Goal: Share content: Share content

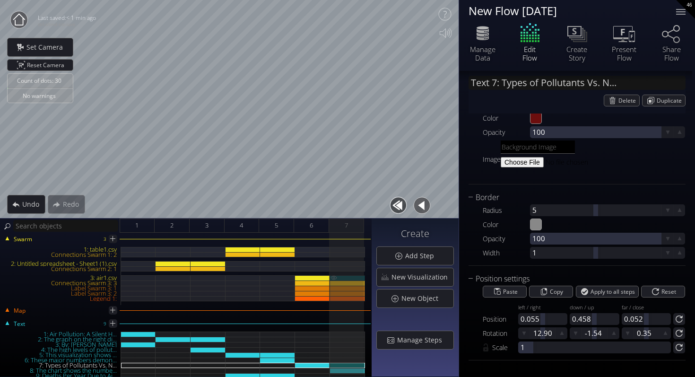
click at [348, 279] on div "3: air1.csv" at bounding box center [347, 277] width 35 height 5
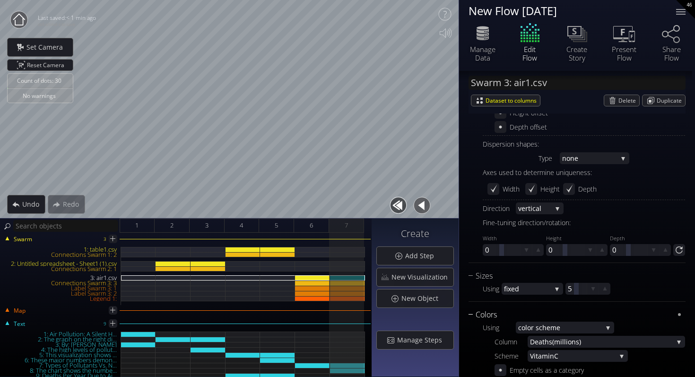
scroll to position [1159, 0]
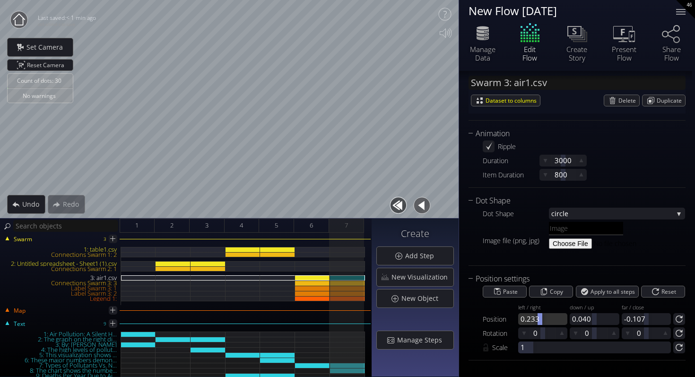
click at [540, 315] on div at bounding box center [542, 319] width 49 height 12
click at [349, 298] on div "Legend 1:" at bounding box center [347, 298] width 35 height 5
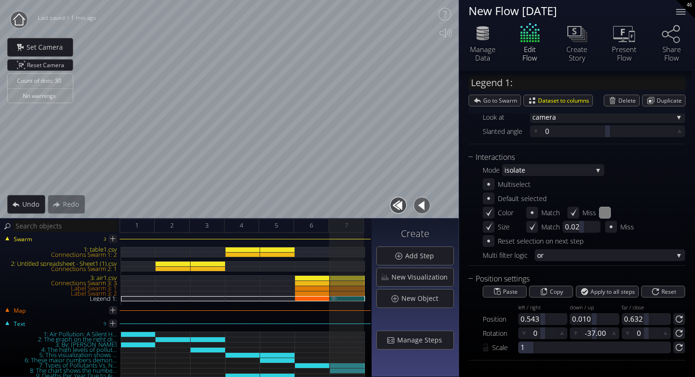
scroll to position [380, 0]
drag, startPoint x: 543, startPoint y: 320, endPoint x: 537, endPoint y: 317, distance: 5.9
click at [537, 317] on div at bounding box center [537, 319] width 5 height 12
type input "Text 8: The chart shows the numbe..."
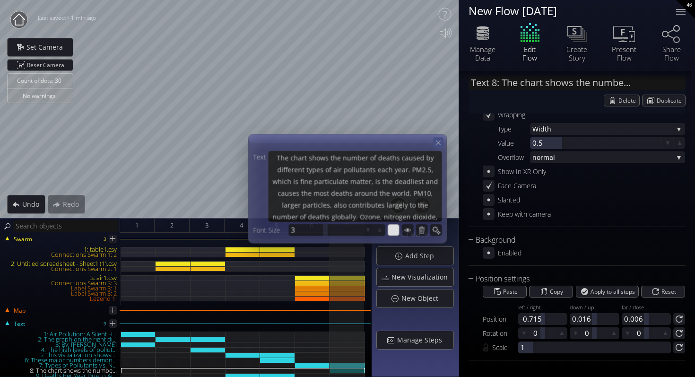
click at [438, 142] on icon at bounding box center [438, 142] width 5 height 5
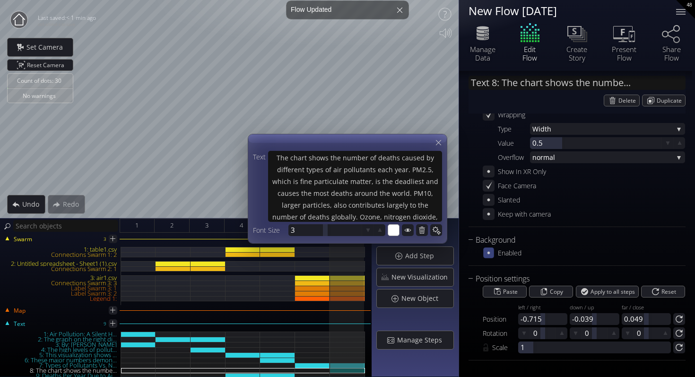
click at [491, 255] on icon at bounding box center [488, 253] width 8 height 8
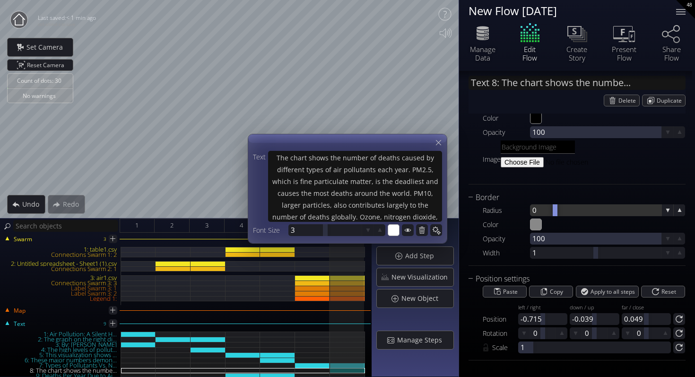
drag, startPoint x: 595, startPoint y: 211, endPoint x: 563, endPoint y: 216, distance: 31.7
click at [563, 216] on div "Radius 0 Color #888888 Opacity 100 Width 1" at bounding box center [576, 230] width 217 height 55
drag, startPoint x: 596, startPoint y: 212, endPoint x: 673, endPoint y: 245, distance: 83.2
click at [673, 245] on div "Radius 4.96 Color #888888 Opacity 100 Width 1" at bounding box center [576, 230] width 217 height 55
drag, startPoint x: 595, startPoint y: 255, endPoint x: 642, endPoint y: 270, distance: 49.6
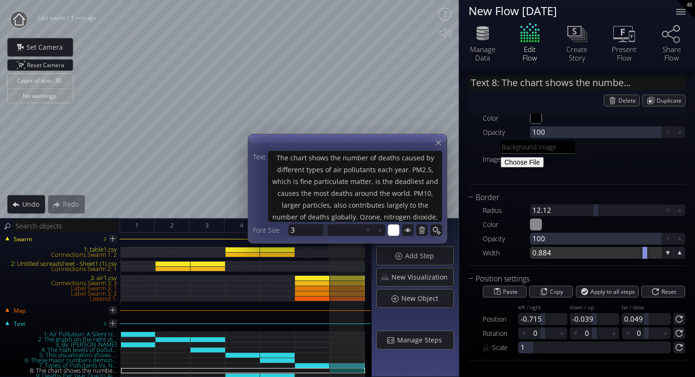
click at [642, 270] on div "Common Text * The chart shows the number of deaths caused by different types of…" at bounding box center [576, 56] width 217 height 431
click at [535, 224] on input "#888888" at bounding box center [536, 225] width 12 height 12
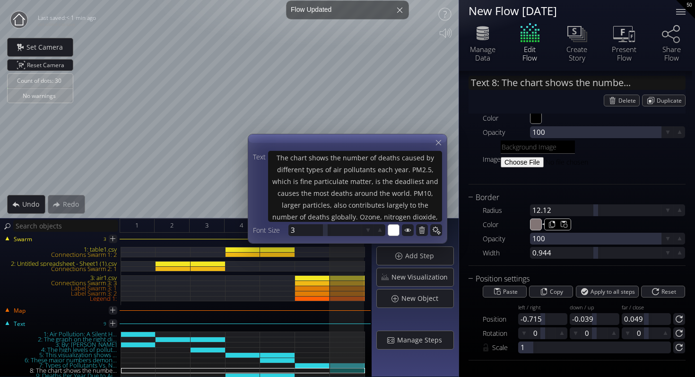
type input "#817474"
click at [509, 218] on div "Radius 12.12 Color #817474 Opacity 100 Width 0.944" at bounding box center [576, 230] width 217 height 55
click at [443, 143] on div at bounding box center [438, 143] width 12 height 12
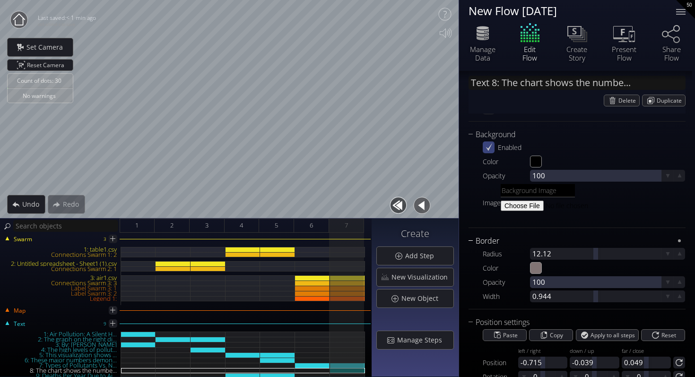
scroll to position [237, 0]
click at [539, 165] on input "#000000" at bounding box center [536, 163] width 12 height 12
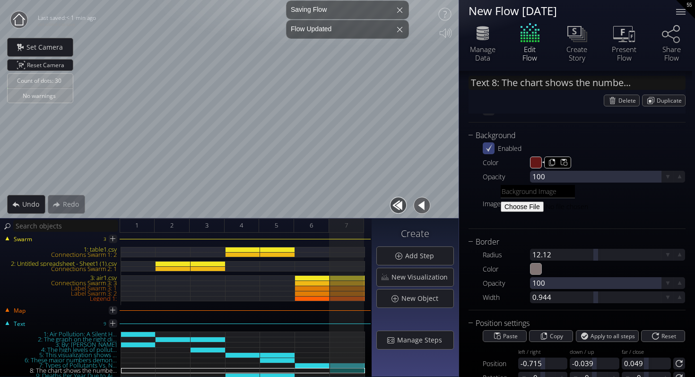
type input "#641717"
click at [664, 202] on div "Image" at bounding box center [584, 203] width 202 height 37
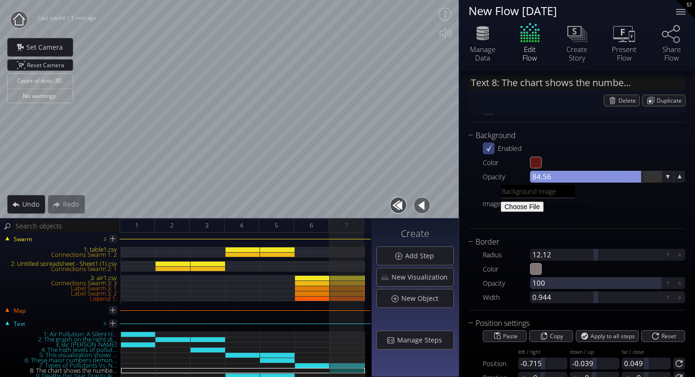
drag, startPoint x: 546, startPoint y: 176, endPoint x: 639, endPoint y: 205, distance: 97.0
click at [639, 205] on div "Enabled Color #641717 Opacity 84.56 Image" at bounding box center [576, 181] width 217 height 80
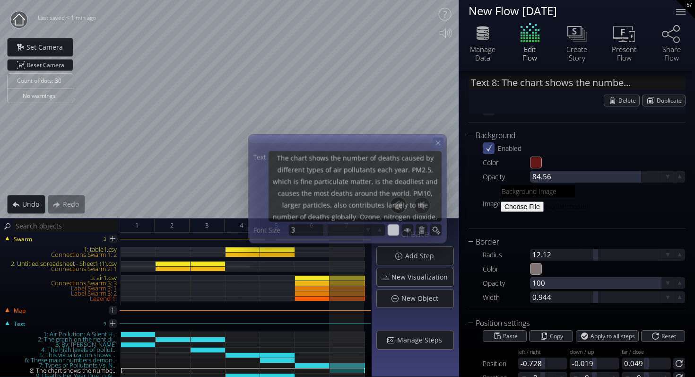
click at [441, 141] on icon at bounding box center [438, 142] width 8 height 8
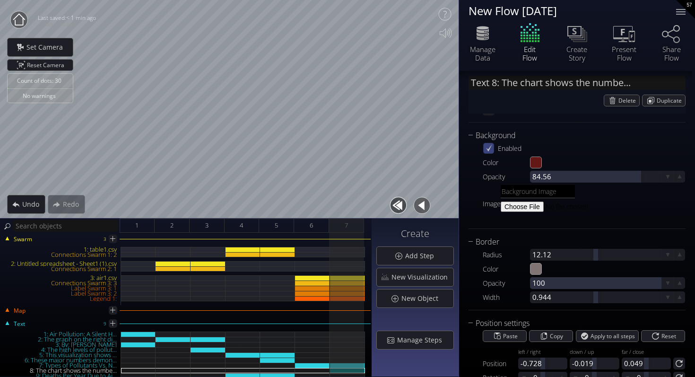
click at [485, 150] on icon at bounding box center [488, 148] width 8 height 8
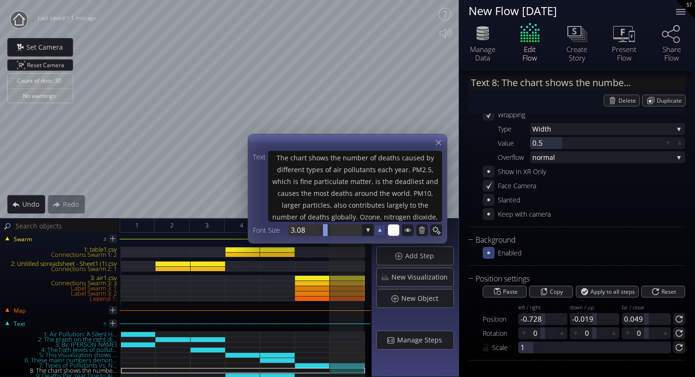
click at [380, 231] on icon at bounding box center [379, 229] width 3 height 3
click at [368, 231] on icon at bounding box center [368, 230] width 4 height 4
drag, startPoint x: 639, startPoint y: 320, endPoint x: 668, endPoint y: 331, distance: 31.0
click at [668, 331] on div "Paste Copy Apply to all steps Reset Position left / right -0.728 down / up -0.0…" at bounding box center [576, 319] width 217 height 69
click at [595, 317] on div at bounding box center [594, 319] width 5 height 12
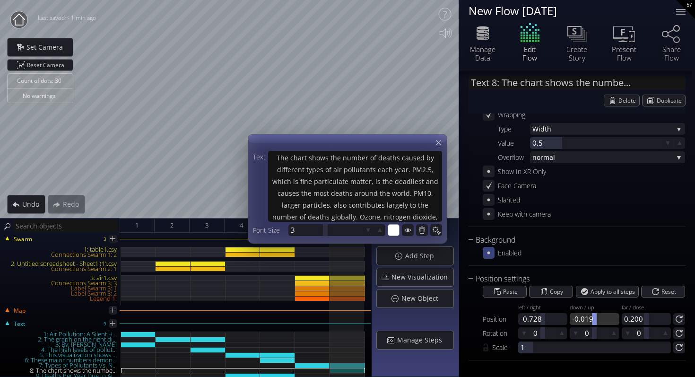
type input "-0.019"
click at [536, 320] on div at bounding box center [537, 319] width 5 height 12
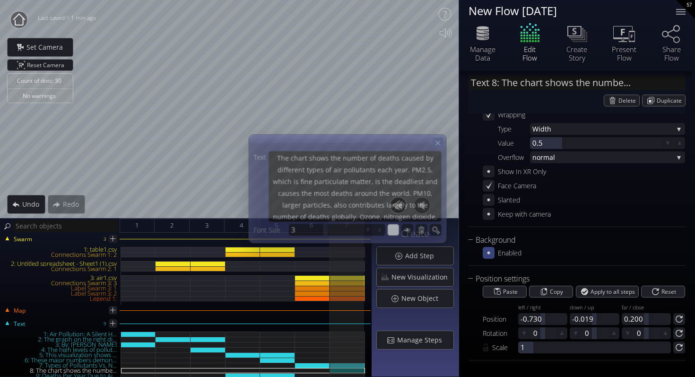
click at [441, 140] on icon at bounding box center [438, 142] width 8 height 8
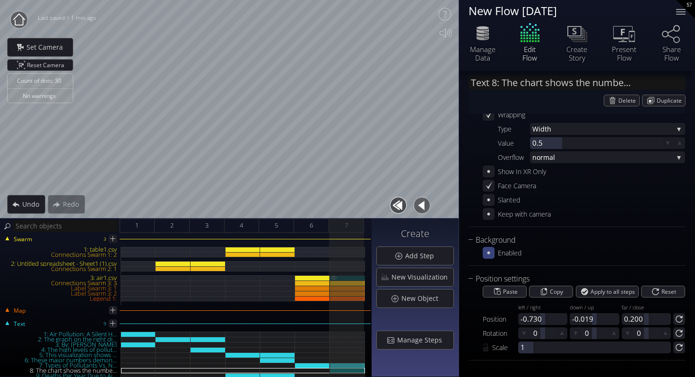
click at [347, 277] on div "3: air1.csv" at bounding box center [347, 277] width 35 height 5
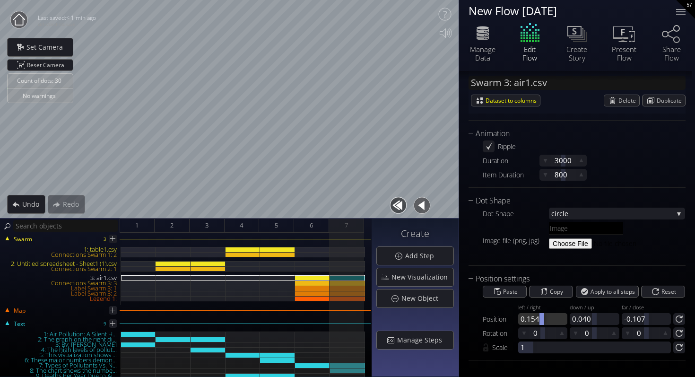
click at [541, 324] on div at bounding box center [541, 319] width 5 height 12
click at [336, 297] on img at bounding box center [334, 298] width 8 height 4
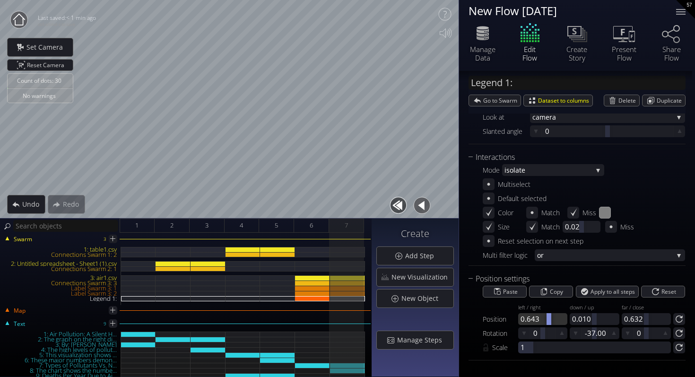
drag, startPoint x: 537, startPoint y: 319, endPoint x: 548, endPoint y: 320, distance: 10.9
click at [548, 320] on div at bounding box center [542, 319] width 49 height 12
click at [333, 296] on img at bounding box center [334, 298] width 8 height 4
click at [426, 204] on button "button" at bounding box center [421, 205] width 21 height 21
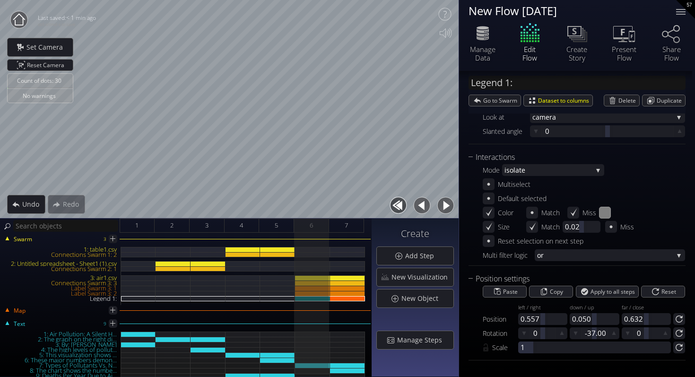
click at [447, 207] on button "button" at bounding box center [445, 205] width 21 height 21
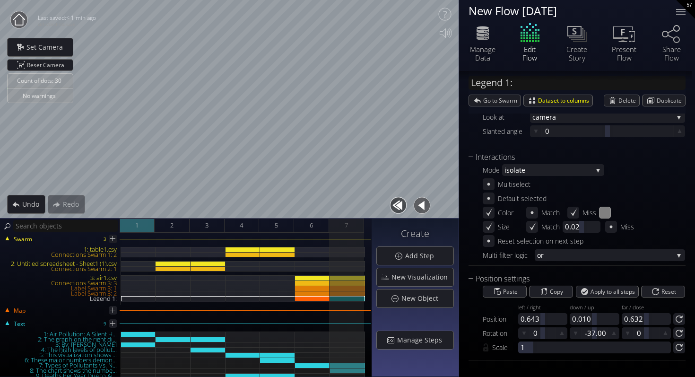
click at [123, 221] on div "1" at bounding box center [137, 225] width 35 height 14
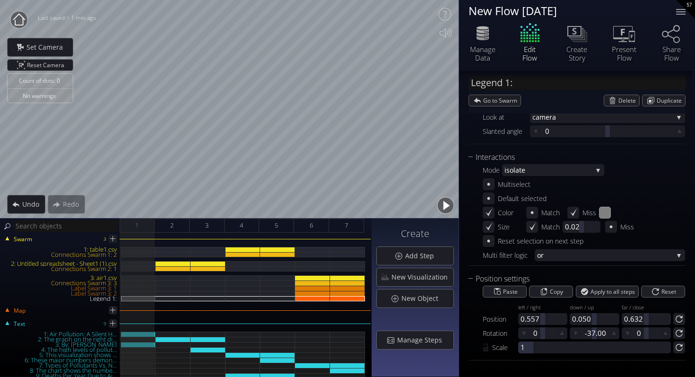
click at [447, 206] on button "button" at bounding box center [445, 205] width 21 height 21
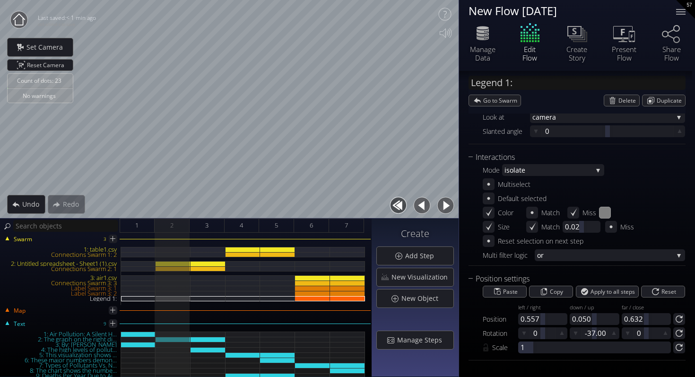
click at [447, 206] on button "button" at bounding box center [445, 205] width 21 height 21
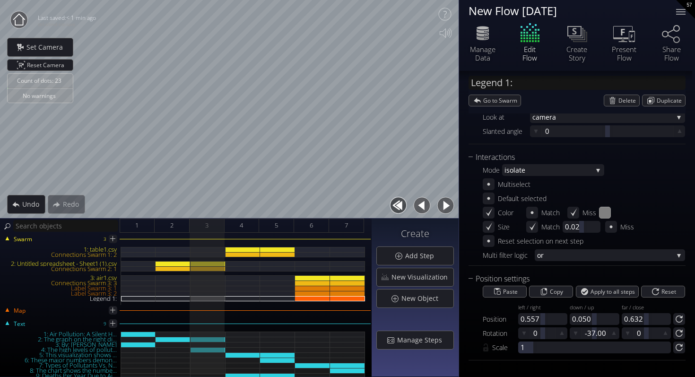
click at [447, 206] on button "button" at bounding box center [445, 205] width 21 height 21
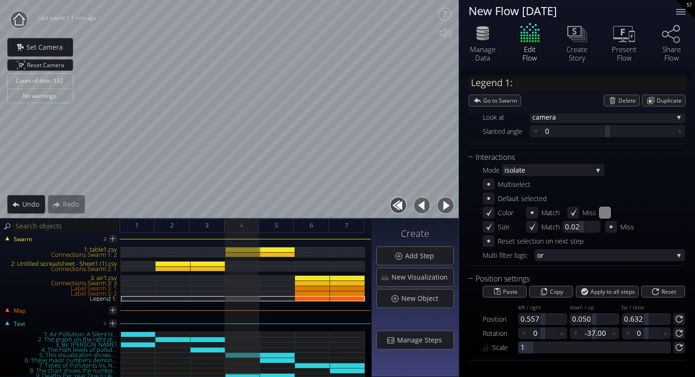
click at [447, 206] on button "button" at bounding box center [445, 205] width 21 height 21
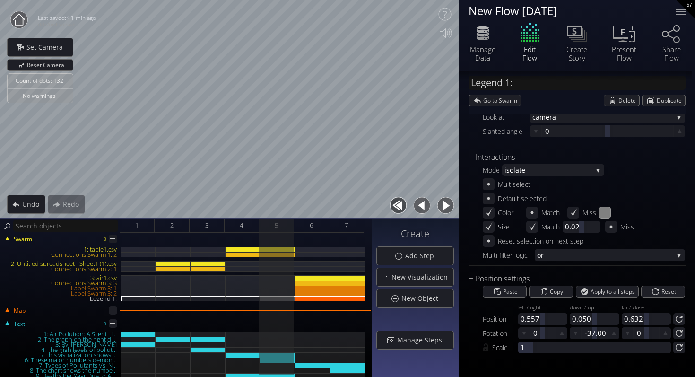
click at [447, 206] on button "button" at bounding box center [445, 205] width 21 height 21
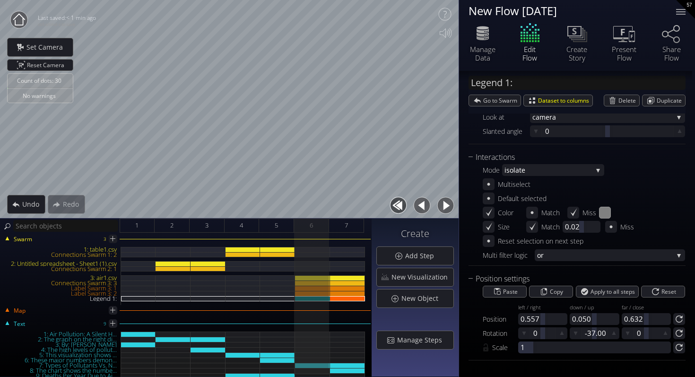
click at [447, 206] on button "button" at bounding box center [445, 205] width 21 height 21
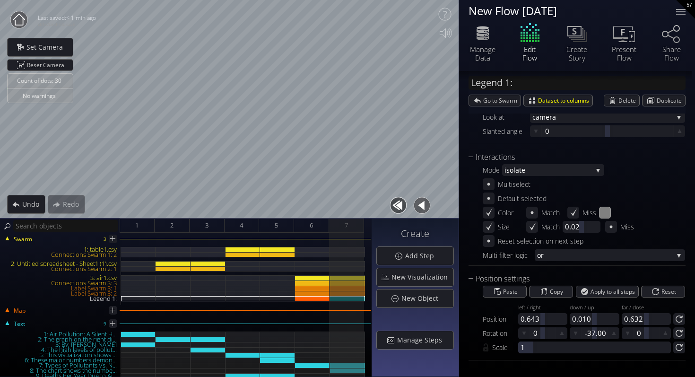
click at [427, 204] on button "button" at bounding box center [421, 205] width 21 height 21
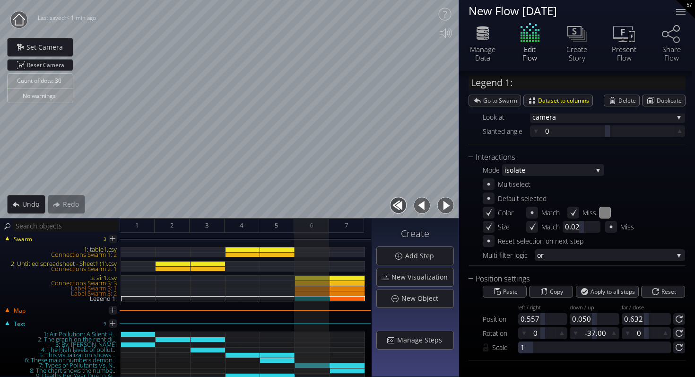
click at [422, 205] on button "button" at bounding box center [421, 205] width 21 height 21
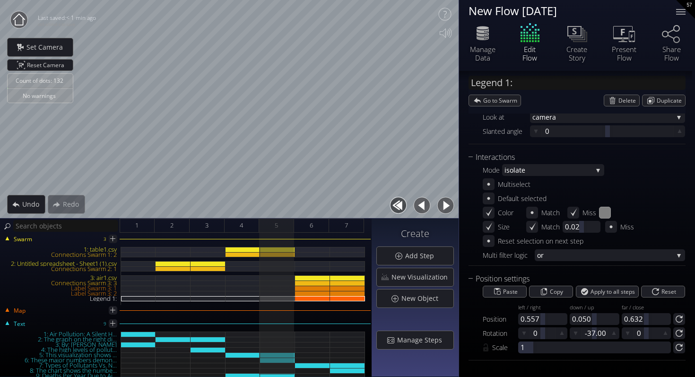
click at [444, 205] on button "button" at bounding box center [445, 205] width 21 height 21
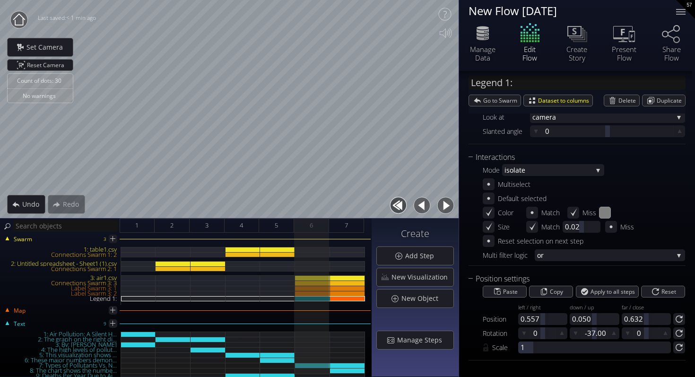
click at [444, 205] on button "button" at bounding box center [445, 205] width 21 height 21
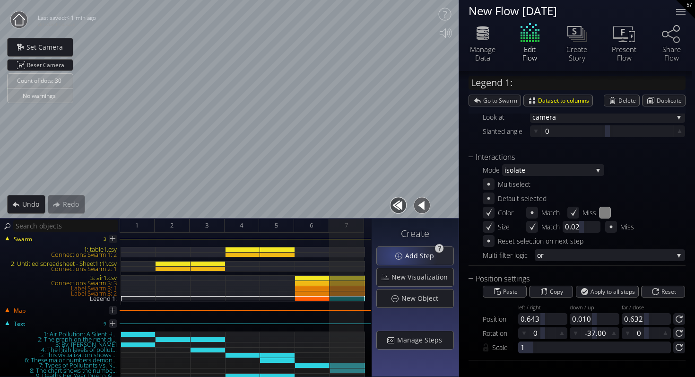
click at [398, 256] on div "Add Step" at bounding box center [415, 256] width 77 height 18
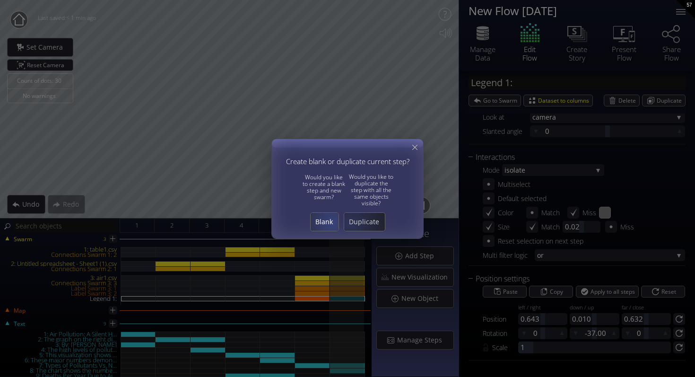
click at [330, 223] on span "Blank" at bounding box center [325, 221] width 28 height 9
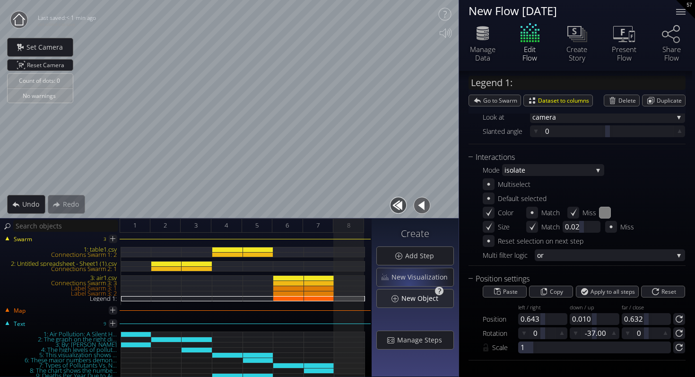
click at [414, 293] on span "New Object" at bounding box center [422, 297] width 43 height 9
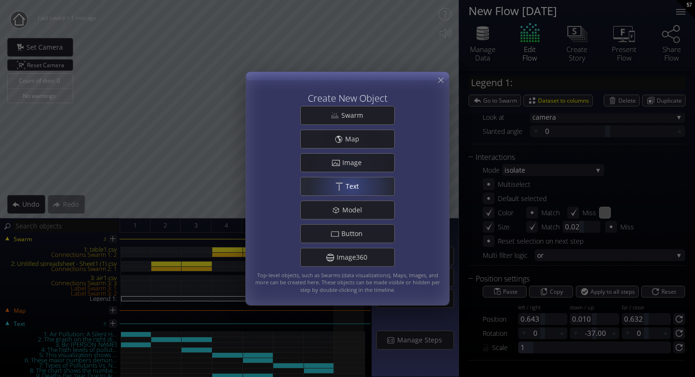
click at [351, 187] on span "Text" at bounding box center [354, 185] width 19 height 9
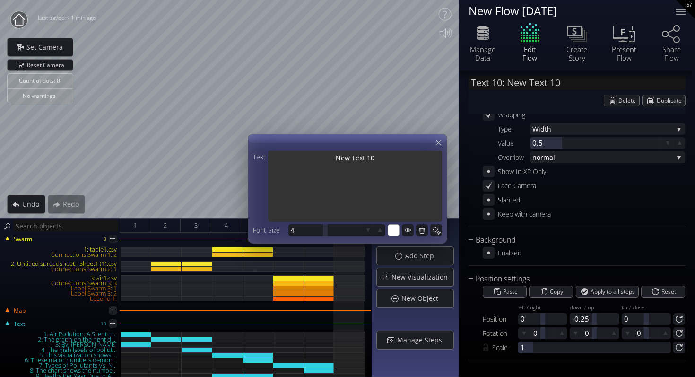
drag, startPoint x: 373, startPoint y: 157, endPoint x: 303, endPoint y: 157, distance: 69.9
click at [303, 157] on textarea "New Text 10" at bounding box center [355, 187] width 174 height 73
type input "Text 10: A"
type textarea "A"
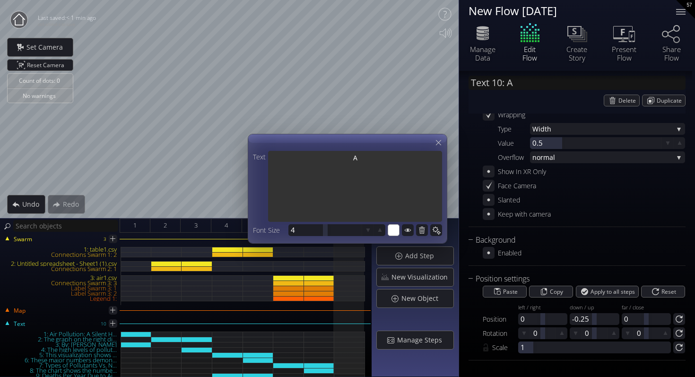
type input "Text 10: A"
type textarea "A"
type input "Text 10: A s"
type textarea "A s"
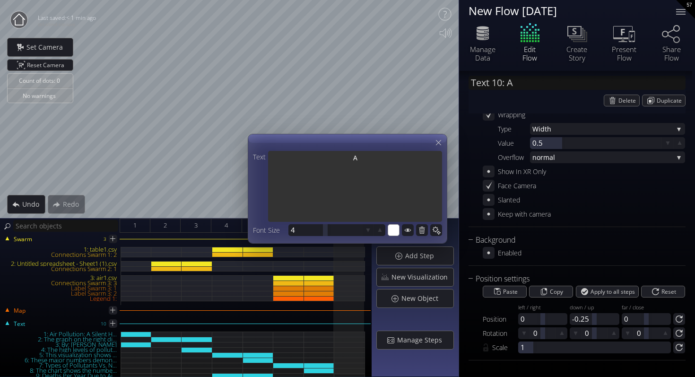
type textarea "A s"
type input "Text 10: A"
type textarea "A"
type input "Text 10: A S"
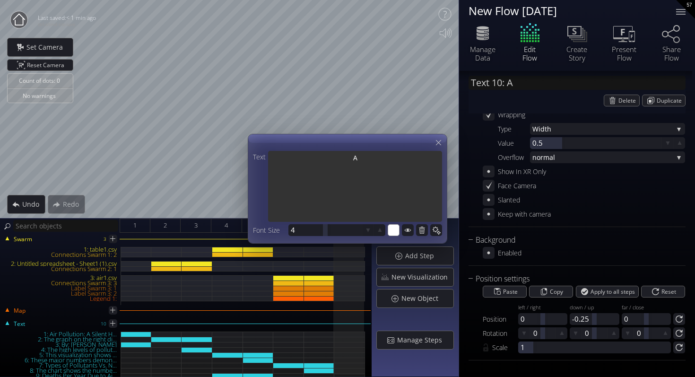
type textarea "A S"
type input "Text 10: A So"
type textarea "A So"
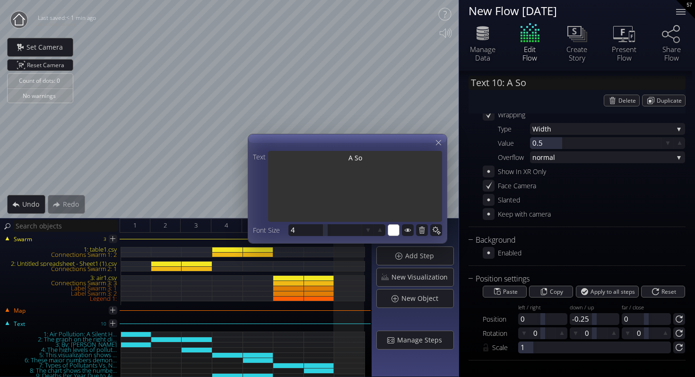
type input "Text 10: A Sol"
type textarea "A Sol"
type input "Text 10: A Solu"
type textarea "A Solu"
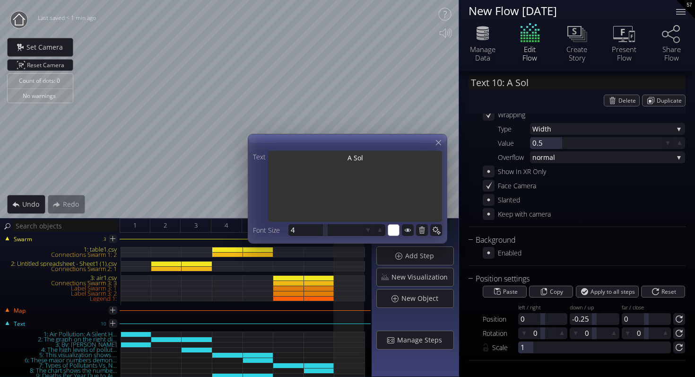
type textarea "A Solu"
type input "Text 10: A Solut"
type textarea "A Solut"
type input "Text 10: A Soluti"
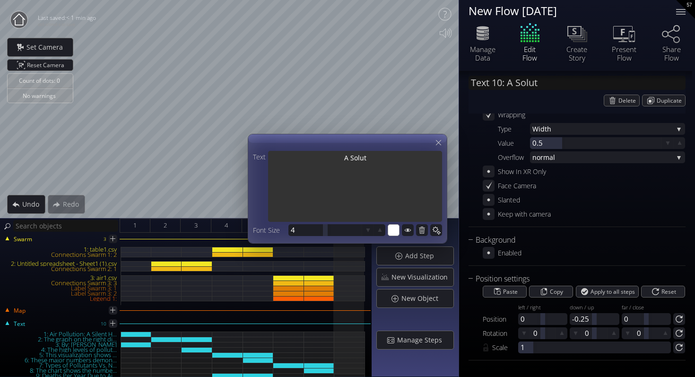
type textarea "A Soluti"
type input "Text 10: A Solutio"
type textarea "A Solutio"
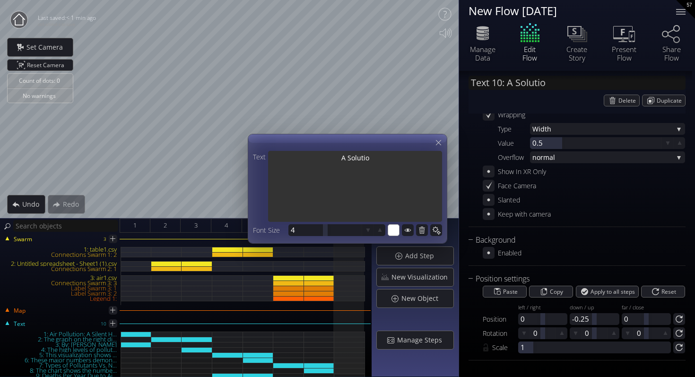
type input "Text 10: A Solution"
type textarea "A Solution"
type input "Text 10: A Solution"
type textarea "A Solution"
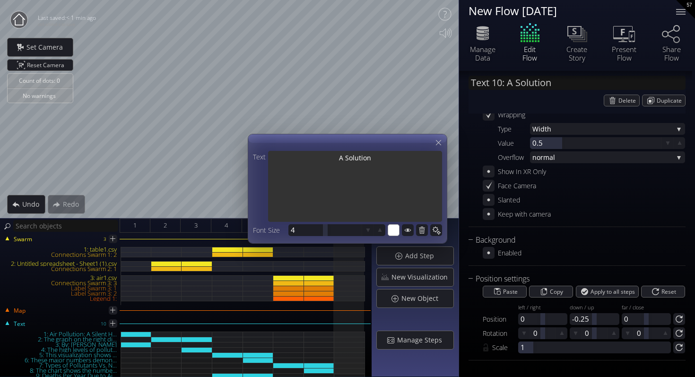
type textarea "A Solution"
type input "Text 10: A Solution f"
type textarea "A Solution f"
type input "Text 10: A Solution fo"
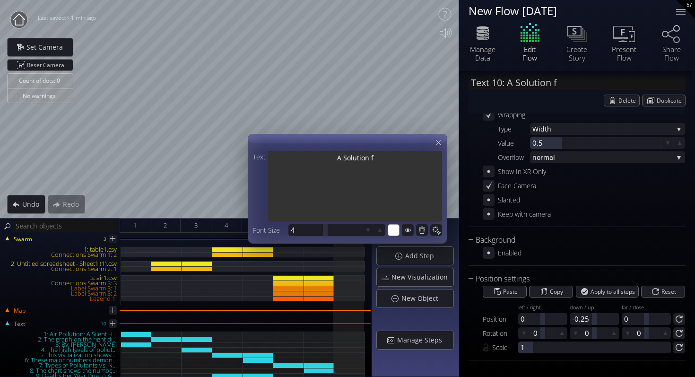
type textarea "A Solution fo"
type input "Text 10: A Solution for"
type textarea "A Solution for"
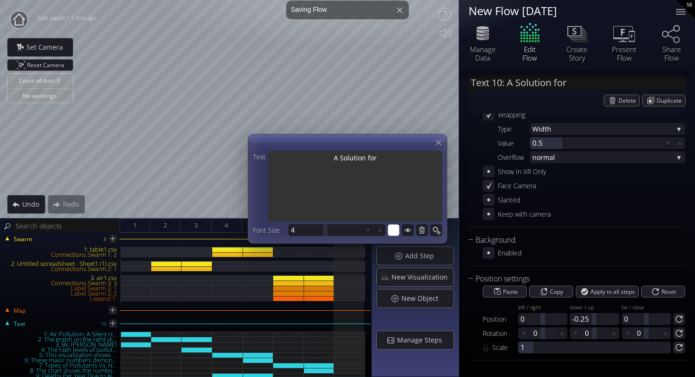
type input "Text 10: A Solution for"
type textarea "A Solution for"
type input "Text 10: A Solution for a"
type textarea "A Solution for a"
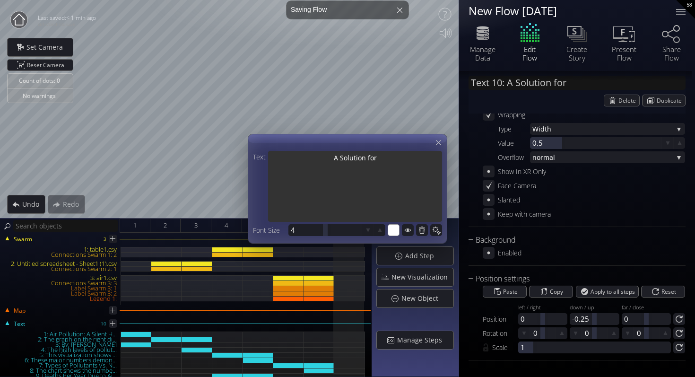
type textarea "A Solution for a"
type input "Text 10: A Solution for a"
type textarea "A Solution for a"
type input "Text 10: A Solution for a b"
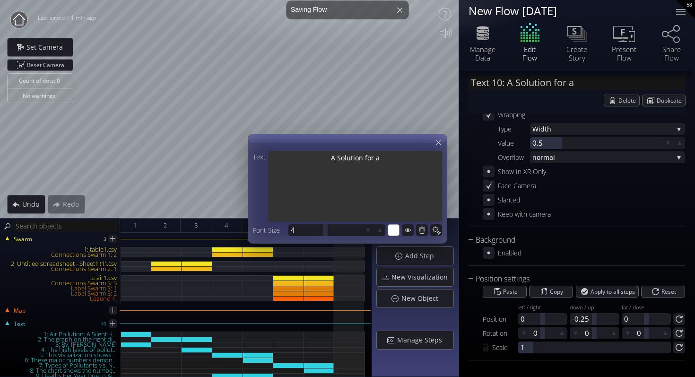
type textarea "A Solution for a b"
type input "Text 10: A Solution for a be"
type textarea "A Solution for a be"
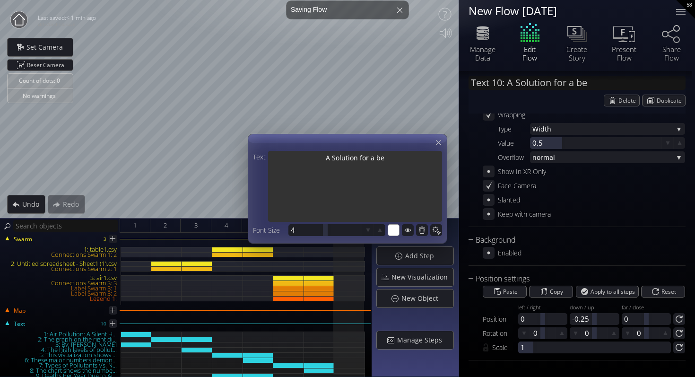
type input "Text 10: A Solution for a bet"
type textarea "A Solution for a bet"
type input "Text 10: A Solution for a bett"
type textarea "A Solution for a bett"
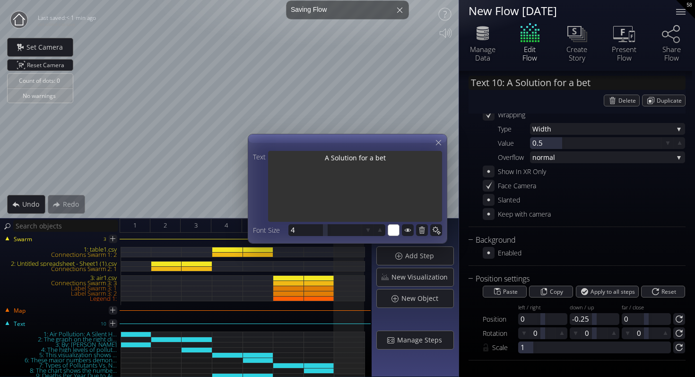
type textarea "A Solution for a bett"
type input "Text 10: A Solution for a bet"
type textarea "A Solution for a bet"
type input "Text 10: A Solution for a be"
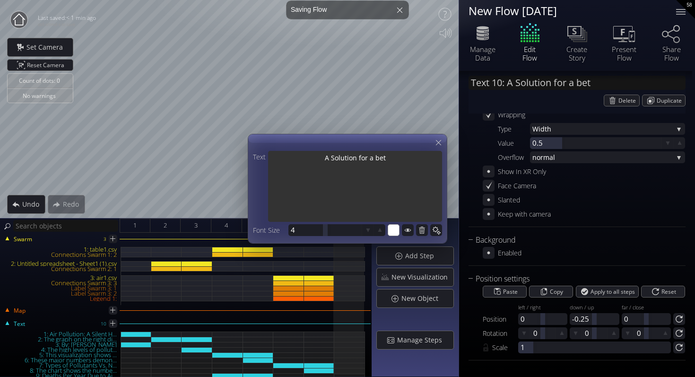
type textarea "A Solution for a be"
type input "Text 10: A Solution for a b"
type textarea "A Solution for a b"
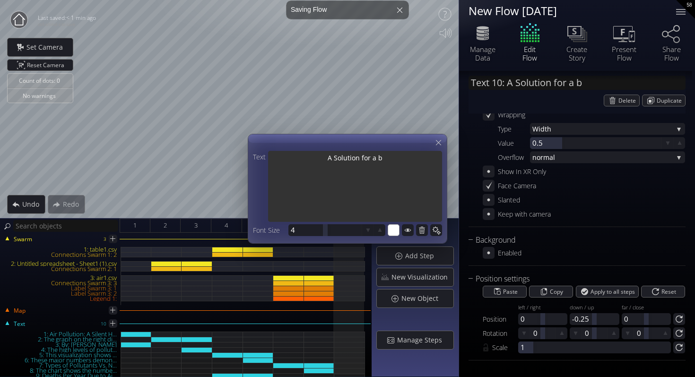
type input "Text 10: A Solution for a"
type textarea "A Solution for a"
type input "Text 10: A Solution for a B"
type textarea "A Solution for a B"
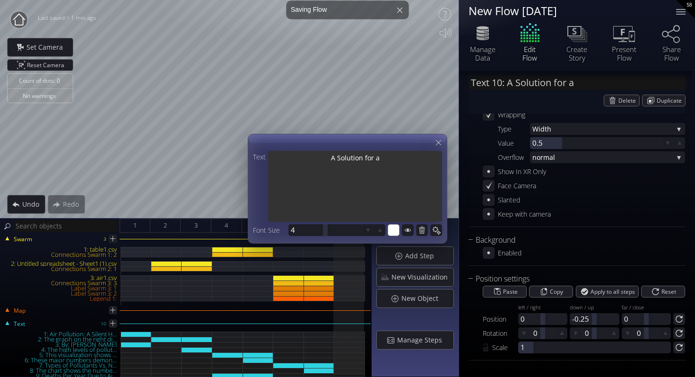
type textarea "A Solution for a B"
type input "Text 10: A Solution for a Be"
type textarea "A Solution for a Be"
type input "Text 10: A Solution for a Bet"
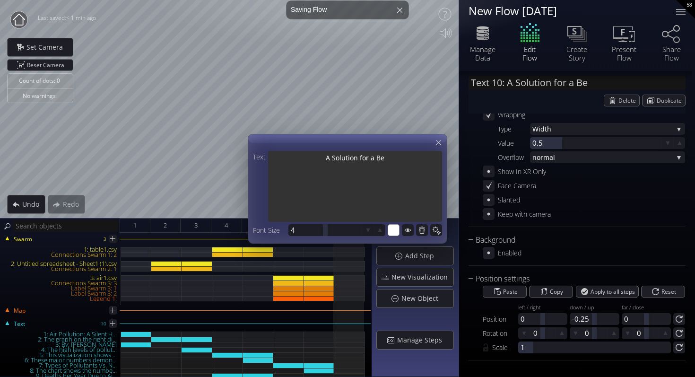
type textarea "A Solution for a Bet"
type input "Text 10: A Solution for a Bett"
type textarea "A Solution for a Bett"
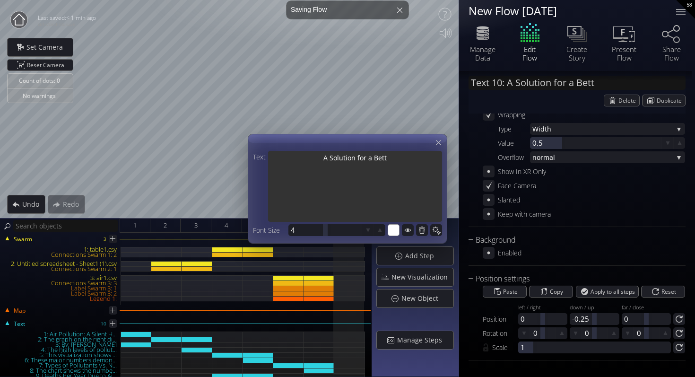
type input "Text 10: A Solution for a [PERSON_NAME]"
type textarea "A Solution for a [PERSON_NAME]"
type input "Text 10: A Solution for a Better"
type textarea "A Solution for a Better"
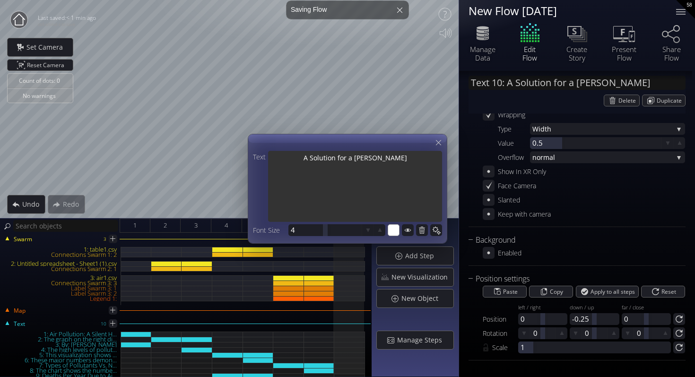
type textarea "A Solution for a Better"
type input "Text 10: A Solution for a Better"
type textarea "A Solution for a Better"
type input "Text 10: A Solution for a Better T"
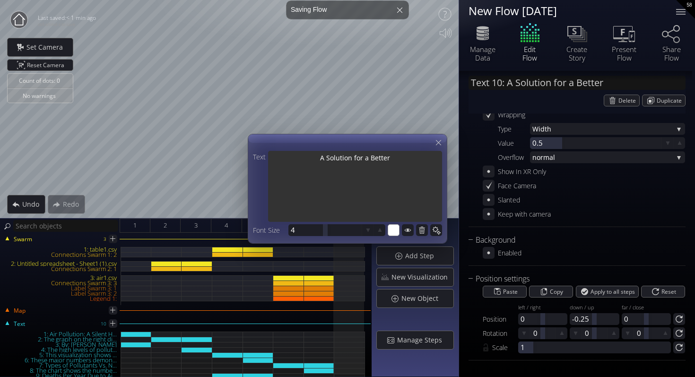
type textarea "A Solution for a Better T"
type input "Text 10: A Solution for a Better T..."
type textarea "A Solution for a Better To"
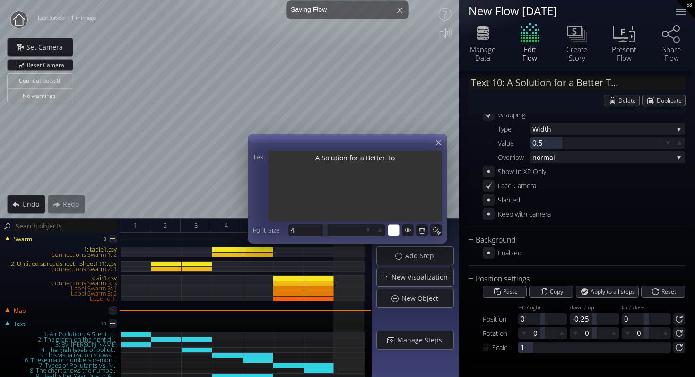
type textarea "A Solution for a Better [PERSON_NAME]"
type textarea "A Solution for a Better Tomm"
type textarea "A Solution for a Better Tommo"
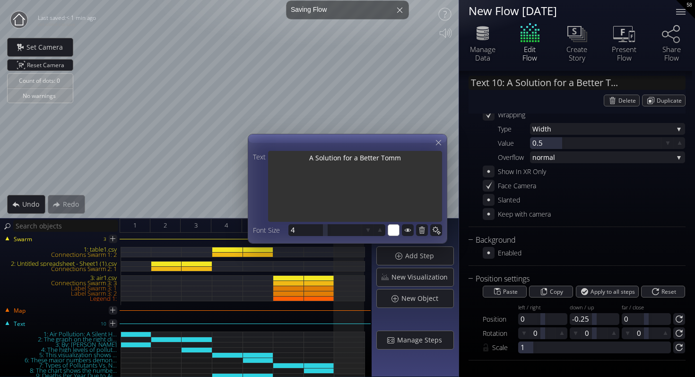
type textarea "A Solution for a Better Tommo"
type textarea "A Solution for a Better Tommor"
type textarea "A Solution for a Better Tommoro"
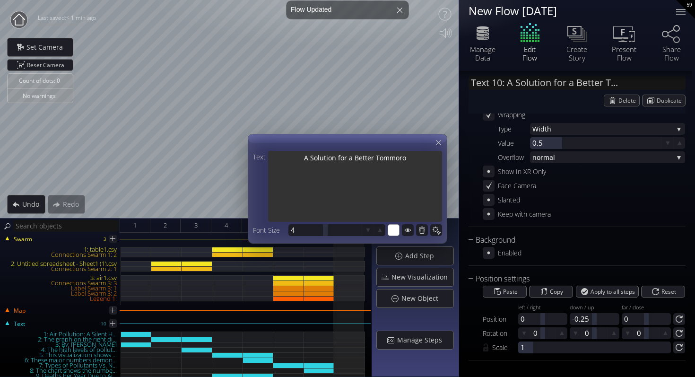
type textarea "A Solution for a Better Tommorow"
type textarea "A Solution for a Better Tommorow:"
type textarea "A Solution for a Better Tommorow"
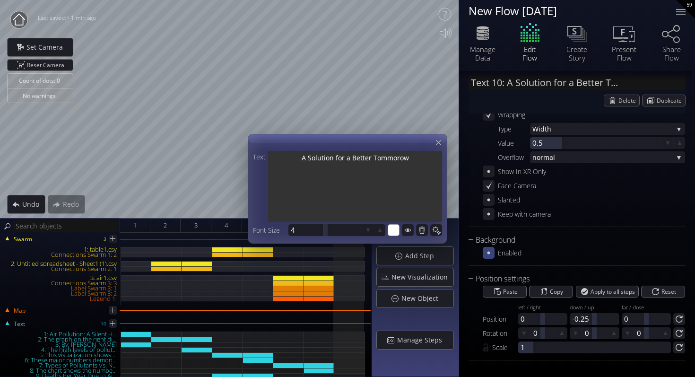
type textarea "A Solution for a Better Tommorow"
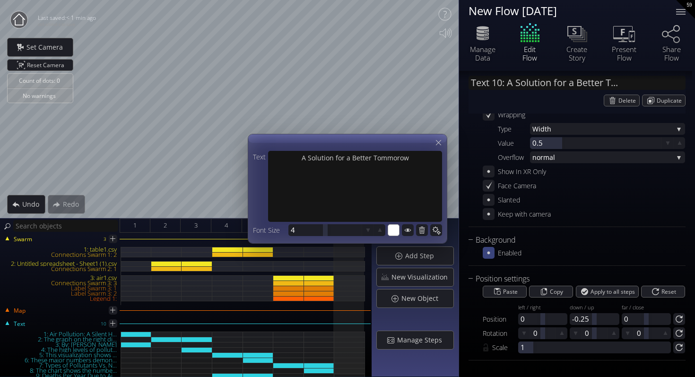
click at [486, 251] on icon at bounding box center [488, 252] width 9 height 9
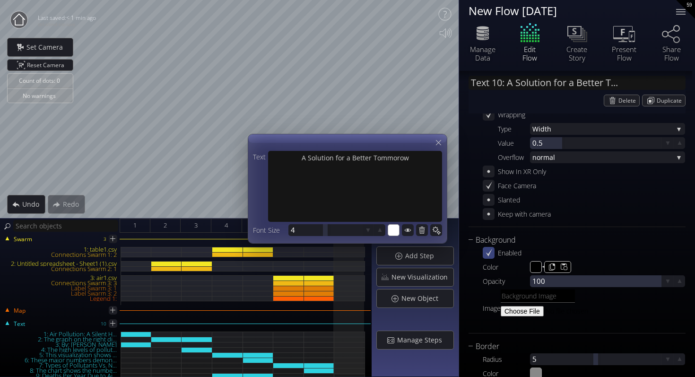
click at [533, 263] on input "#000000" at bounding box center [536, 267] width 12 height 12
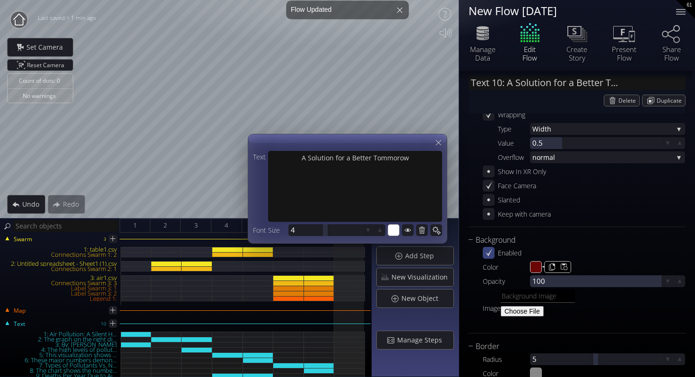
type input "#6a0606"
click at [581, 301] on div at bounding box center [565, 295] width 129 height 13
click at [438, 141] on icon at bounding box center [438, 142] width 9 height 9
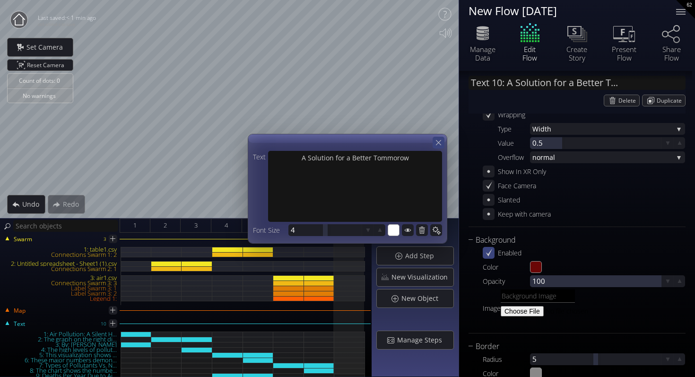
click at [439, 138] on div at bounding box center [438, 143] width 12 height 12
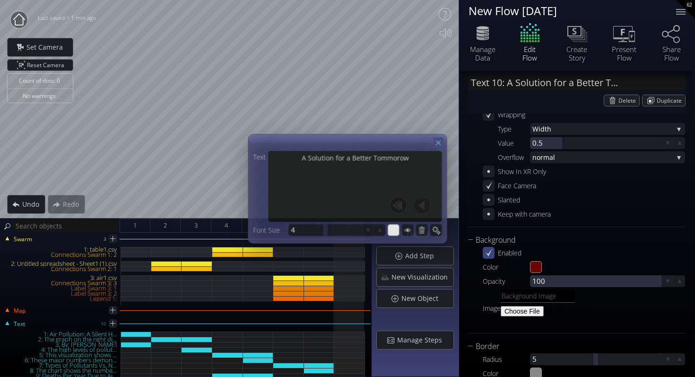
click at [439, 145] on icon at bounding box center [438, 142] width 8 height 8
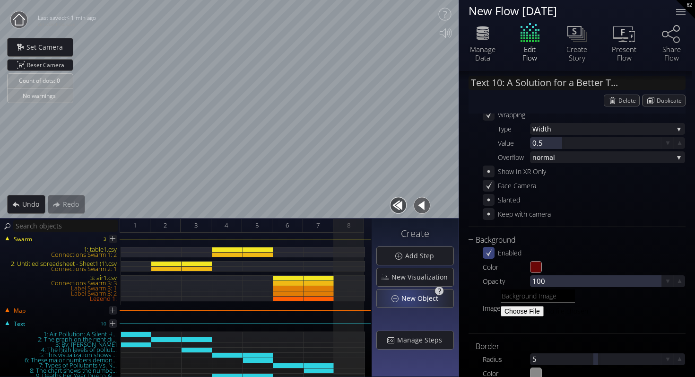
click at [409, 300] on span "New Object" at bounding box center [422, 297] width 43 height 9
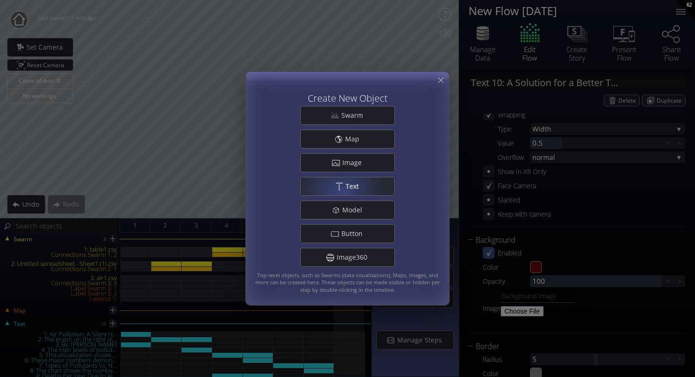
click at [342, 191] on div ".st0{fill:#FFFFFF;} Text" at bounding box center [348, 186] width 94 height 18
type input "Text 11: New Text 11"
type textarea "New Text 11"
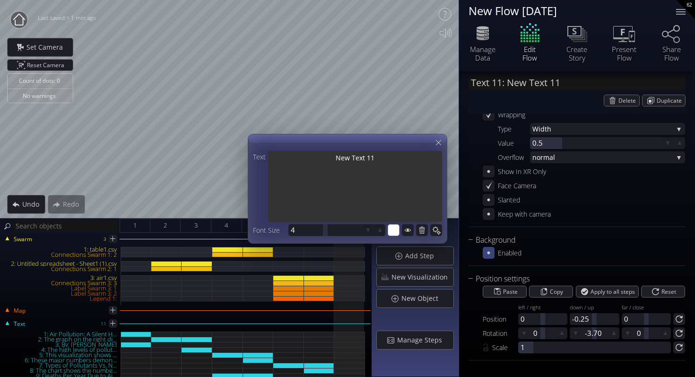
drag, startPoint x: 391, startPoint y: 158, endPoint x: 302, endPoint y: 156, distance: 88.4
click at [302, 156] on textarea "New Text 11" at bounding box center [355, 187] width 174 height 73
type input "Text 11: W"
type textarea "W"
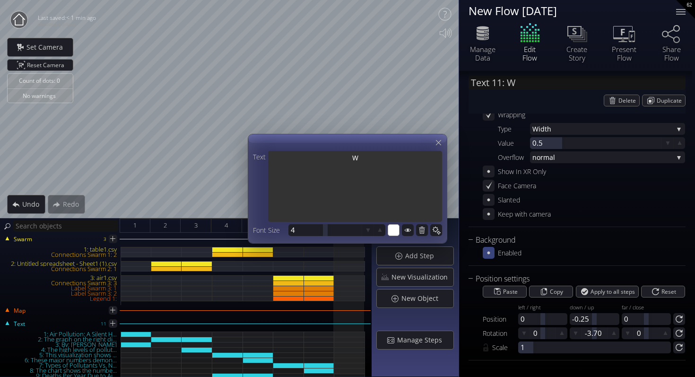
type input "Text 11: Wh"
type textarea "Wh"
type textarea "Wha"
type input "Text 11: Wha"
type textarea "Wha"
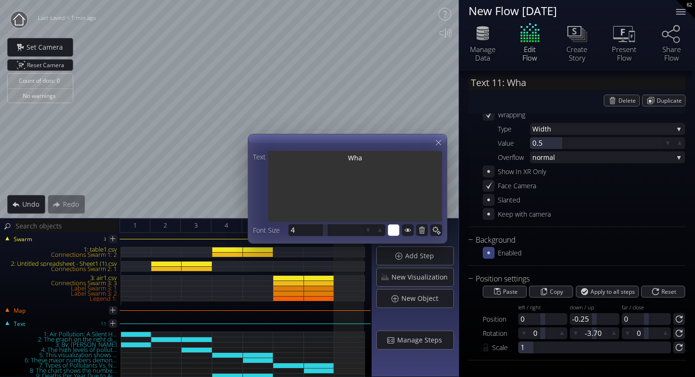
type input "Text 11: What"
type textarea "What"
type input "Text 11: What"
type textarea "What"
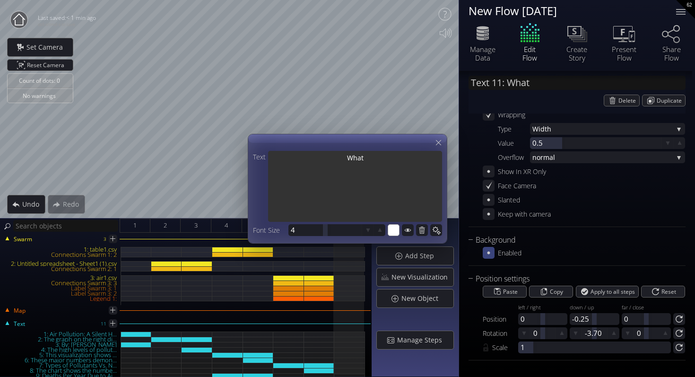
type textarea "What"
type input "Text 11: What c"
type textarea "What c"
type input "Text 11: What ca"
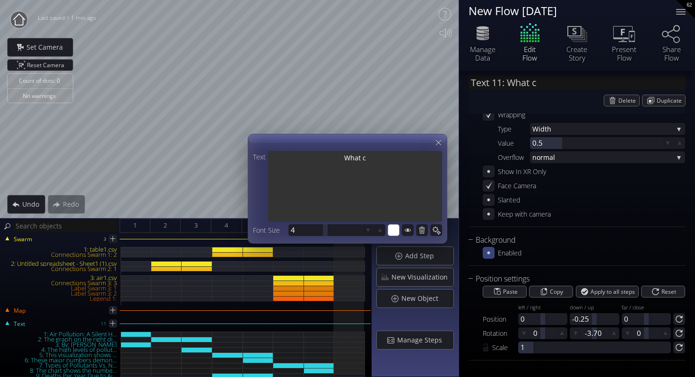
type textarea "What ca"
type input "Text 11: What can"
type textarea "What can"
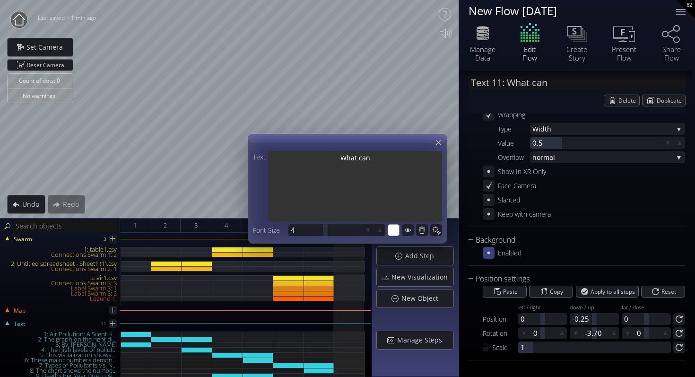
type input "Text 11: What can"
type textarea "What can"
type input "Text 11: What can w"
type textarea "What can w"
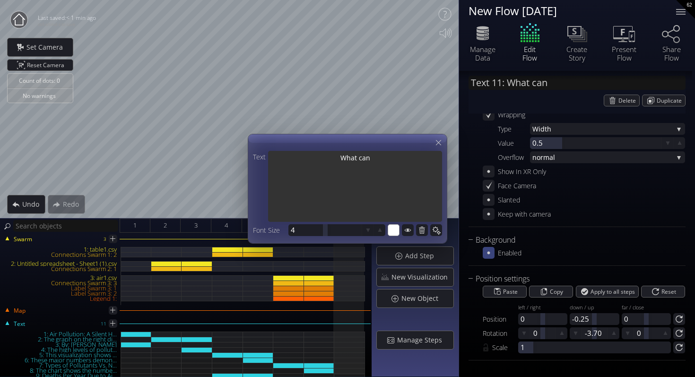
type textarea "What can w"
type input "Text 11: What can we"
type textarea "What can we"
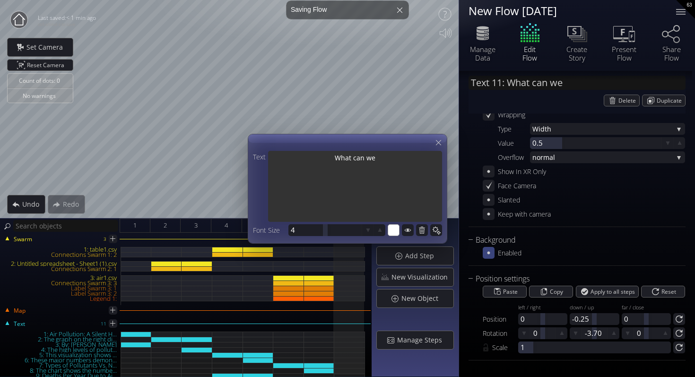
type input "Text 11: What can we"
type textarea "What can we"
type input "Text 11: What can we a"
type textarea "What can we a"
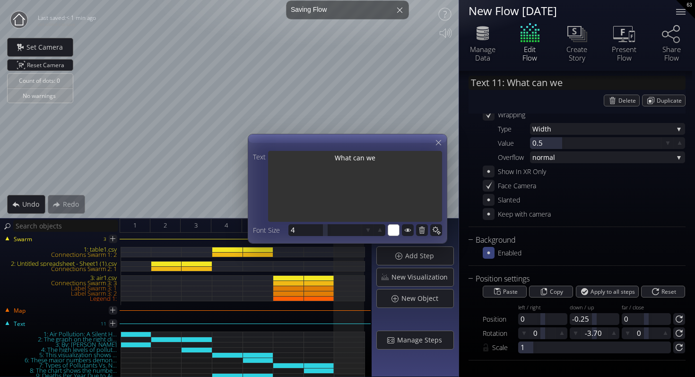
type textarea "What can we a"
type input "Text 11: What can we as"
type textarea "What can we as"
type input "Text 11: What can we as"
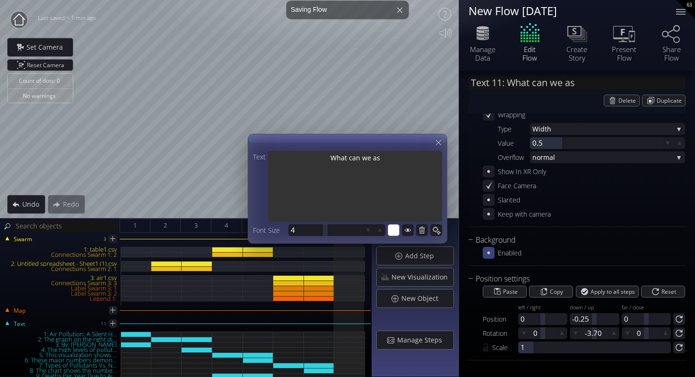
type textarea "What can we as"
type input "Text 11: What can we as a"
type textarea "What can we as a"
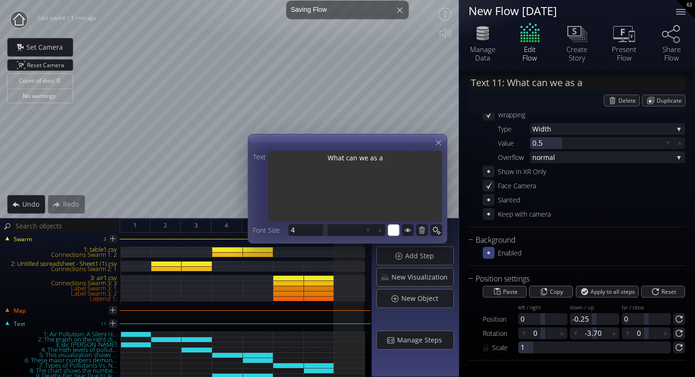
type input "Text 11: What can we as a"
type textarea "What can we as a"
type input "Text 11: What can we as a p"
type textarea "What can we as a p"
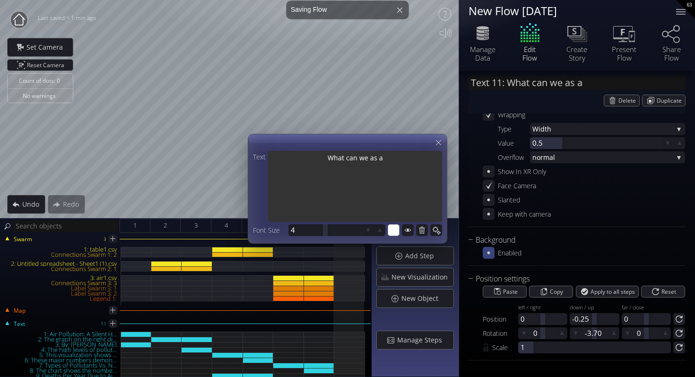
type textarea "What can we as a p"
type input "Text 11: What can we as a"
type textarea "What can we as a"
type input "Text 11: What can we as a s"
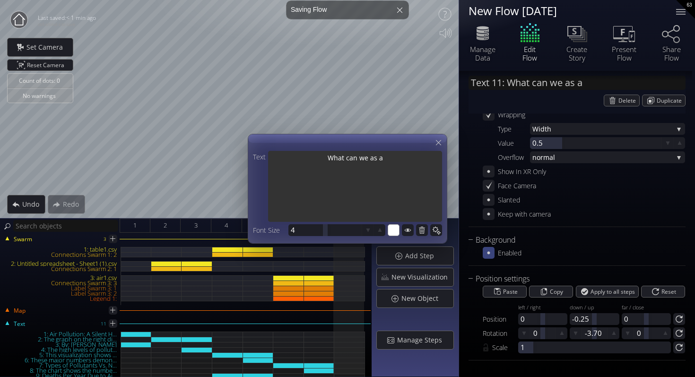
type textarea "What can we as a s"
type input "Text 11: What can we as a sc"
type textarea "What can we as a sc"
type textarea "What can we as a sco"
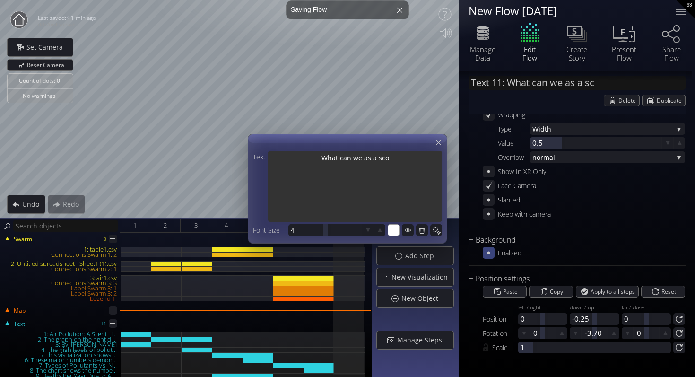
type input "Text 11: What can we as a sco"
type textarea "What can we as a sco"
type input "Text 11: What can we as a sc"
type textarea "What can we as a sc"
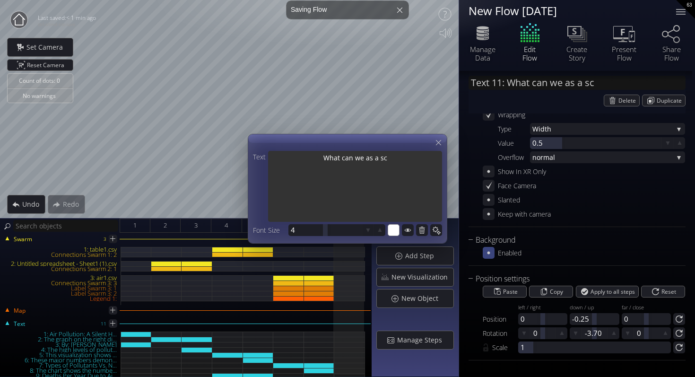
type input "Text 11: What can we as a s"
type textarea "What can we as a s"
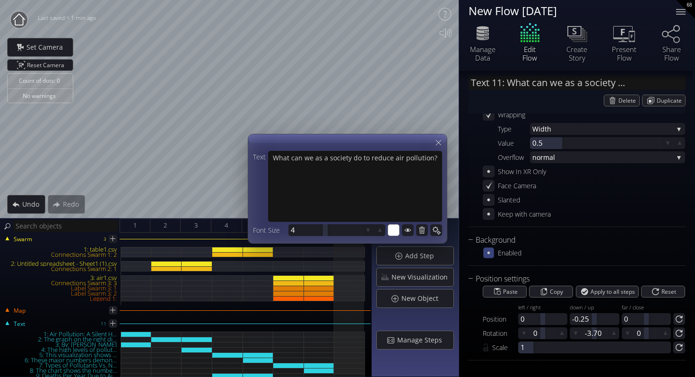
click at [487, 254] on icon at bounding box center [488, 253] width 8 height 8
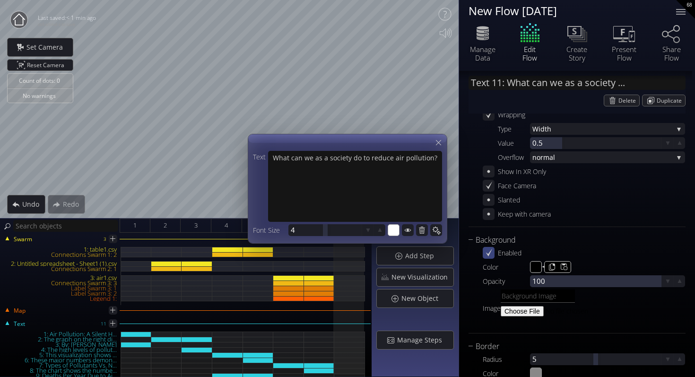
click at [531, 264] on input "#000000" at bounding box center [536, 267] width 12 height 12
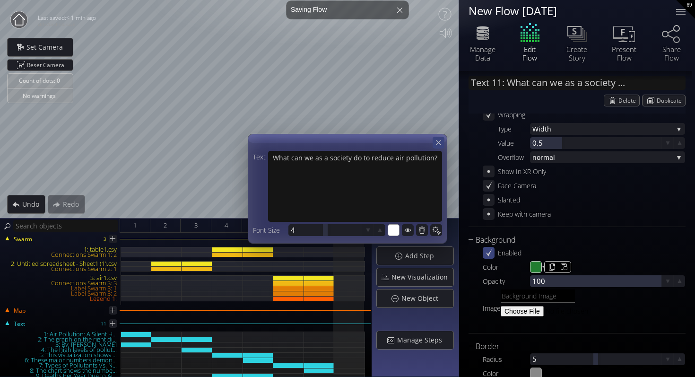
click at [442, 143] on div at bounding box center [438, 143] width 12 height 12
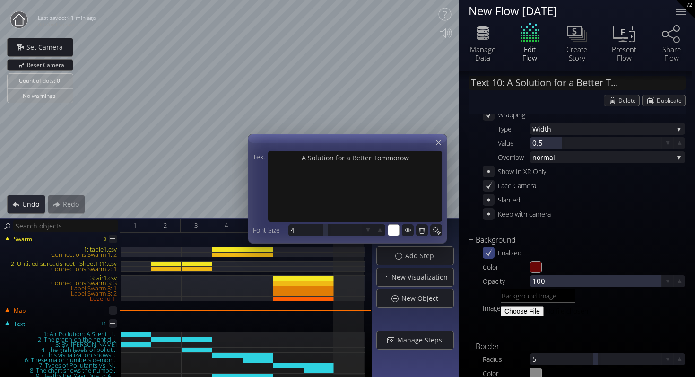
click at [32, 202] on span "Undo" at bounding box center [33, 203] width 23 height 9
click at [434, 141] on icon at bounding box center [438, 142] width 9 height 9
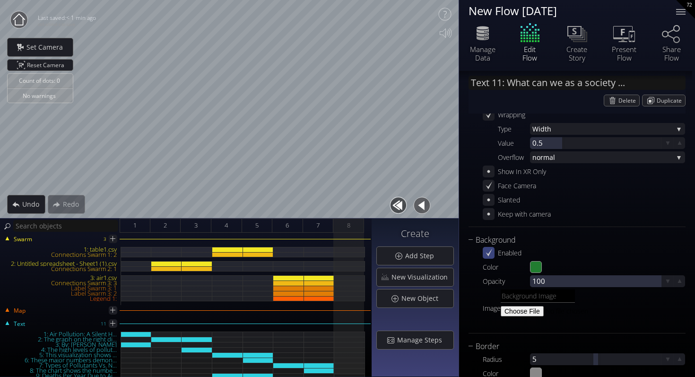
click at [426, 202] on button "button" at bounding box center [421, 205] width 21 height 21
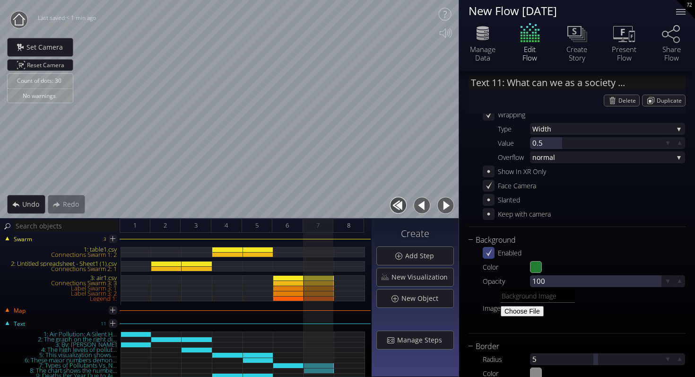
click at [451, 208] on button "button" at bounding box center [445, 205] width 21 height 21
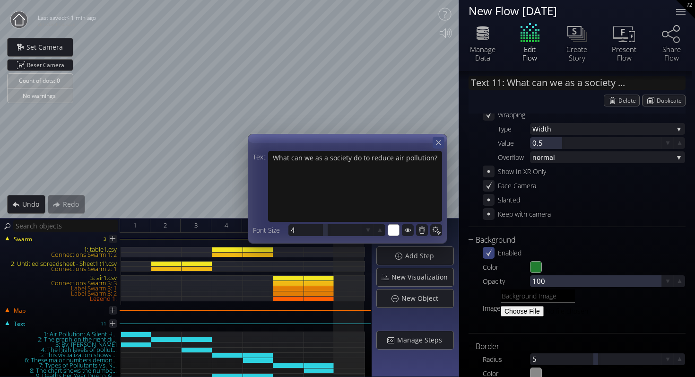
click at [440, 142] on icon at bounding box center [438, 142] width 9 height 9
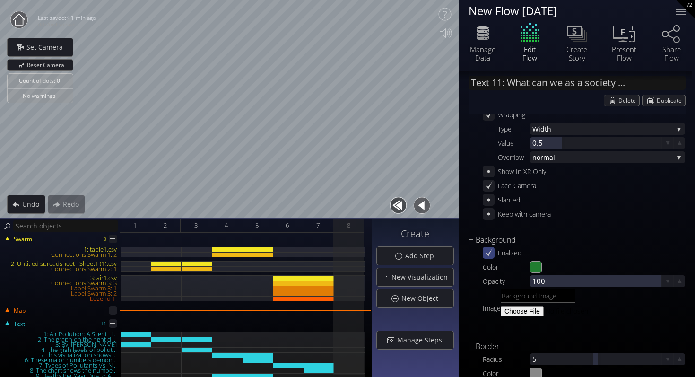
click at [422, 209] on button "button" at bounding box center [421, 205] width 21 height 21
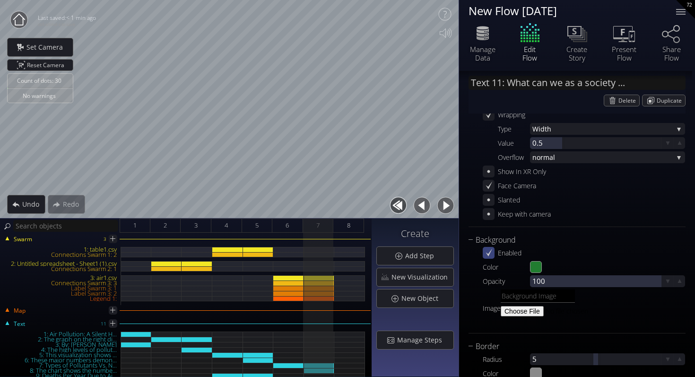
click at [446, 208] on button "button" at bounding box center [445, 205] width 21 height 21
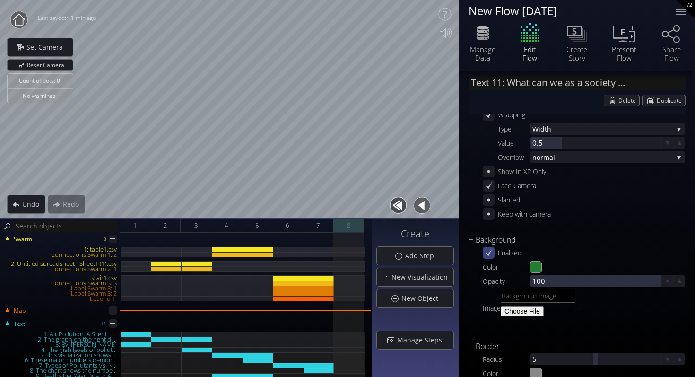
click at [347, 224] on span "8" at bounding box center [348, 225] width 3 height 12
click at [351, 225] on div "8" at bounding box center [348, 225] width 31 height 14
click at [397, 261] on div "Add Step" at bounding box center [415, 256] width 77 height 18
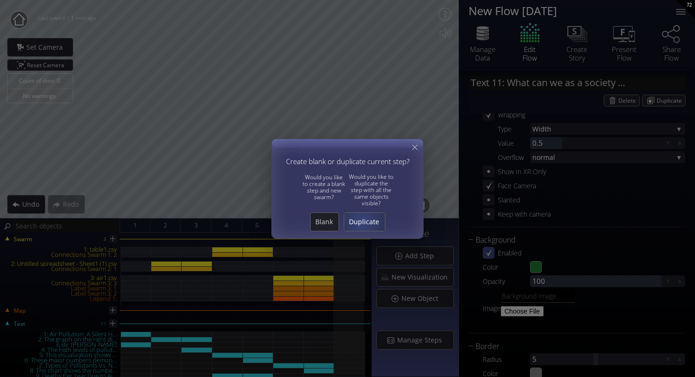
click at [362, 221] on span "Duplicate" at bounding box center [364, 221] width 41 height 9
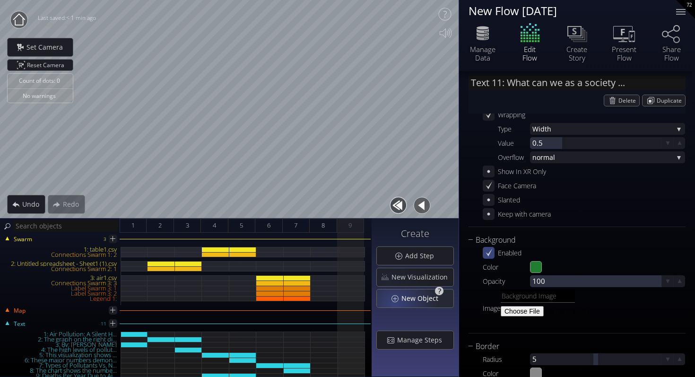
click at [400, 300] on div "New Object" at bounding box center [415, 298] width 77 height 18
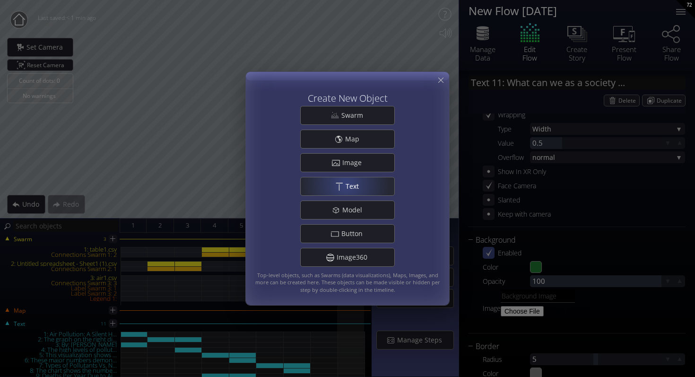
click at [345, 183] on span "Text" at bounding box center [354, 185] width 19 height 9
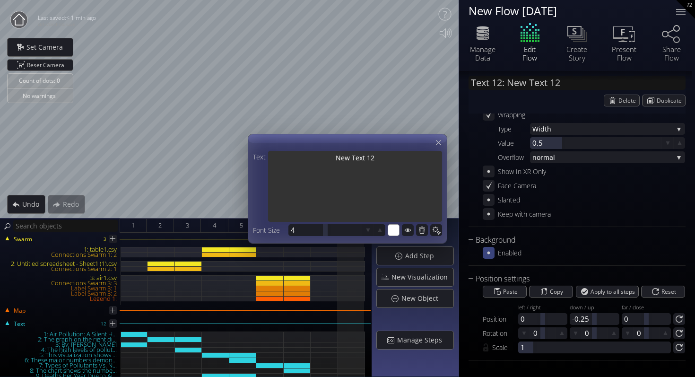
drag, startPoint x: 381, startPoint y: 161, endPoint x: 289, endPoint y: 161, distance: 92.2
click at [289, 161] on textarea "New Text 12" at bounding box center [355, 187] width 174 height 73
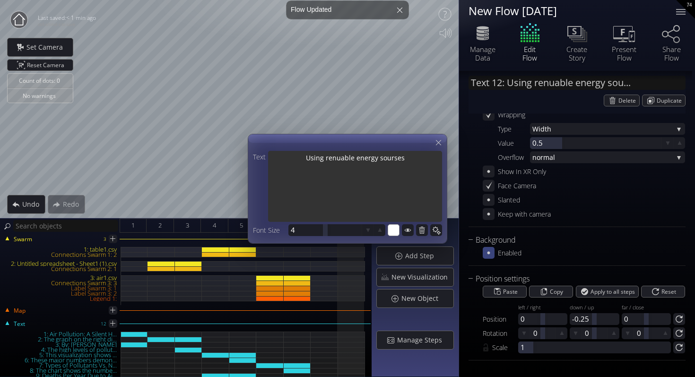
click at [353, 160] on textarea "Using renuable energy sourses" at bounding box center [355, 187] width 174 height 73
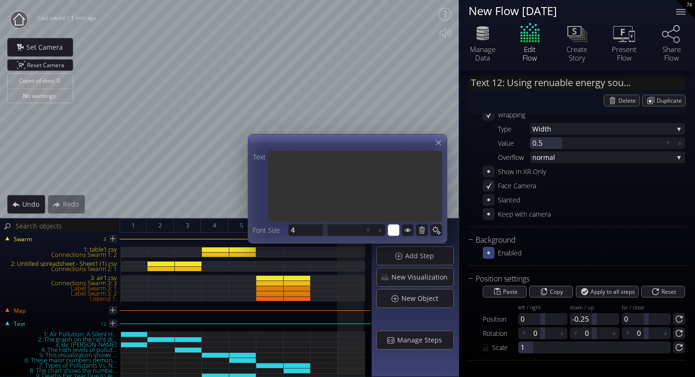
paste textarea "Using renewable energy sources in our households and for everyday things can ma…"
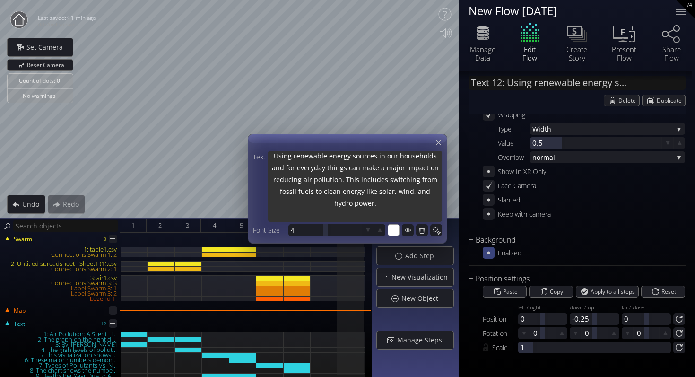
scroll to position [0, 0]
click at [366, 229] on icon at bounding box center [367, 229] width 9 height 9
click at [276, 165] on textarea "Using renewable energy sources in our households and for everyday things can ma…" at bounding box center [355, 185] width 174 height 73
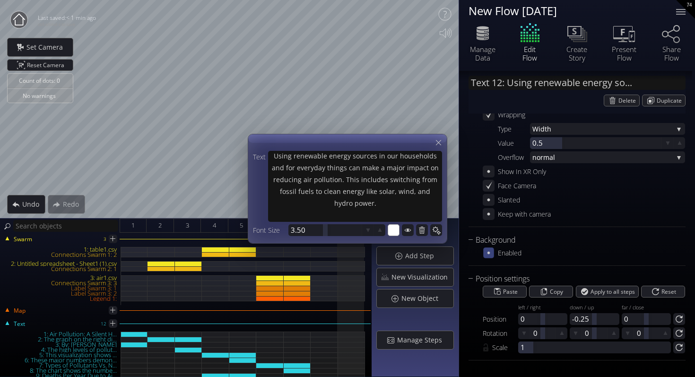
click at [488, 250] on icon at bounding box center [488, 253] width 8 height 8
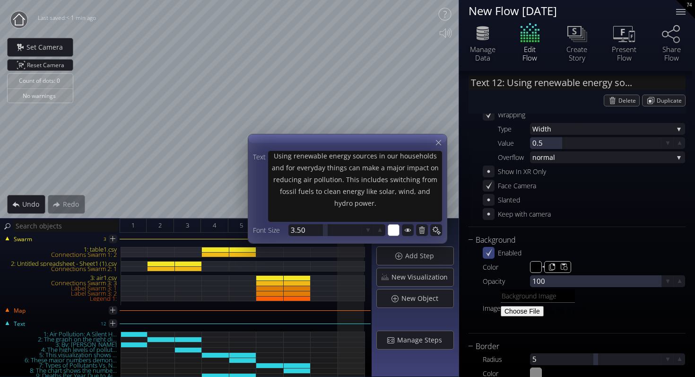
scroll to position [193, 0]
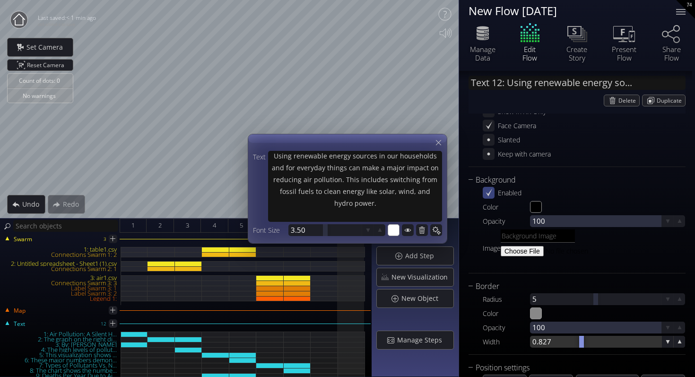
drag, startPoint x: 593, startPoint y: 339, endPoint x: 599, endPoint y: 340, distance: 6.2
click at [584, 340] on div at bounding box center [581, 342] width 5 height 12
click at [535, 199] on div "Enabled Color #000000 Opacity 100 Image" at bounding box center [576, 226] width 217 height 80
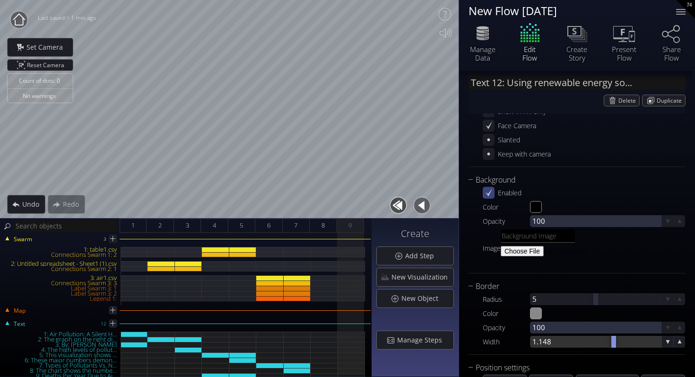
drag, startPoint x: 595, startPoint y: 342, endPoint x: 606, endPoint y: 342, distance: 11.8
click at [611, 342] on div at bounding box center [613, 342] width 5 height 12
click at [544, 341] on div at bounding box center [595, 342] width 131 height 12
click at [565, 273] on div "Common Text * Using renewable energy sources in our households and for everyday…" at bounding box center [576, 145] width 217 height 431
click at [421, 201] on button "button" at bounding box center [421, 205] width 21 height 21
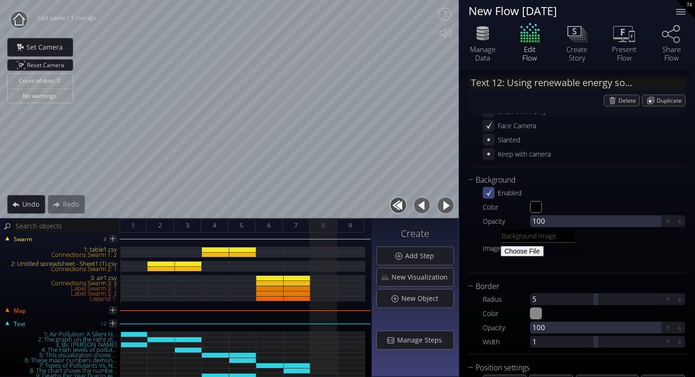
click at [422, 203] on button "button" at bounding box center [421, 205] width 21 height 21
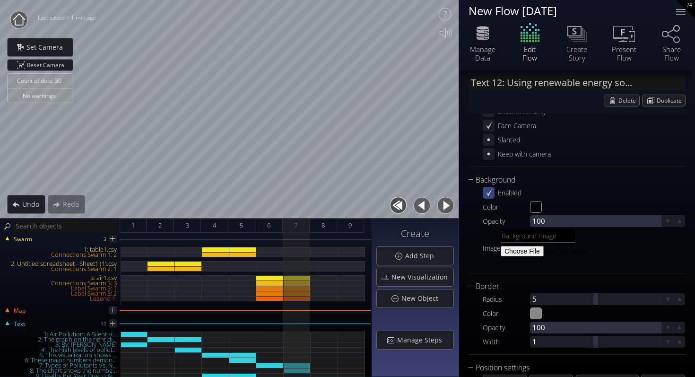
click at [446, 205] on button "button" at bounding box center [445, 205] width 21 height 21
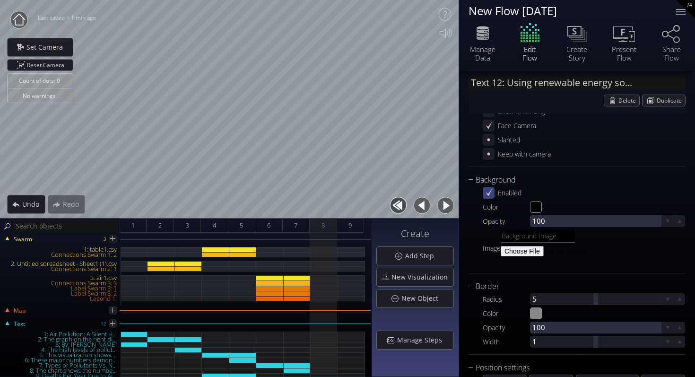
click at [446, 205] on button "button" at bounding box center [445, 205] width 21 height 21
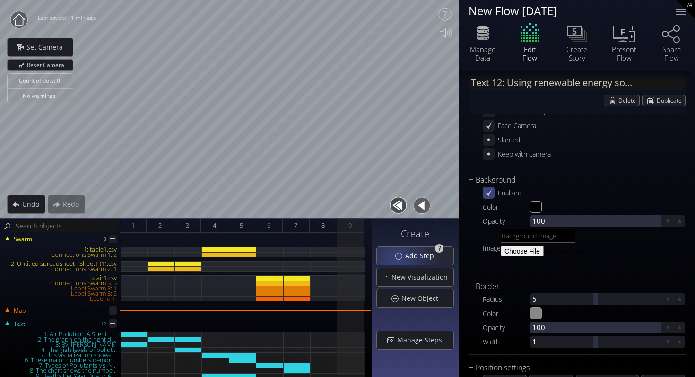
click at [398, 259] on div "Add Step" at bounding box center [415, 256] width 77 height 18
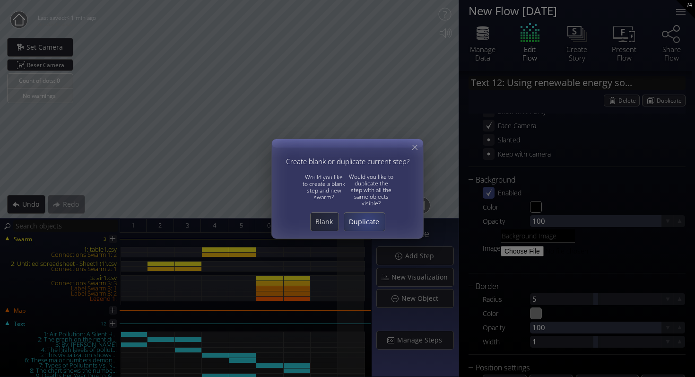
click at [378, 219] on span "Duplicate" at bounding box center [364, 221] width 41 height 9
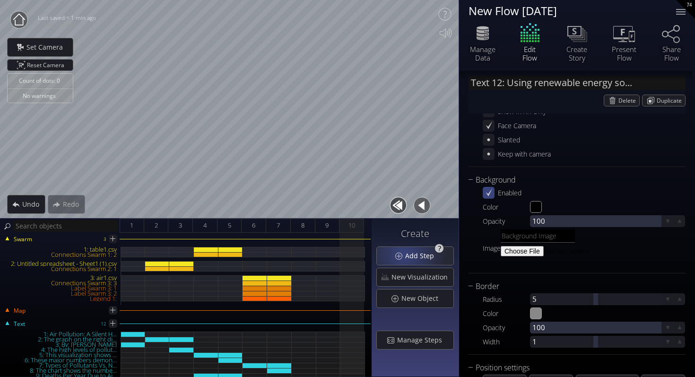
click at [405, 253] on div "Add Step" at bounding box center [415, 256] width 77 height 18
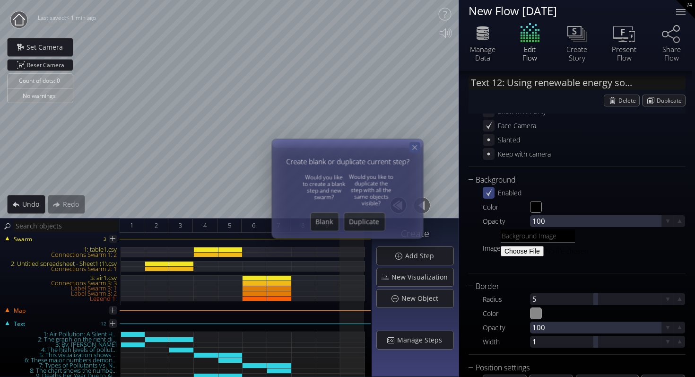
click at [413, 145] on icon at bounding box center [415, 147] width 8 height 8
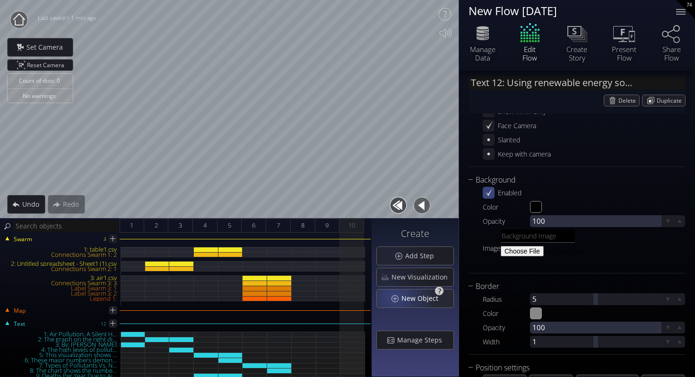
click at [400, 296] on div "New Object" at bounding box center [415, 298] width 77 height 18
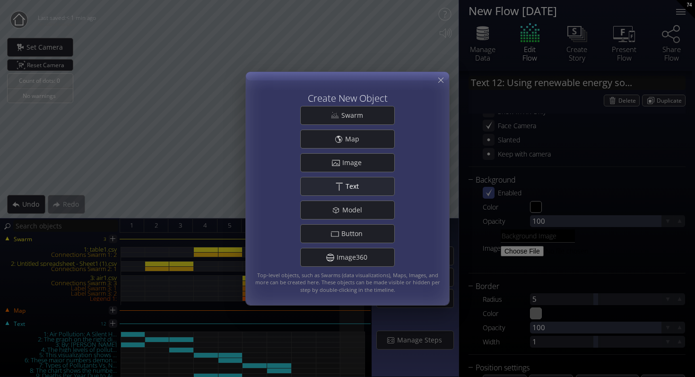
click at [335, 193] on div ".st0{fill:#FFFFFF;} Text" at bounding box center [348, 186] width 94 height 18
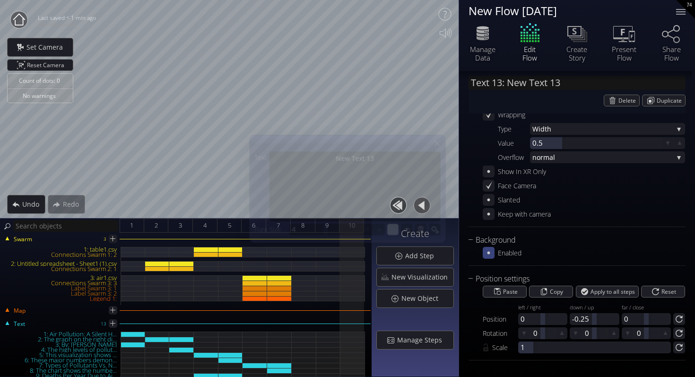
scroll to position [133, 0]
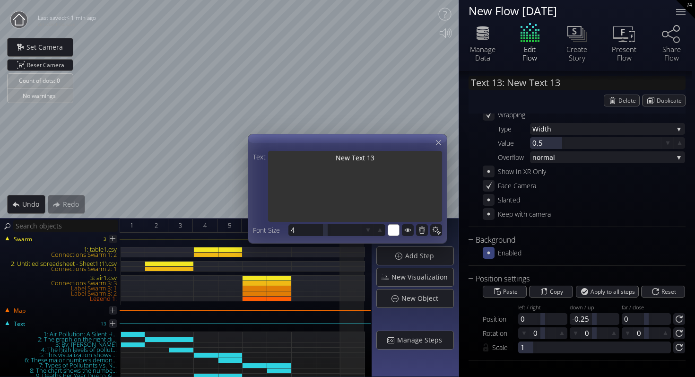
drag, startPoint x: 389, startPoint y: 158, endPoint x: 321, endPoint y: 158, distance: 67.6
click at [321, 158] on textarea "New Text 13" at bounding box center [355, 187] width 174 height 73
paste textarea "Utilizing vehicle emissions less by using public transportation, cycling, walki…"
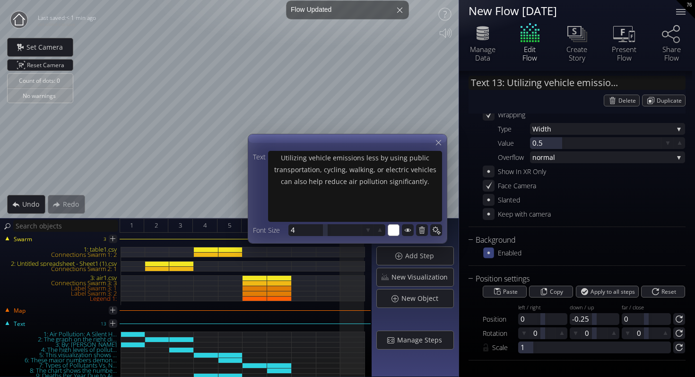
click at [488, 254] on icon at bounding box center [488, 252] width 2 height 2
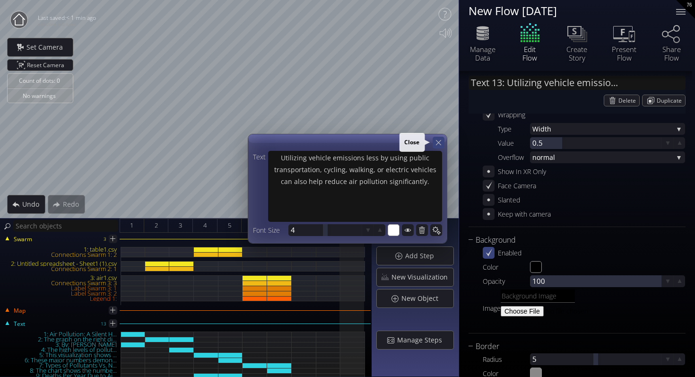
click at [440, 142] on icon at bounding box center [438, 142] width 9 height 9
click at [296, 231] on div at bounding box center [324, 230] width 73 height 12
click at [306, 232] on div at bounding box center [324, 230] width 73 height 12
click at [303, 228] on div at bounding box center [324, 230] width 73 height 12
click at [307, 225] on div at bounding box center [324, 230] width 73 height 12
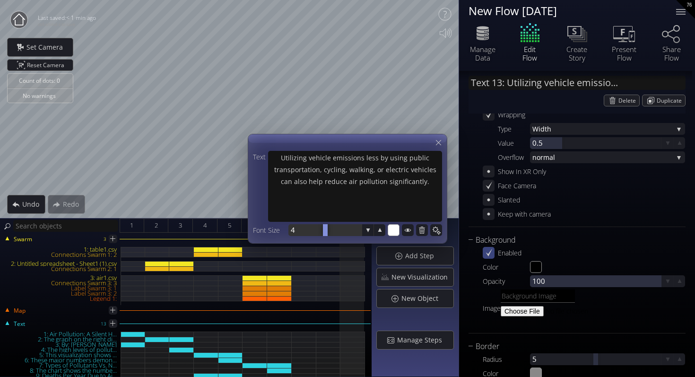
click at [296, 232] on div at bounding box center [324, 230] width 73 height 12
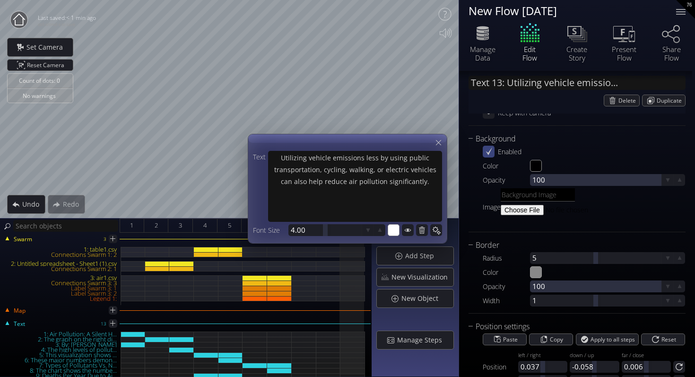
scroll to position [282, 0]
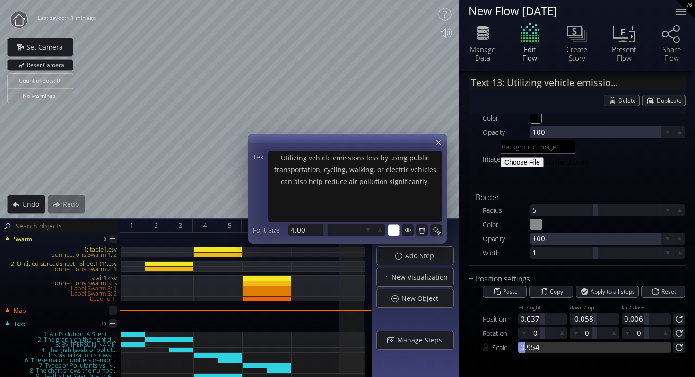
click at [525, 347] on div at bounding box center [594, 347] width 153 height 12
click at [440, 139] on icon at bounding box center [438, 142] width 9 height 9
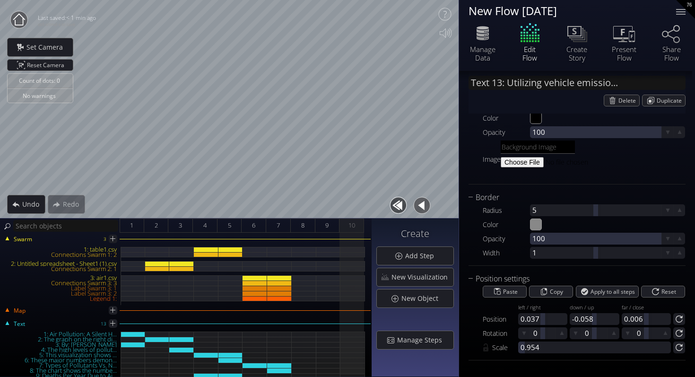
click at [420, 206] on button "button" at bounding box center [421, 205] width 21 height 21
click at [422, 204] on button "button" at bounding box center [421, 205] width 21 height 21
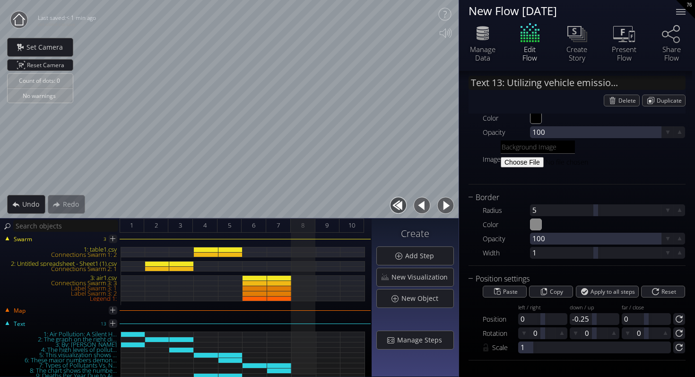
click at [441, 205] on button "button" at bounding box center [445, 205] width 21 height 21
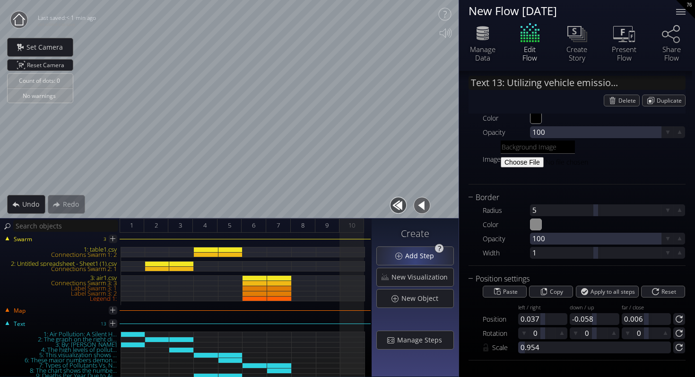
click at [419, 260] on div "Add Step" at bounding box center [415, 256] width 77 height 18
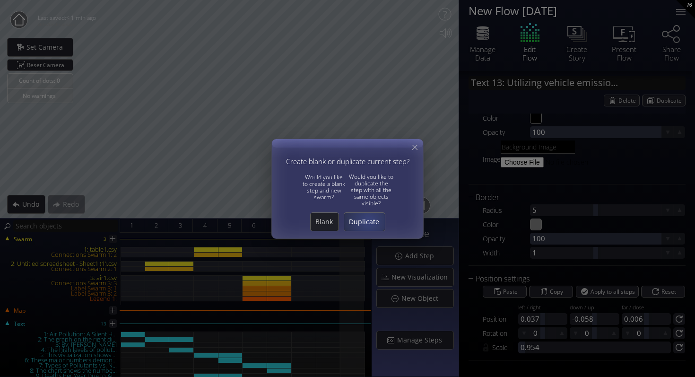
click at [369, 220] on span "Duplicate" at bounding box center [364, 221] width 41 height 9
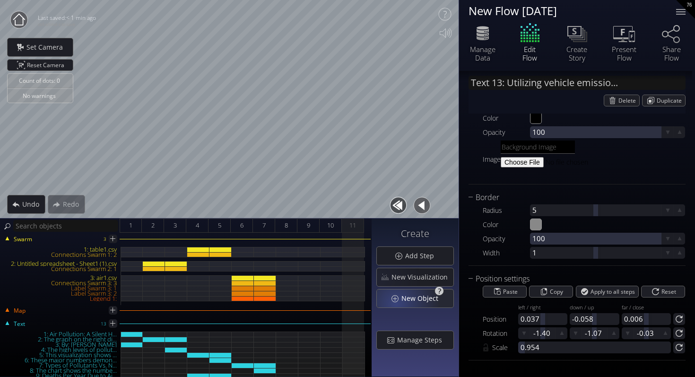
click at [398, 303] on div "New Object" at bounding box center [415, 298] width 77 height 18
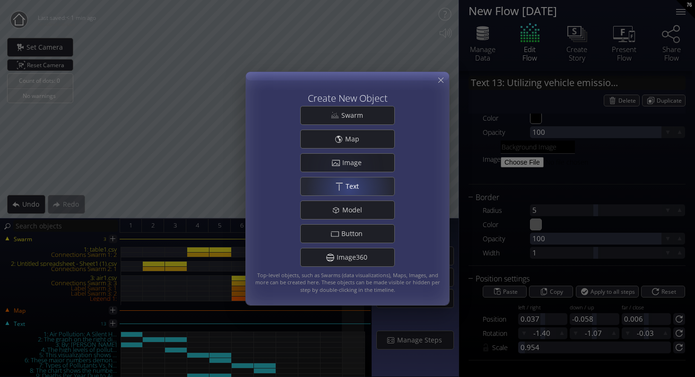
click at [350, 190] on span "Text" at bounding box center [354, 185] width 19 height 9
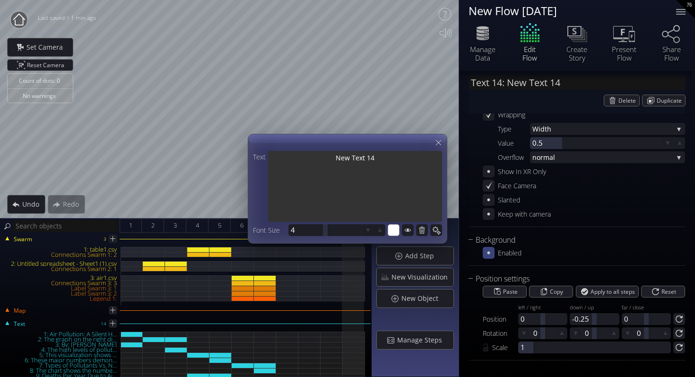
drag, startPoint x: 380, startPoint y: 158, endPoint x: 328, endPoint y: 158, distance: 52.9
click at [328, 158] on textarea "New Text 14" at bounding box center [355, 187] width 174 height 73
drag, startPoint x: 387, startPoint y: 157, endPoint x: 339, endPoint y: 157, distance: 47.7
click at [339, 157] on textarea "Finally," at bounding box center [355, 187] width 174 height 73
paste textarea "Recycling and minimizing waste would lessen the need to burn trash or produce m…"
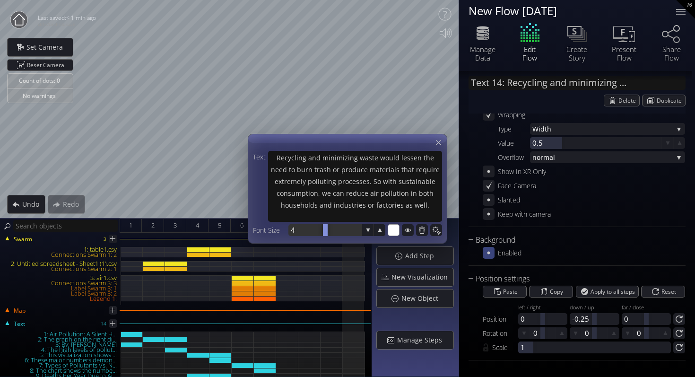
click at [301, 231] on div at bounding box center [324, 230] width 73 height 12
click at [309, 233] on div at bounding box center [324, 230] width 73 height 12
click at [486, 251] on icon at bounding box center [488, 252] width 9 height 9
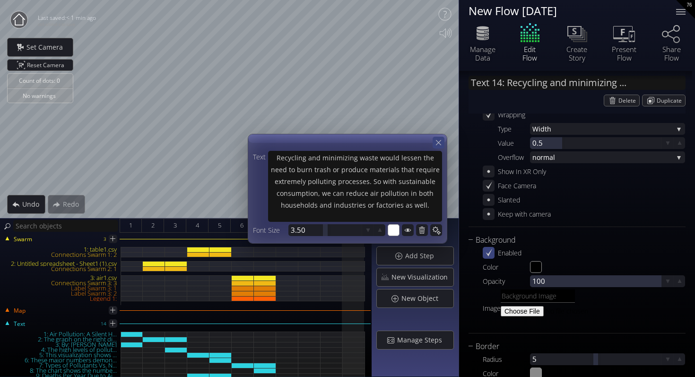
click at [438, 147] on div at bounding box center [438, 143] width 12 height 12
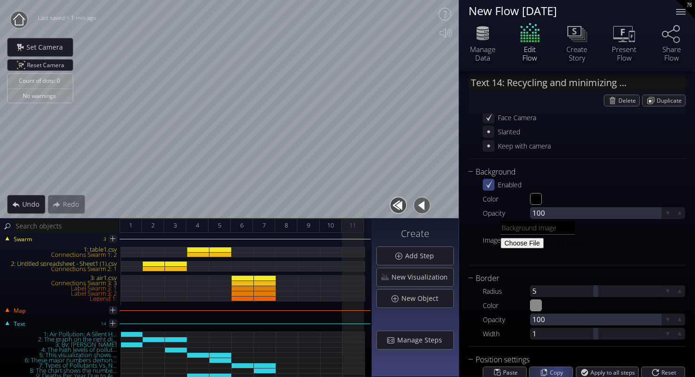
scroll to position [282, 0]
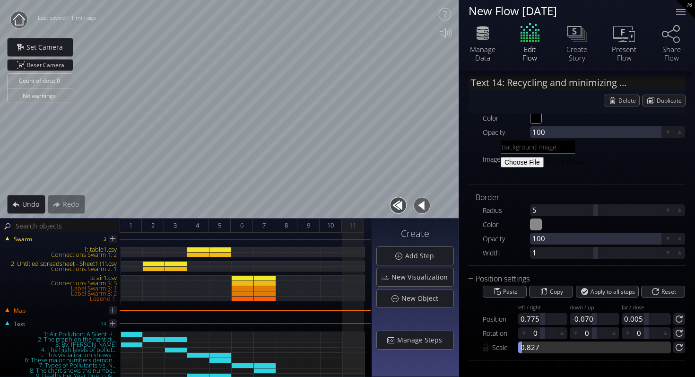
drag, startPoint x: 526, startPoint y: 349, endPoint x: 522, endPoint y: 348, distance: 4.7
click at [522, 348] on div at bounding box center [594, 347] width 153 height 12
click at [345, 224] on div "11" at bounding box center [353, 225] width 22 height 14
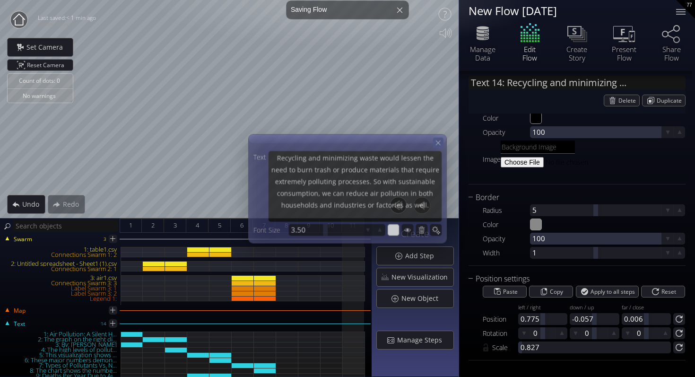
click at [437, 140] on icon at bounding box center [438, 142] width 8 height 8
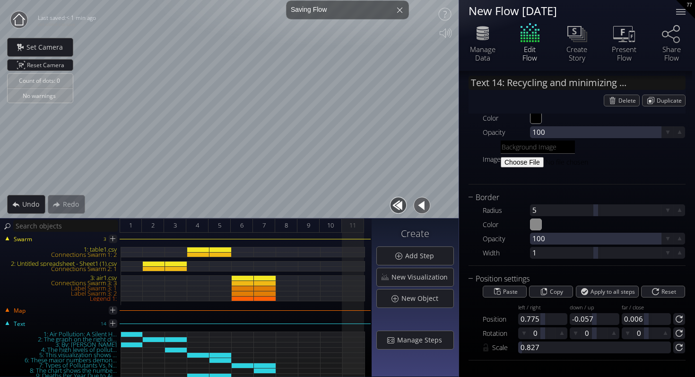
click at [409, 204] on div at bounding box center [400, 205] width 24 height 21
click at [397, 204] on button "button" at bounding box center [398, 205] width 21 height 21
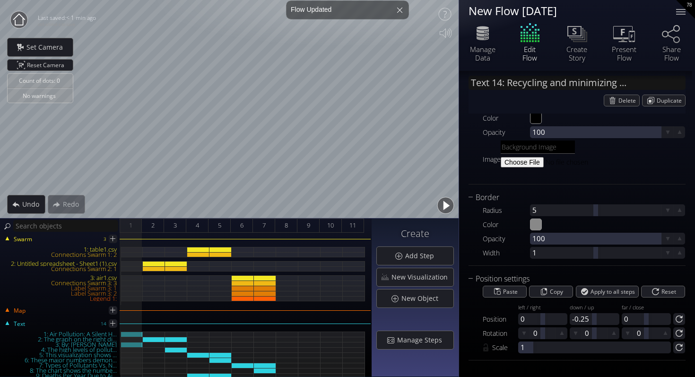
click at [443, 201] on button "button" at bounding box center [445, 205] width 21 height 21
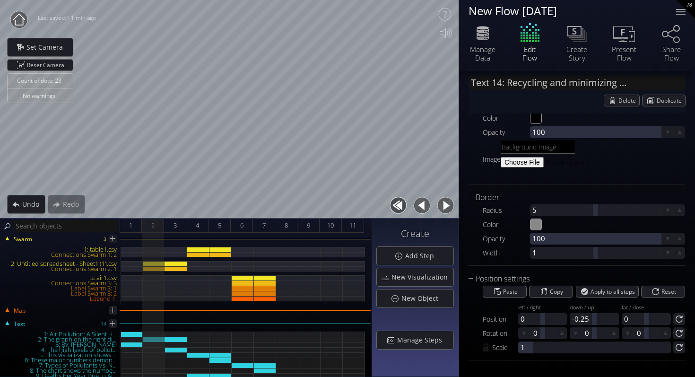
click at [443, 201] on button "button" at bounding box center [445, 205] width 21 height 21
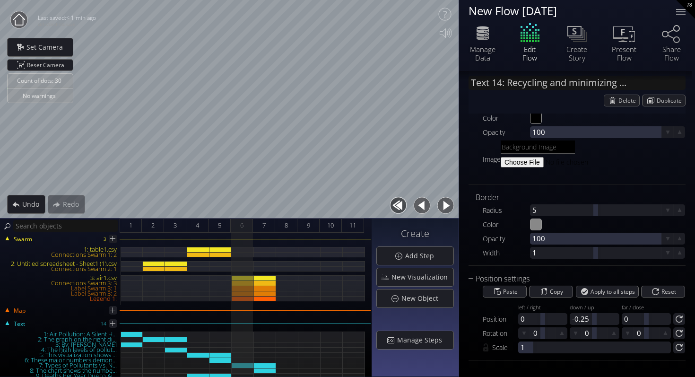
click at [443, 201] on button "button" at bounding box center [445, 205] width 21 height 21
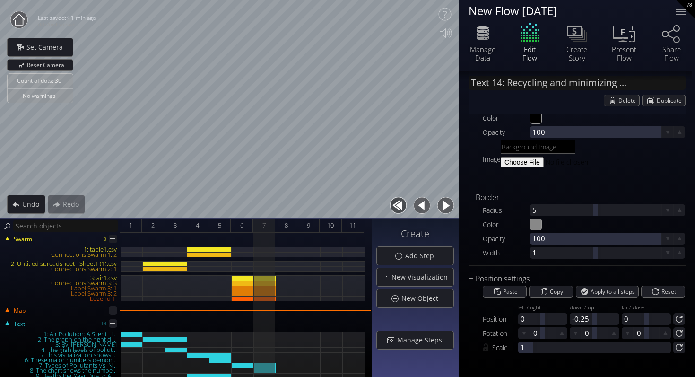
click at [443, 201] on button "button" at bounding box center [445, 205] width 21 height 21
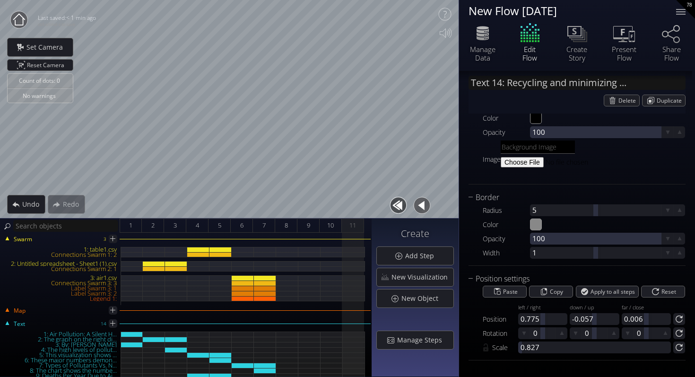
click at [400, 203] on button "button" at bounding box center [398, 205] width 21 height 21
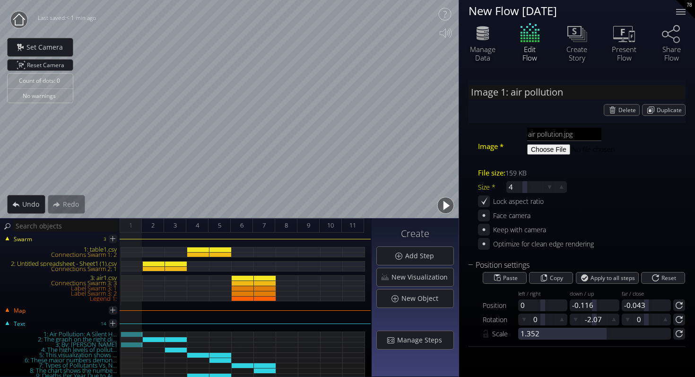
scroll to position [0, 0]
click at [464, 155] on div "Image 1: air pollution Delete Duplicate Image * air pollution.jpg File size: 15…" at bounding box center [577, 217] width 236 height 292
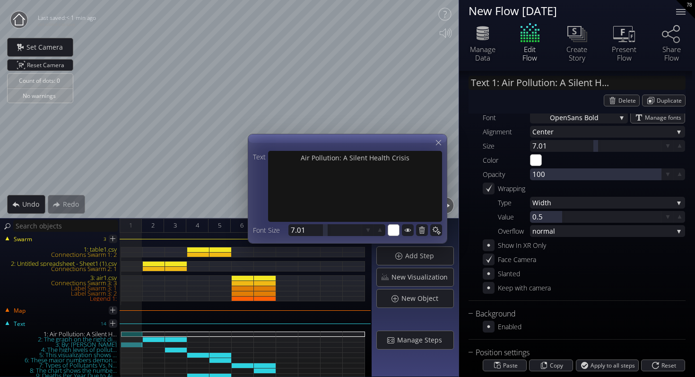
scroll to position [78, 0]
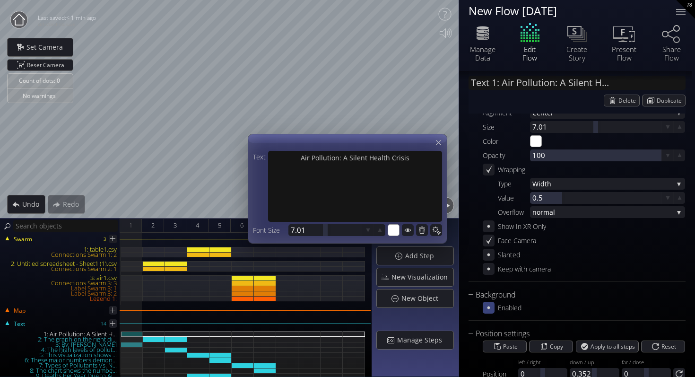
click at [486, 307] on icon at bounding box center [488, 307] width 9 height 9
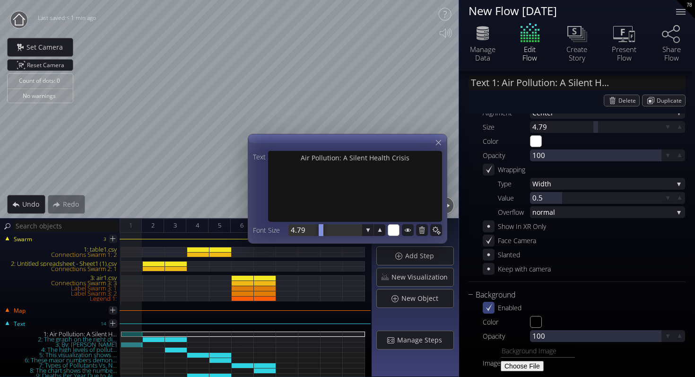
click at [321, 233] on div at bounding box center [321, 230] width 5 height 12
drag, startPoint x: 322, startPoint y: 232, endPoint x: 328, endPoint y: 232, distance: 6.1
click at [328, 232] on div at bounding box center [324, 230] width 73 height 12
drag, startPoint x: 328, startPoint y: 232, endPoint x: 333, endPoint y: 232, distance: 4.7
click at [333, 232] on div at bounding box center [324, 230] width 73 height 12
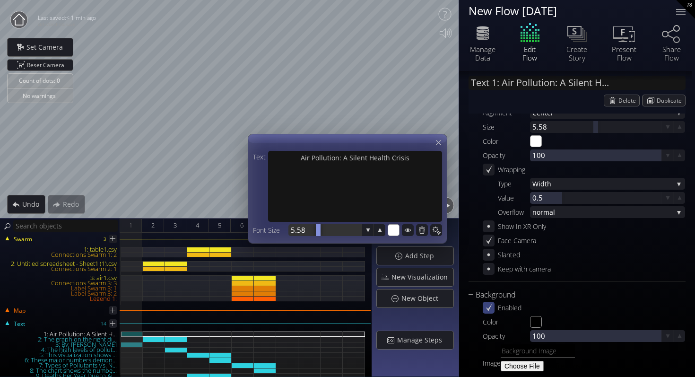
drag, startPoint x: 326, startPoint y: 232, endPoint x: 318, endPoint y: 232, distance: 8.0
click at [318, 232] on div at bounding box center [318, 230] width 5 height 12
click at [321, 231] on div at bounding box center [321, 230] width 5 height 12
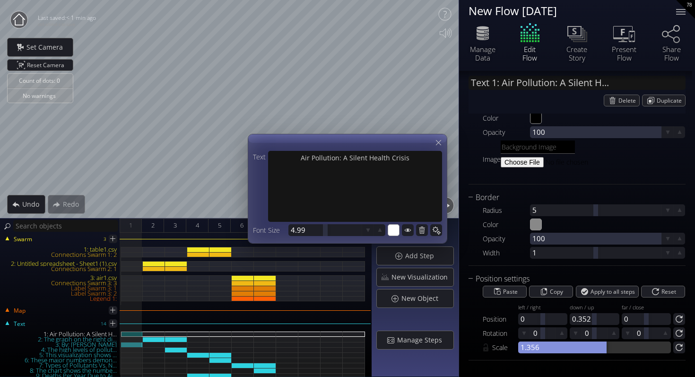
drag, startPoint x: 526, startPoint y: 352, endPoint x: 605, endPoint y: 357, distance: 79.5
click at [605, 357] on div "Position settings Paste Copy Apply to all steps Reset Position left / right 0 d…" at bounding box center [576, 316] width 217 height 87
click at [532, 225] on input "#888888" at bounding box center [536, 225] width 12 height 12
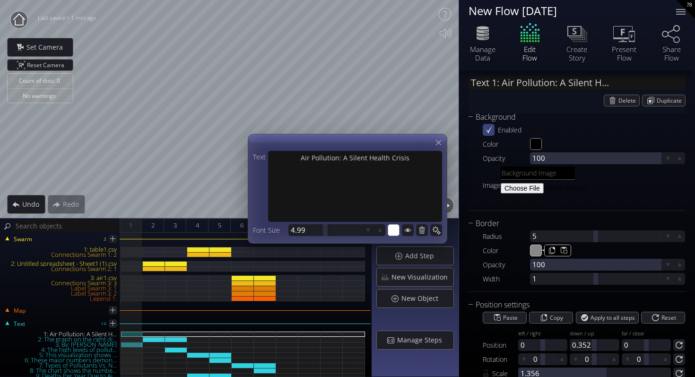
scroll to position [255, 0]
click at [539, 144] on input "#000000" at bounding box center [536, 145] width 12 height 12
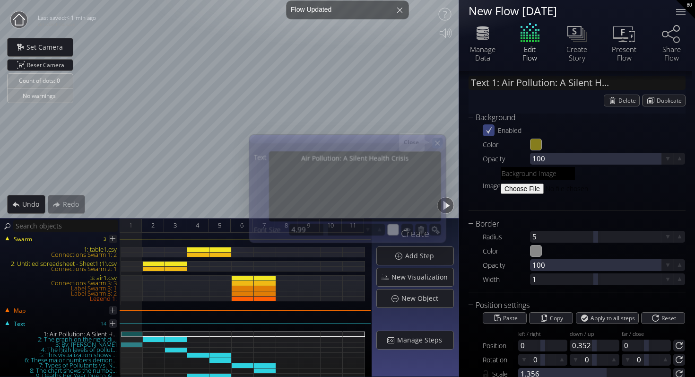
click at [439, 144] on icon at bounding box center [437, 143] width 8 height 8
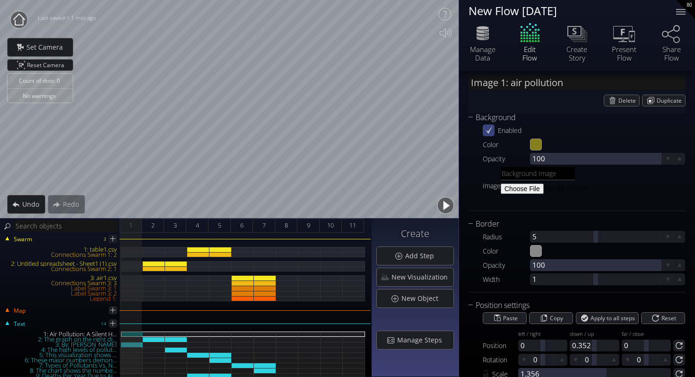
scroll to position [0, 0]
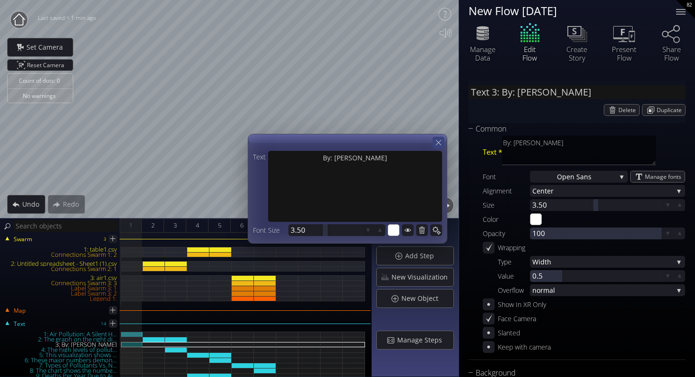
click at [434, 142] on icon at bounding box center [438, 142] width 9 height 9
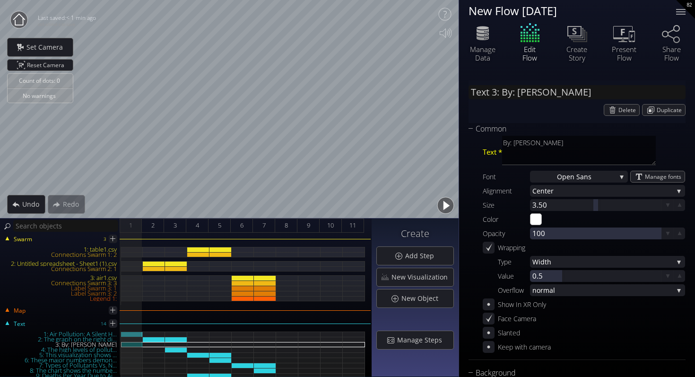
click at [686, 10] on div "82" at bounding box center [685, 9] width 19 height 19
click at [682, 10] on div at bounding box center [680, 11] width 19 height 19
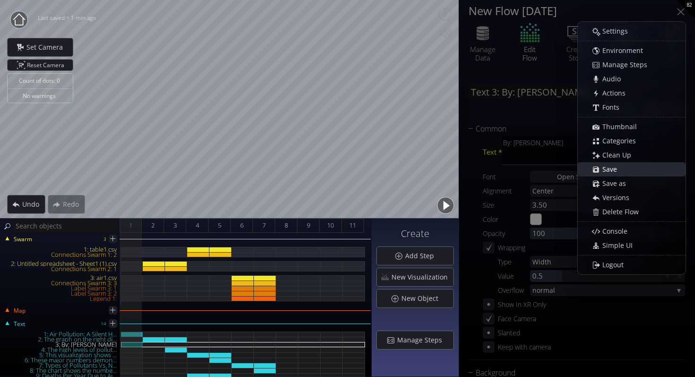
click at [615, 172] on span "Save" at bounding box center [612, 168] width 21 height 9
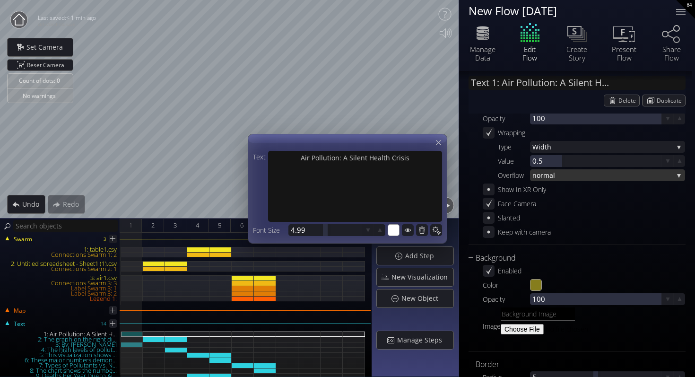
scroll to position [119, 0]
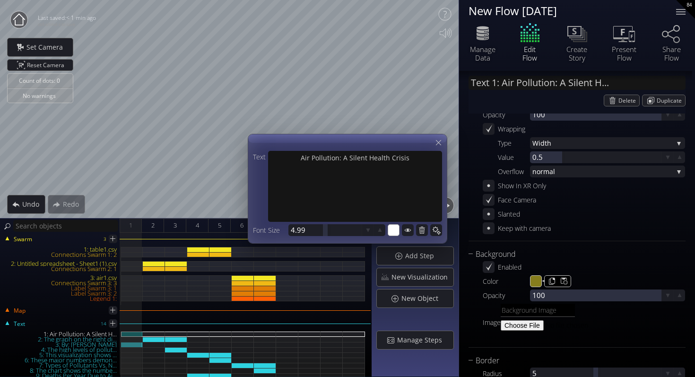
click at [537, 285] on input "#867d1d" at bounding box center [536, 282] width 12 height 12
click at [434, 138] on icon at bounding box center [438, 142] width 9 height 9
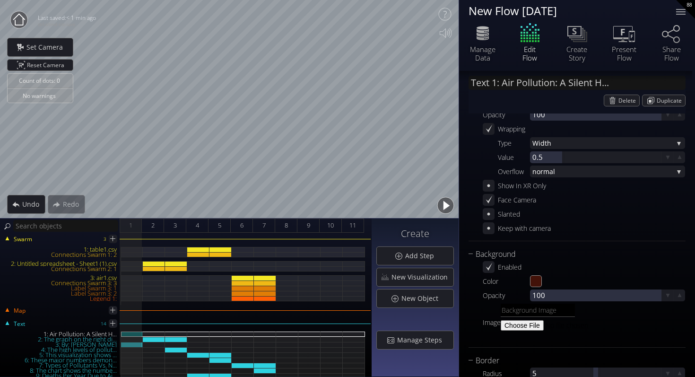
click at [440, 204] on button "button" at bounding box center [445, 205] width 21 height 21
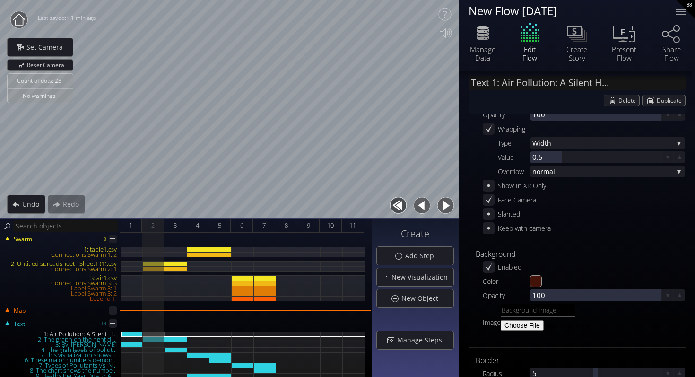
click at [401, 207] on button "button" at bounding box center [398, 205] width 21 height 21
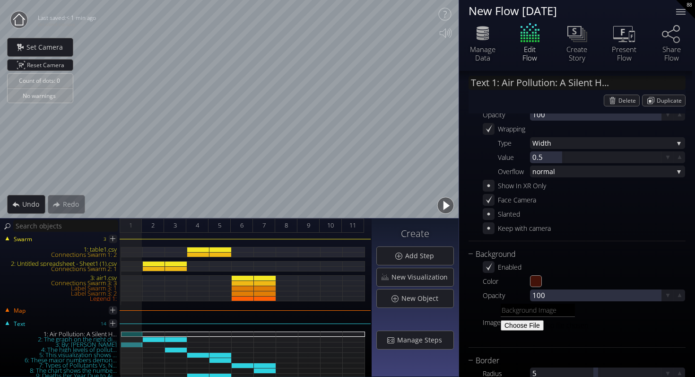
click at [440, 205] on button "button" at bounding box center [445, 205] width 21 height 21
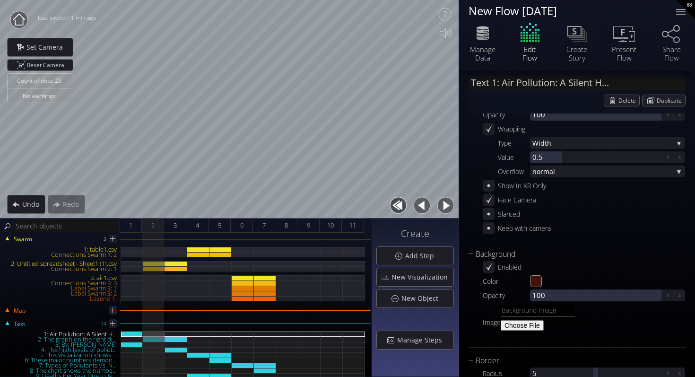
click at [440, 206] on button "button" at bounding box center [445, 205] width 21 height 21
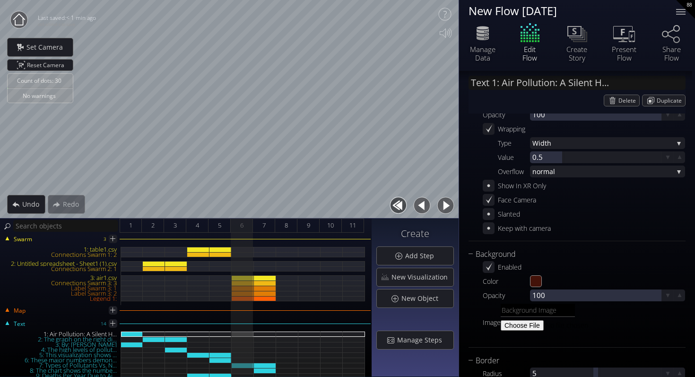
click at [440, 206] on button "button" at bounding box center [445, 205] width 21 height 21
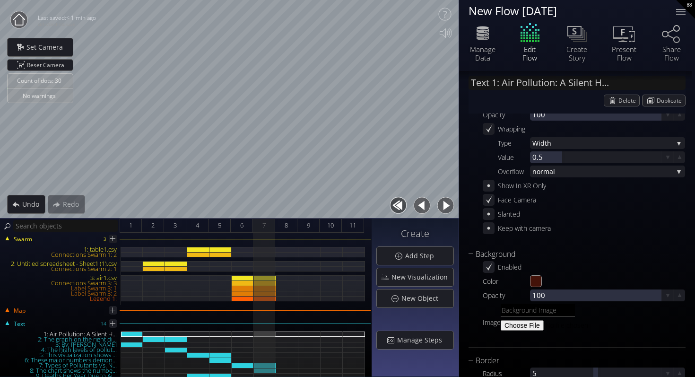
click at [440, 205] on button "button" at bounding box center [445, 205] width 21 height 21
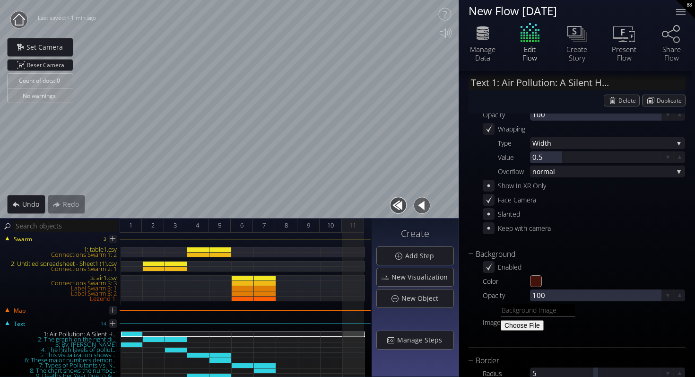
click at [393, 206] on button "button" at bounding box center [398, 205] width 21 height 21
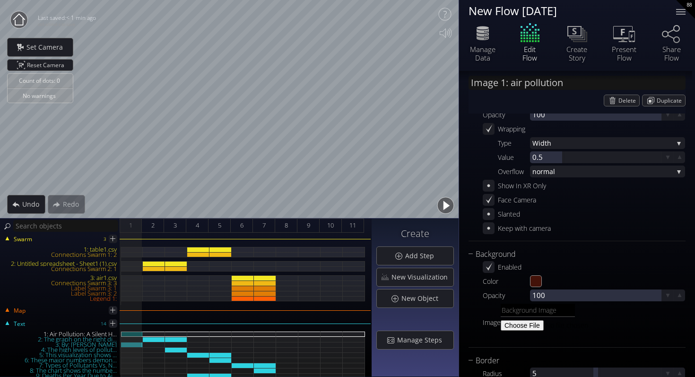
scroll to position [0, 0]
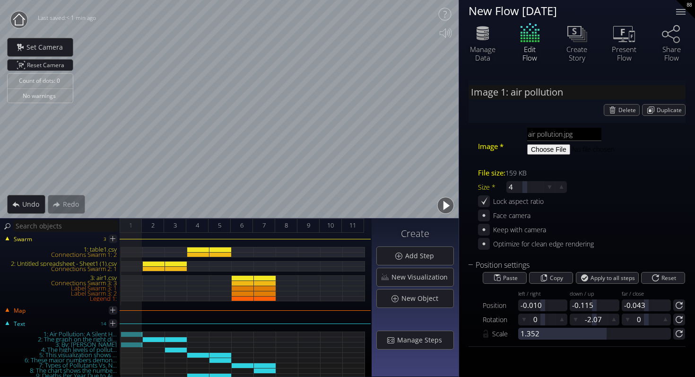
click at [446, 207] on button "button" at bounding box center [445, 205] width 21 height 21
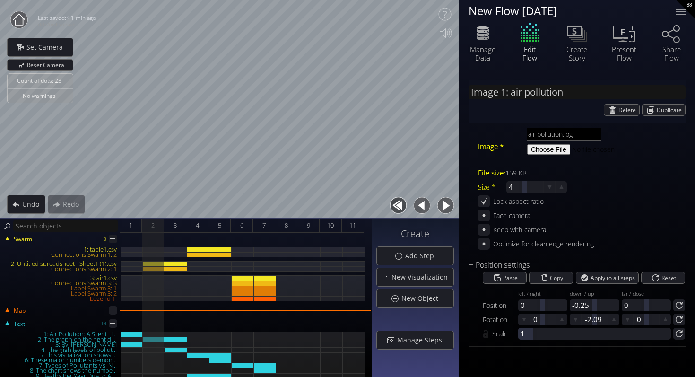
click at [446, 207] on button "button" at bounding box center [445, 205] width 21 height 21
click at [425, 203] on button "button" at bounding box center [421, 205] width 21 height 21
click at [410, 289] on div "New Object" at bounding box center [415, 298] width 77 height 18
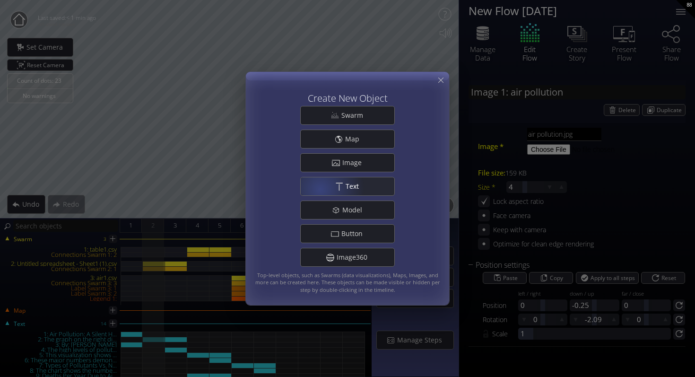
click at [322, 187] on div ".st0{fill:#FFFFFF;} Text" at bounding box center [348, 186] width 94 height 18
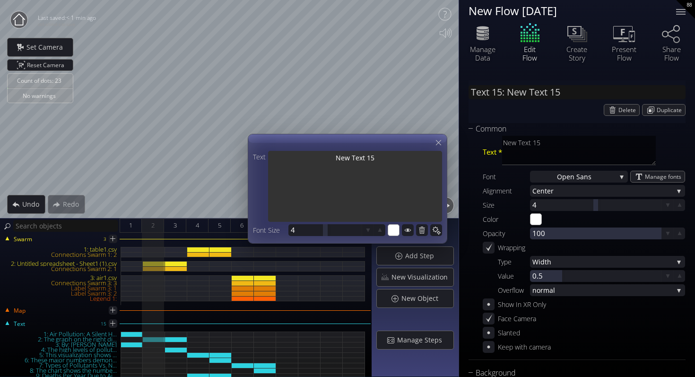
drag, startPoint x: 364, startPoint y: 159, endPoint x: 319, endPoint y: 159, distance: 45.8
click at [319, 159] on textarea "New Text 15" at bounding box center [355, 187] width 174 height 73
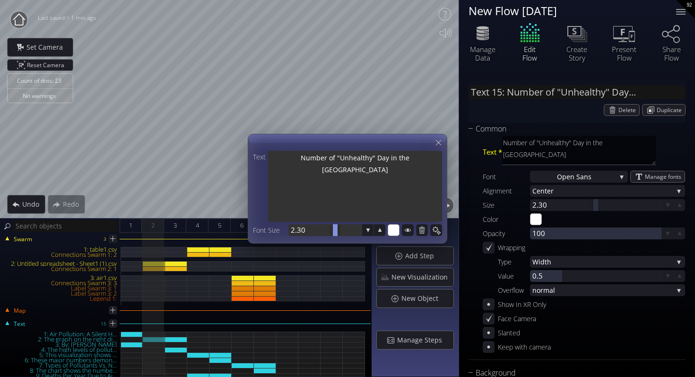
click at [333, 230] on div at bounding box center [335, 230] width 5 height 12
drag, startPoint x: 324, startPoint y: 232, endPoint x: 331, endPoint y: 232, distance: 7.6
click at [331, 232] on div at bounding box center [330, 230] width 5 height 12
drag, startPoint x: 327, startPoint y: 231, endPoint x: 310, endPoint y: 231, distance: 17.0
click at [310, 231] on div at bounding box center [324, 230] width 73 height 12
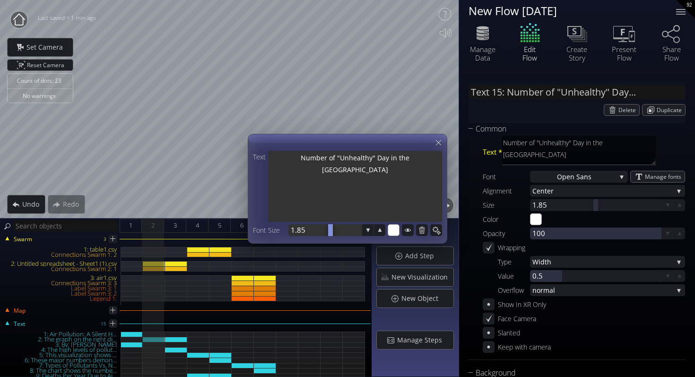
drag, startPoint x: 325, startPoint y: 231, endPoint x: 330, endPoint y: 231, distance: 5.7
click at [330, 231] on div at bounding box center [330, 230] width 5 height 12
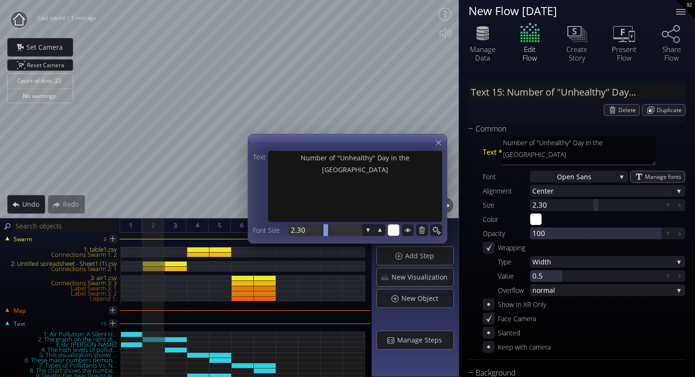
click at [330, 231] on div at bounding box center [324, 230] width 73 height 12
click at [328, 232] on input "2.30" at bounding box center [339, 230] width 97 height 12
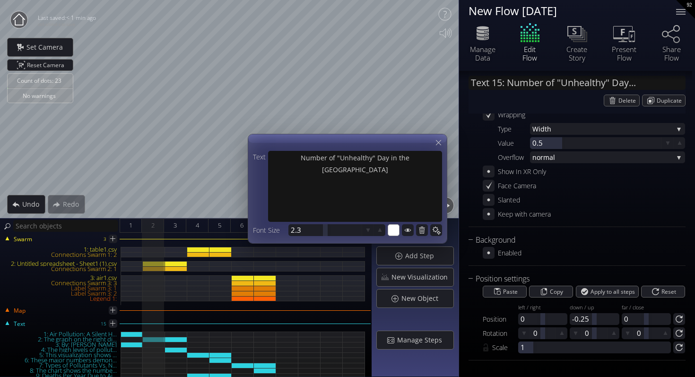
click at [529, 355] on div "Position settings Paste Copy Apply to all steps Reset Position left / right 0 d…" at bounding box center [576, 316] width 217 height 87
drag, startPoint x: 527, startPoint y: 347, endPoint x: 618, endPoint y: 337, distance: 91.3
click at [618, 337] on div "Paste Copy Apply to all steps Reset Position left / right 0 down / up -0.25 -0.…" at bounding box center [576, 319] width 217 height 69
click at [487, 252] on icon at bounding box center [488, 252] width 3 height 3
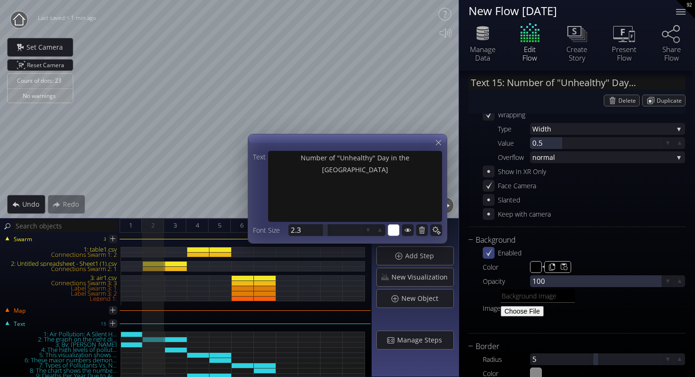
click at [534, 268] on input "#000000" at bounding box center [536, 267] width 12 height 12
click at [688, 245] on div "Text 15: Number of "Unhealthy" Day... [GEOGRAPHIC_DATA] Duplicate Common Text *…" at bounding box center [577, 231] width 236 height 587
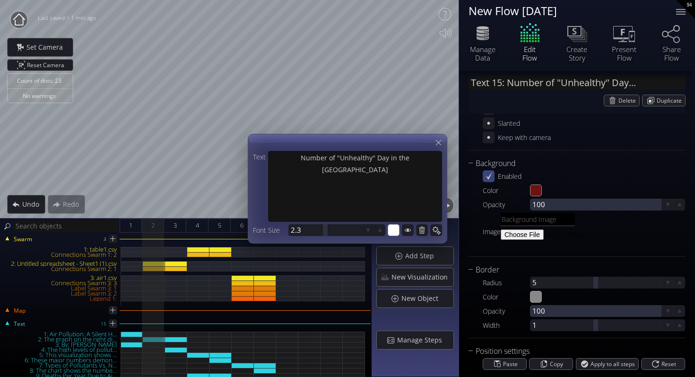
scroll to position [226, 0]
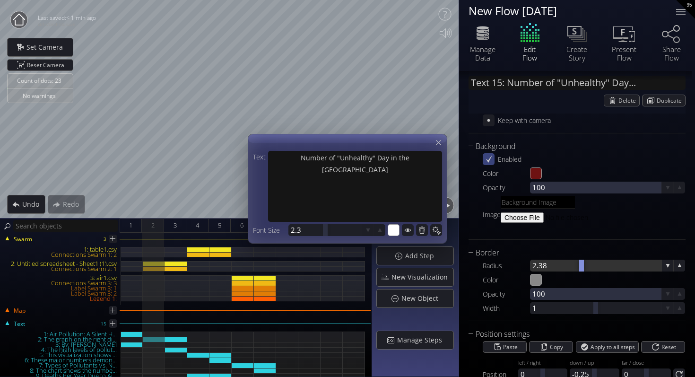
drag, startPoint x: 596, startPoint y: 267, endPoint x: 581, endPoint y: 269, distance: 15.4
click at [581, 269] on div at bounding box center [595, 265] width 131 height 12
drag, startPoint x: 595, startPoint y: 267, endPoint x: 605, endPoint y: 267, distance: 10.4
click at [606, 267] on div at bounding box center [607, 265] width 5 height 12
drag, startPoint x: 592, startPoint y: 266, endPoint x: 601, endPoint y: 266, distance: 9.5
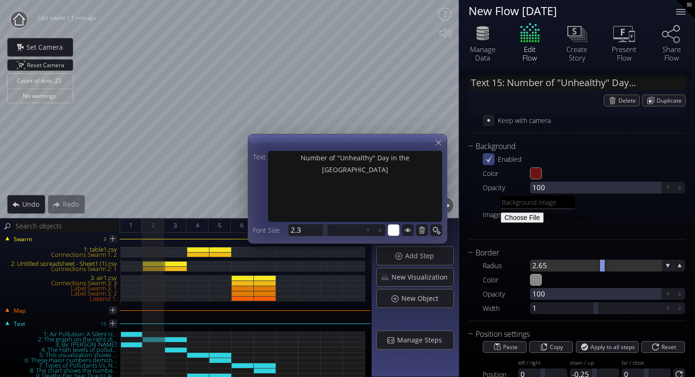
click at [601, 266] on div at bounding box center [602, 265] width 5 height 12
drag, startPoint x: 595, startPoint y: 312, endPoint x: 547, endPoint y: 313, distance: 47.7
click at [547, 313] on div at bounding box center [547, 308] width 5 height 12
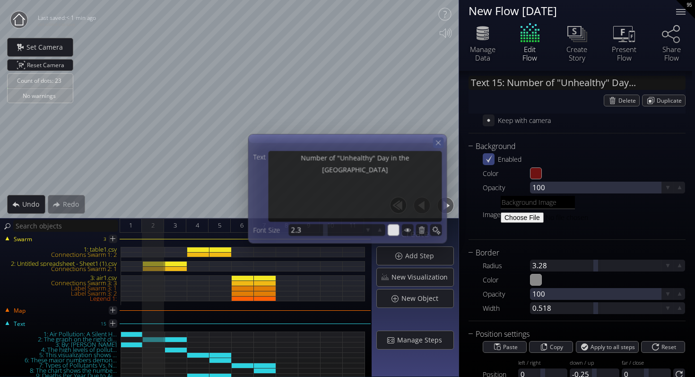
click at [437, 142] on icon at bounding box center [438, 142] width 8 height 8
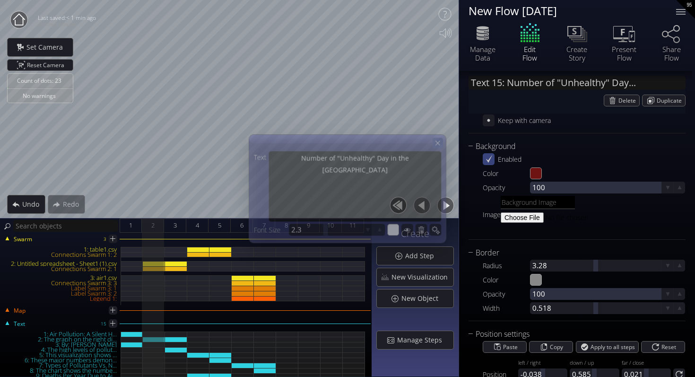
click at [440, 143] on icon at bounding box center [437, 142] width 8 height 8
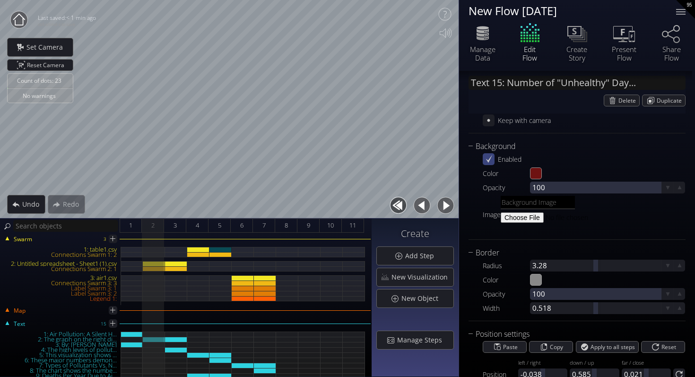
click at [215, 248] on div "1: table1.csv" at bounding box center [220, 249] width 22 height 5
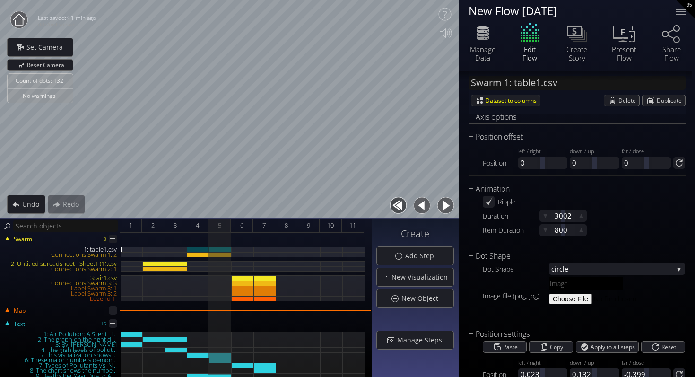
click at [202, 250] on div "1: table1.csv" at bounding box center [198, 249] width 22 height 5
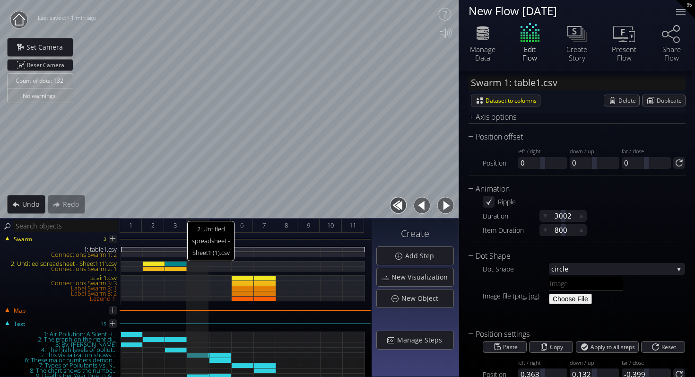
click at [180, 263] on div "2: Untitled spreadsheet - Sheet1 (1).csv" at bounding box center [176, 263] width 22 height 5
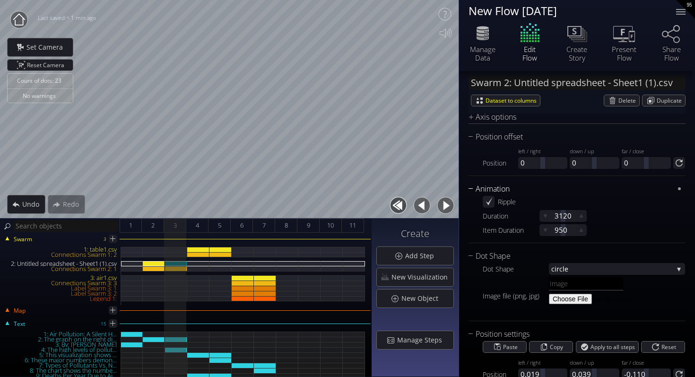
scroll to position [1076, 0]
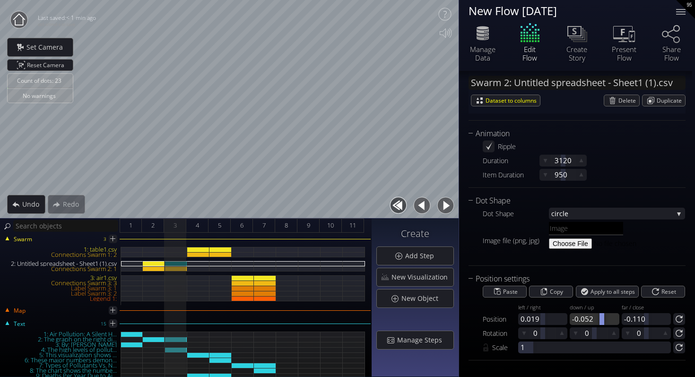
drag, startPoint x: 592, startPoint y: 319, endPoint x: 600, endPoint y: 319, distance: 8.0
click at [600, 319] on div at bounding box center [601, 319] width 5 height 12
click at [597, 320] on div at bounding box center [598, 319] width 5 height 12
click at [597, 320] on div at bounding box center [594, 319] width 49 height 12
click at [156, 225] on div "2" at bounding box center [153, 225] width 22 height 14
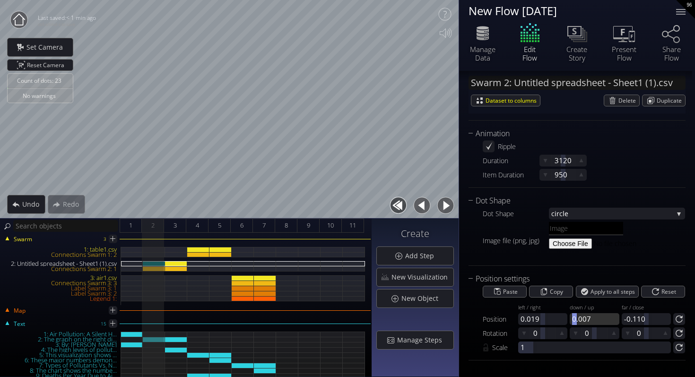
drag, startPoint x: 590, startPoint y: 318, endPoint x: 574, endPoint y: 322, distance: 16.6
click at [574, 322] on div at bounding box center [594, 319] width 49 height 12
click at [591, 320] on div at bounding box center [592, 319] width 5 height 12
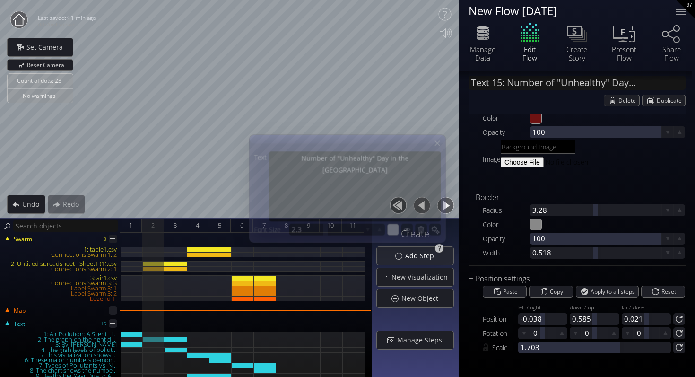
scroll to position [282, 0]
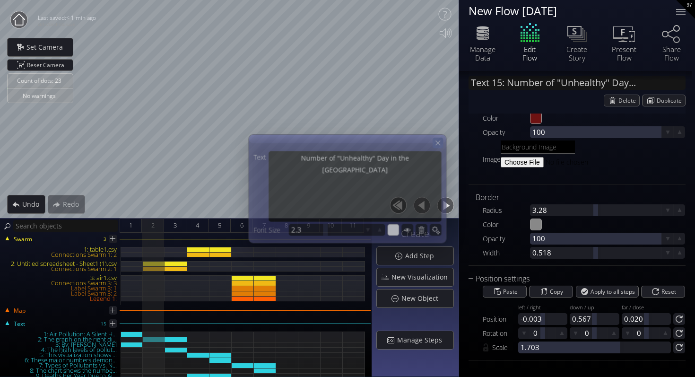
click at [437, 142] on icon at bounding box center [438, 142] width 8 height 8
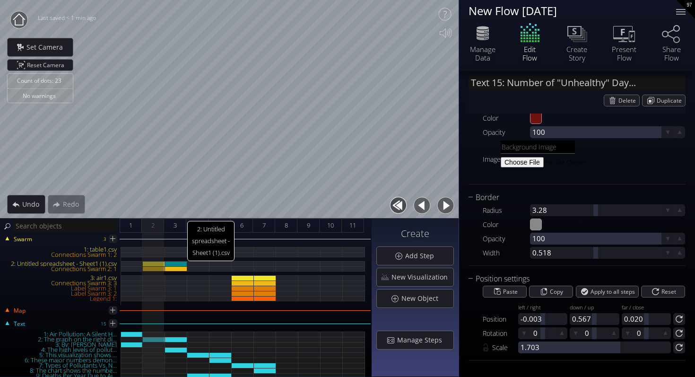
click at [171, 262] on div "2: Untitled spreadsheet - Sheet1 (1).csv" at bounding box center [176, 263] width 22 height 5
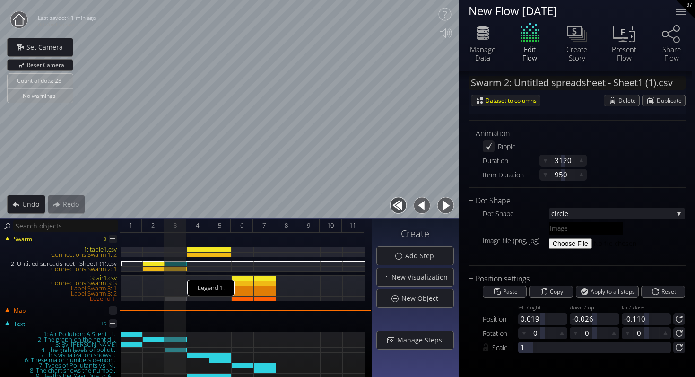
scroll to position [94, 0]
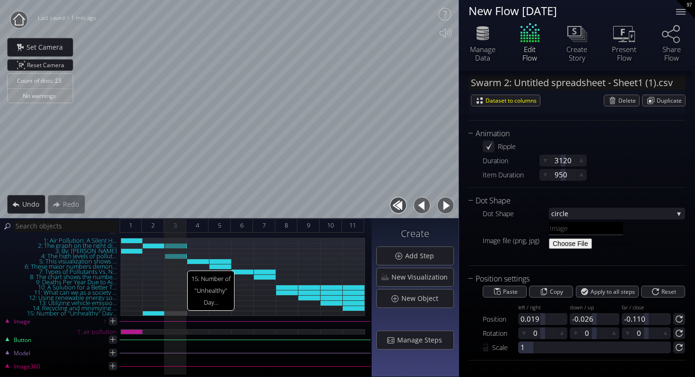
click at [166, 312] on div "15: Number of "Unhealthy" Day..." at bounding box center [176, 313] width 22 height 5
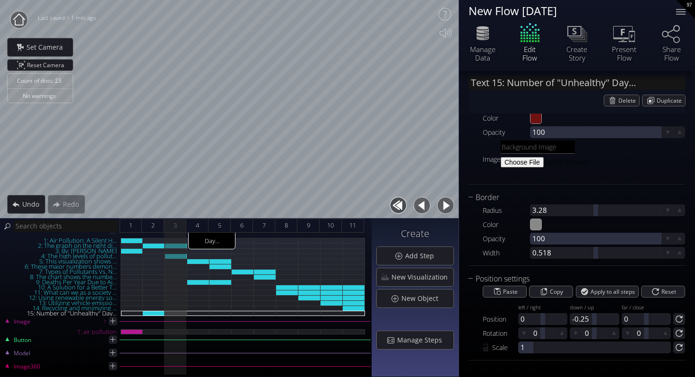
scroll to position [282, 0]
click at [153, 312] on div "15: Number of "Unhealthy" Day..." at bounding box center [154, 313] width 22 height 5
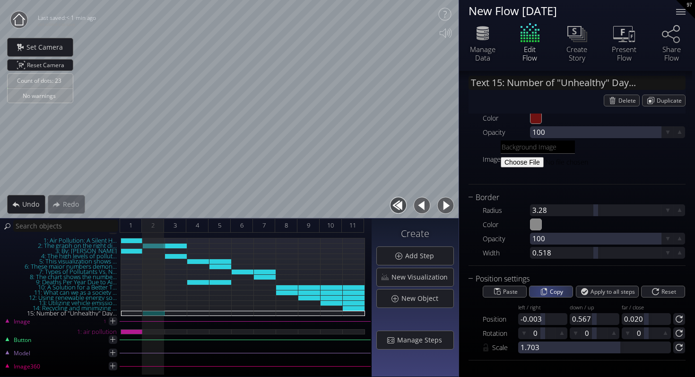
click at [544, 293] on div "Copy" at bounding box center [550, 291] width 43 height 11
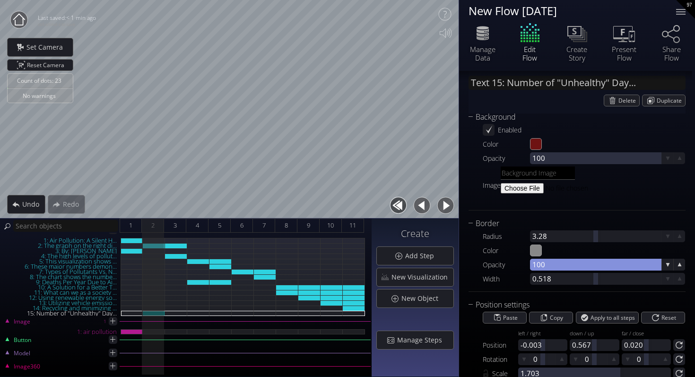
scroll to position [0, 0]
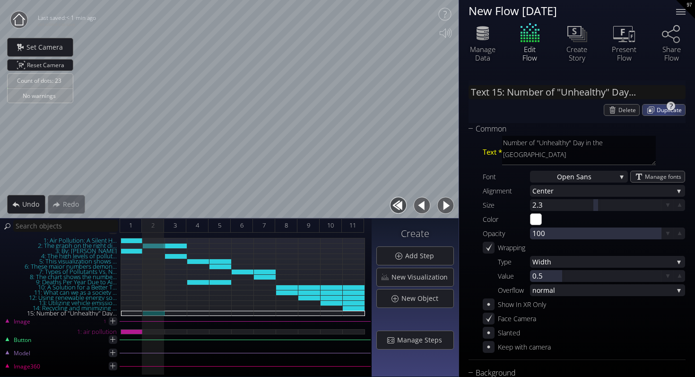
click at [659, 112] on span "Duplicate" at bounding box center [670, 109] width 28 height 11
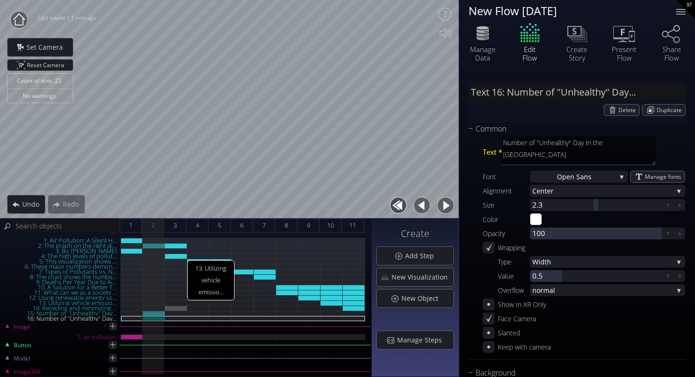
scroll to position [97, 0]
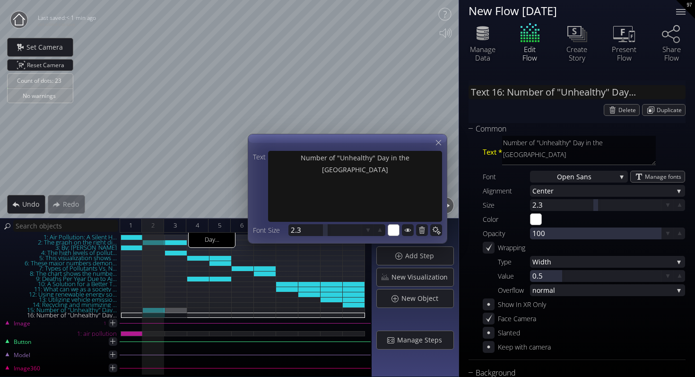
drag, startPoint x: 154, startPoint y: 313, endPoint x: 169, endPoint y: 311, distance: 15.7
click at [169, 311] on div "1: Air Pollution: A Silent H... 2: The graph on the right di... 3: By: [PERSON_…" at bounding box center [186, 275] width 370 height 83
click at [421, 232] on icon at bounding box center [422, 229] width 8 height 8
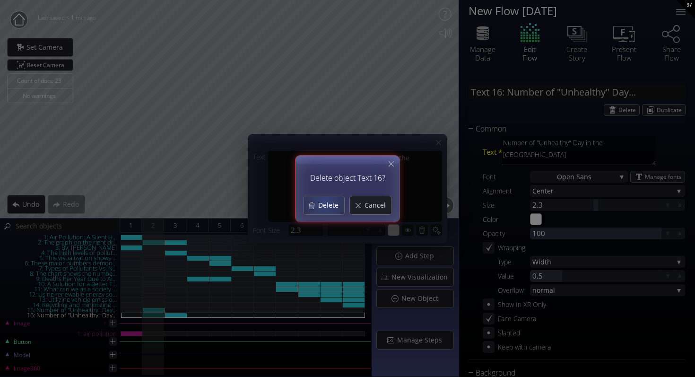
click at [325, 200] on span "Delete" at bounding box center [331, 204] width 26 height 9
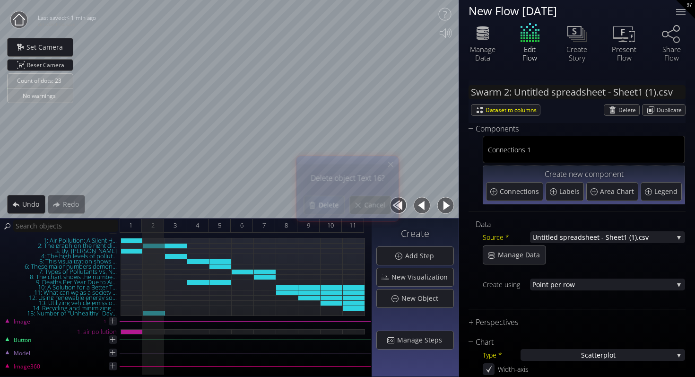
scroll to position [94, 0]
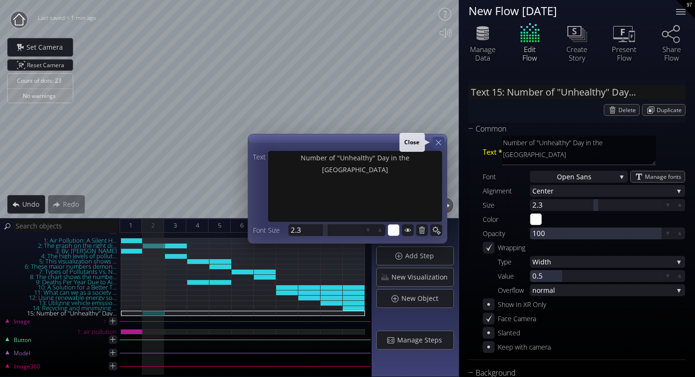
click at [442, 142] on div at bounding box center [438, 143] width 12 height 12
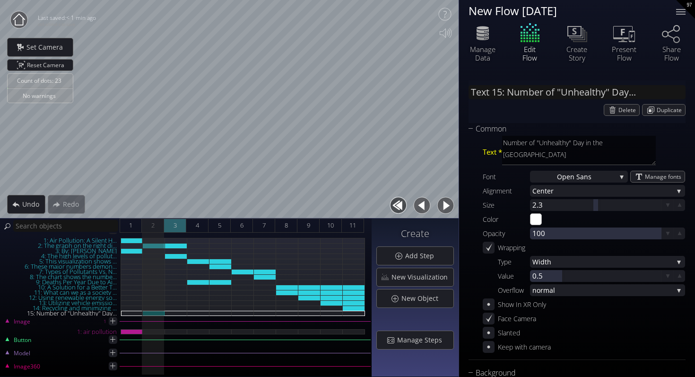
click at [173, 229] on span "3" at bounding box center [174, 225] width 3 height 12
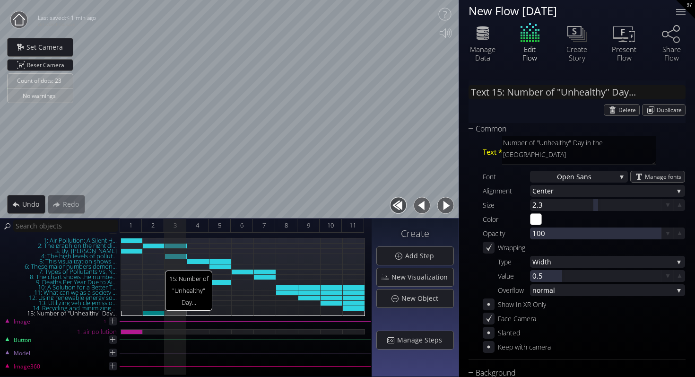
click at [153, 311] on div "15: Number of "Unhealthy" Day..." at bounding box center [154, 313] width 22 height 5
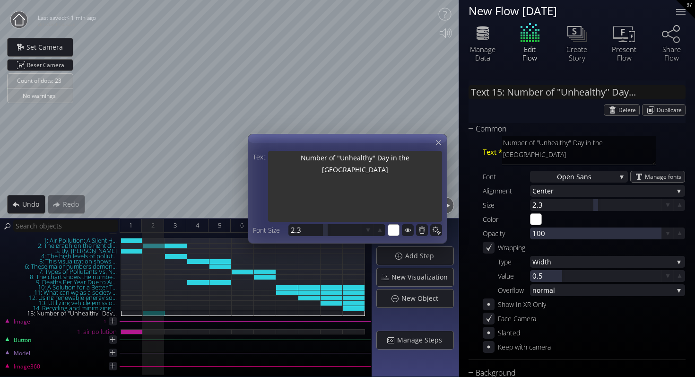
drag, startPoint x: 417, startPoint y: 159, endPoint x: 283, endPoint y: 157, distance: 133.8
click at [283, 157] on textarea "Number of "Unhealthy" Day in the [GEOGRAPHIC_DATA]" at bounding box center [355, 187] width 174 height 73
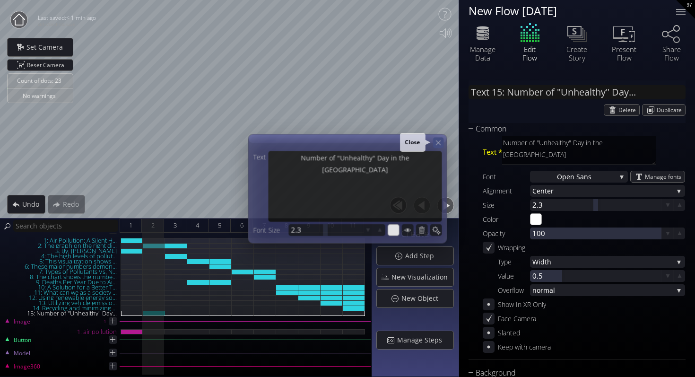
click at [436, 142] on icon at bounding box center [438, 142] width 8 height 8
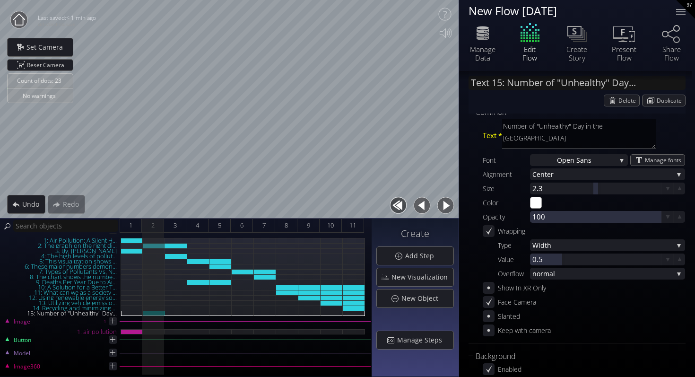
scroll to position [18, 0]
click at [179, 227] on div "3" at bounding box center [175, 225] width 22 height 14
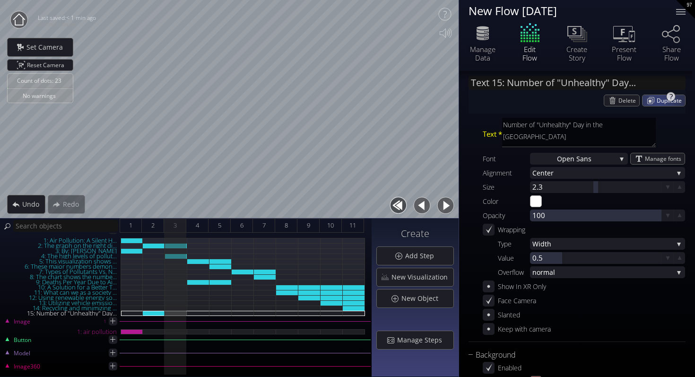
click at [656, 103] on span "Duplicate" at bounding box center [670, 100] width 28 height 11
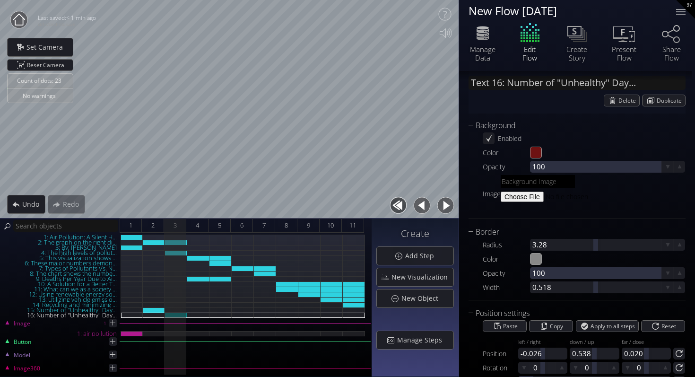
scroll to position [282, 0]
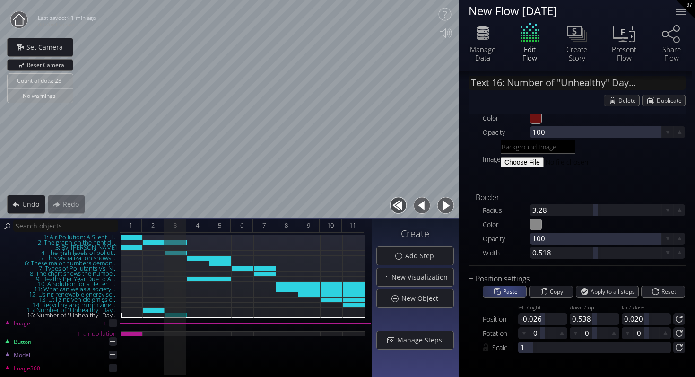
click at [508, 289] on span "Paste" at bounding box center [512, 291] width 18 height 11
click at [153, 228] on span "2" at bounding box center [152, 225] width 3 height 12
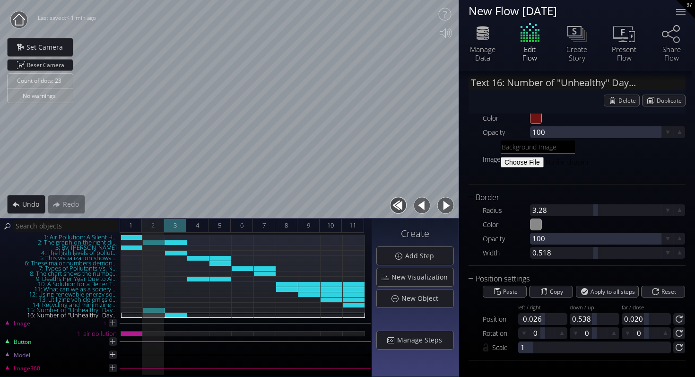
click at [184, 226] on div "3" at bounding box center [175, 225] width 22 height 14
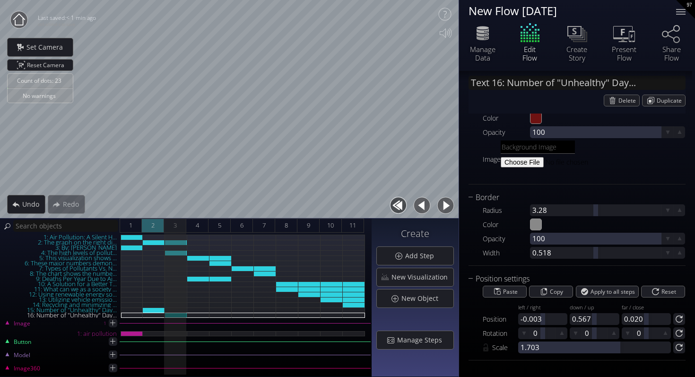
click at [159, 225] on div "2" at bounding box center [153, 225] width 22 height 14
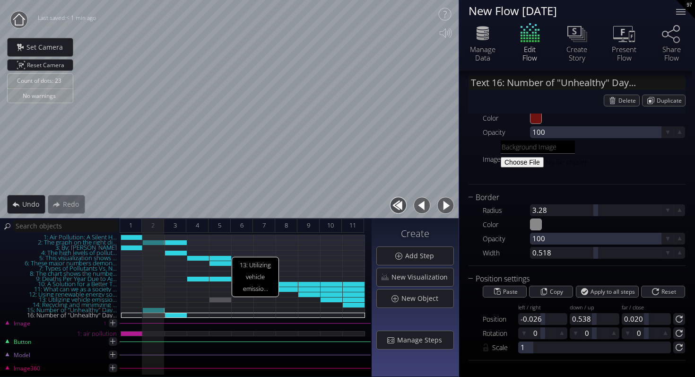
scroll to position [0, 0]
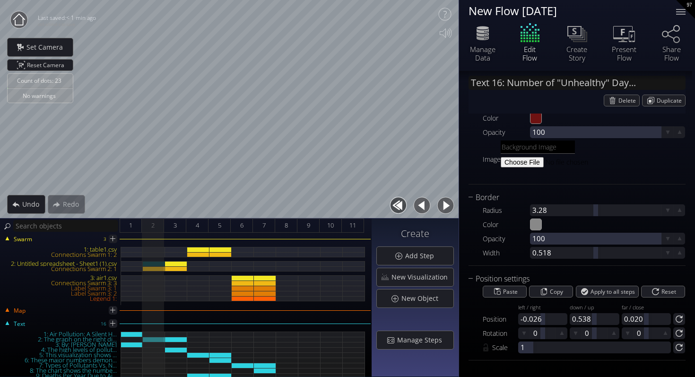
click at [155, 263] on div "2: Untitled spreadsheet - Sheet1 (1).csv" at bounding box center [154, 263] width 22 height 5
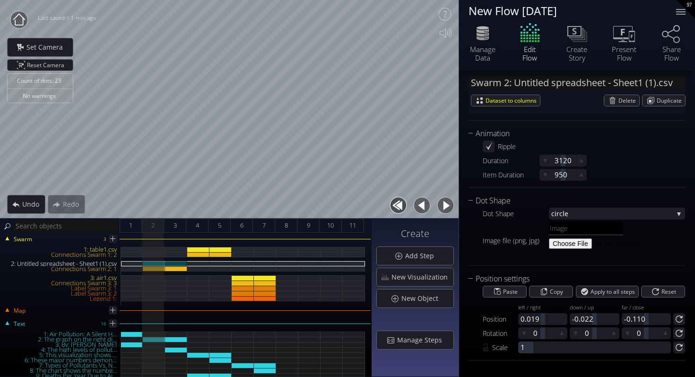
click at [177, 263] on div "2: Untitled spreadsheet - Sheet1 (1).csv" at bounding box center [176, 263] width 22 height 5
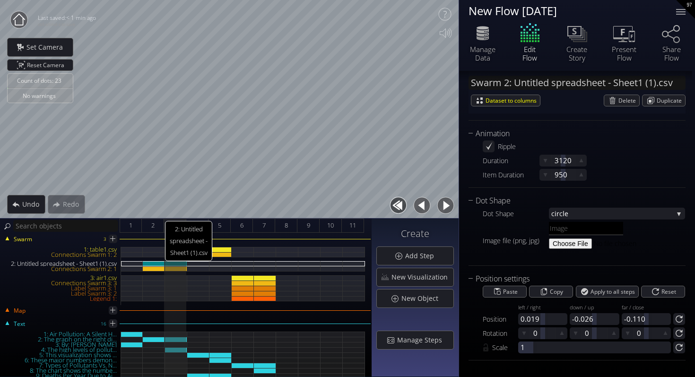
click at [156, 262] on div "2: Untitled spreadsheet - Sheet1 (1).csv" at bounding box center [154, 263] width 22 height 5
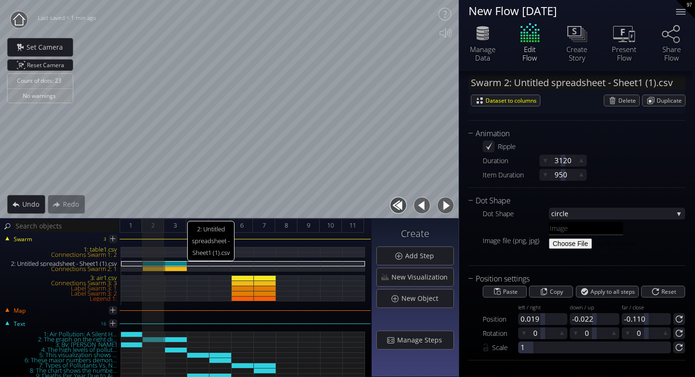
click at [179, 264] on div "2: Untitled spreadsheet - Sheet1 (1).csv" at bounding box center [176, 263] width 22 height 5
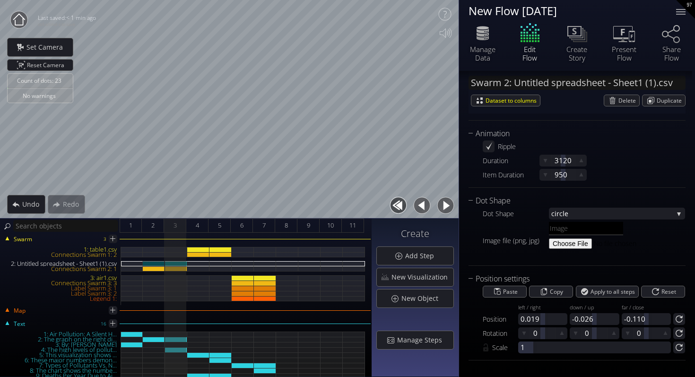
click at [149, 261] on div "2: Untitled spreadsheet - Sheet1 (1).csv" at bounding box center [154, 263] width 22 height 5
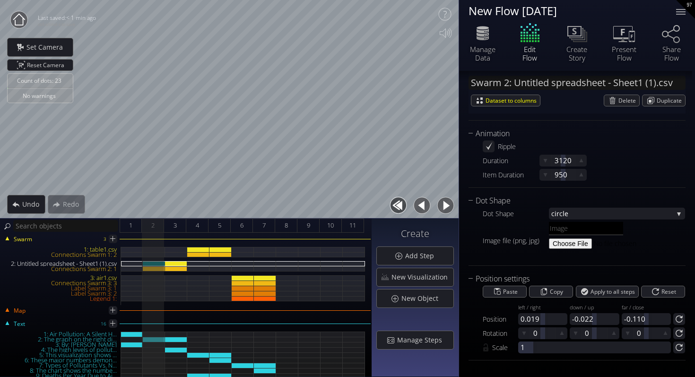
click at [174, 259] on div at bounding box center [176, 276] width 22 height 58
click at [174, 262] on div at bounding box center [176, 263] width 22 height 5
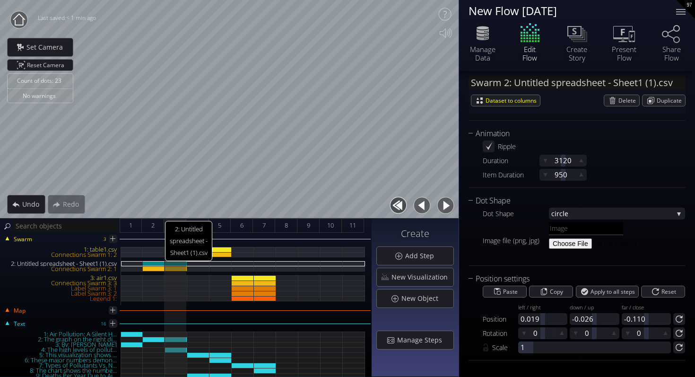
click at [155, 263] on div "2: Untitled spreadsheet - Sheet1 (1).csv" at bounding box center [154, 263] width 22 height 5
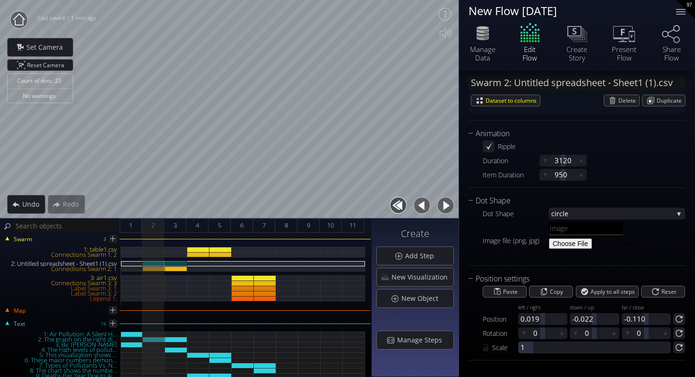
click at [176, 262] on div "2: Untitled spreadsheet - Sheet1 (1).csv" at bounding box center [176, 263] width 22 height 5
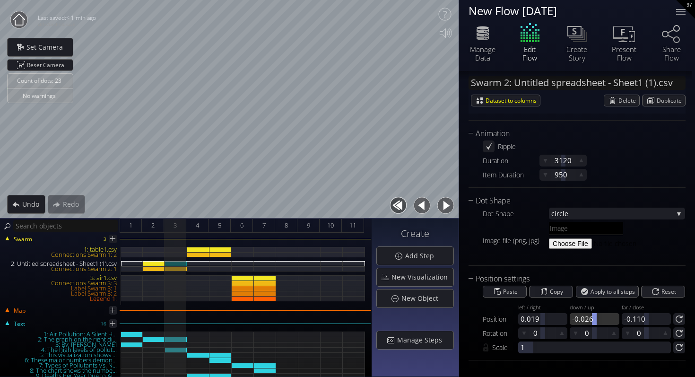
click at [588, 316] on div at bounding box center [594, 319] width 49 height 12
click at [588, 320] on input "-0.026" at bounding box center [596, 319] width 49 height 12
click at [590, 319] on input "-0.026" at bounding box center [596, 319] width 49 height 12
click at [404, 202] on button "button" at bounding box center [398, 205] width 21 height 21
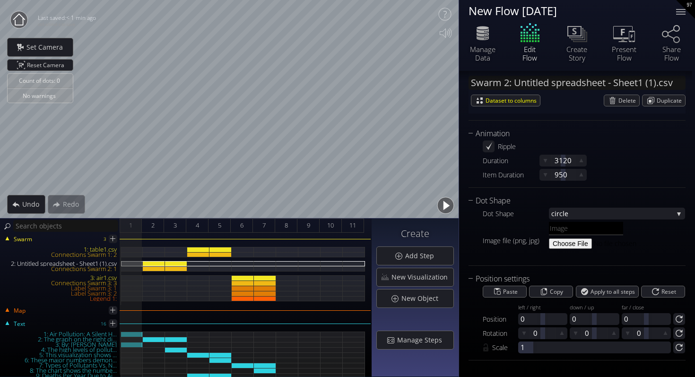
click at [448, 207] on button "button" at bounding box center [445, 205] width 21 height 21
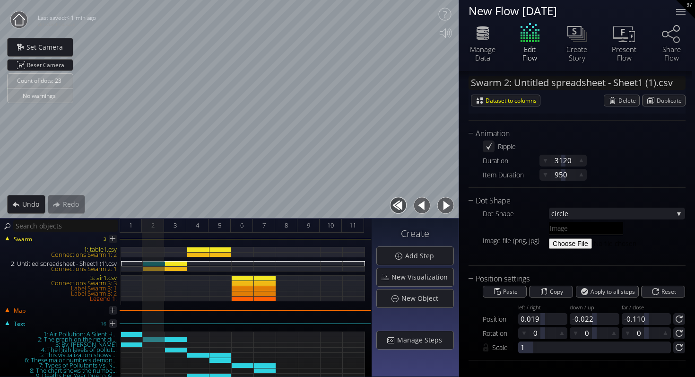
click at [448, 207] on button "button" at bounding box center [445, 205] width 21 height 21
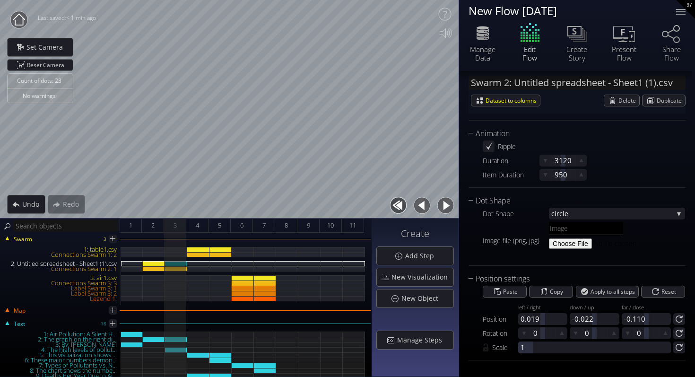
click at [422, 207] on button "button" at bounding box center [421, 205] width 21 height 21
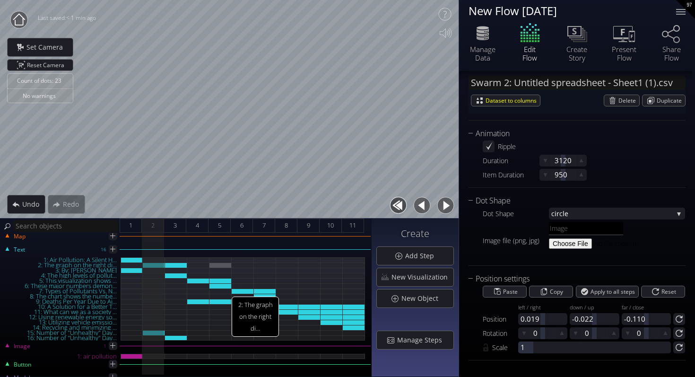
scroll to position [99, 0]
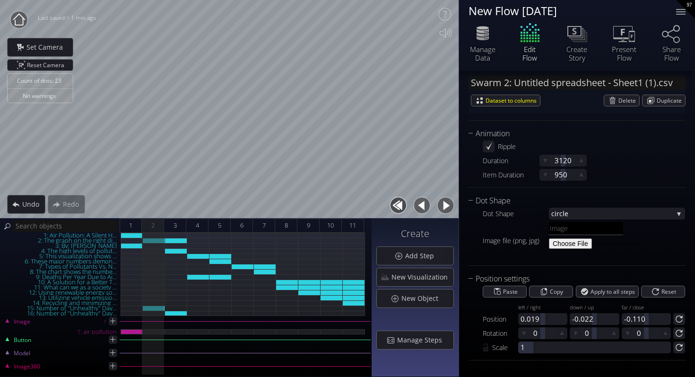
click at [443, 209] on button "button" at bounding box center [445, 205] width 21 height 21
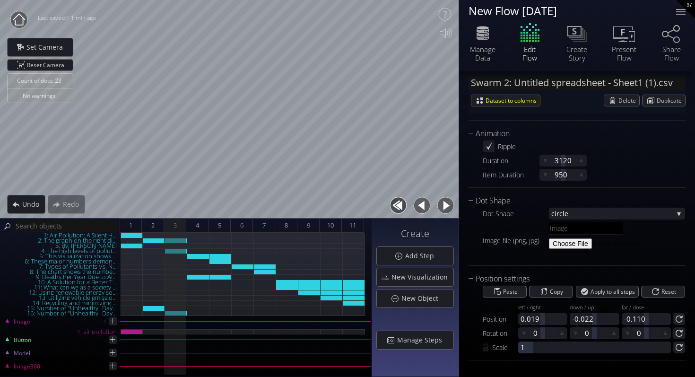
click at [412, 204] on button "button" at bounding box center [421, 205] width 21 height 21
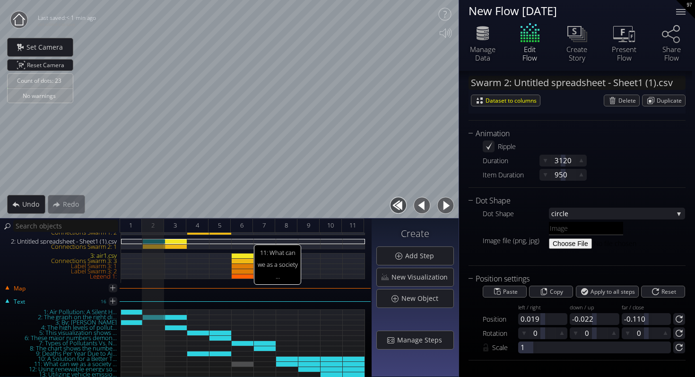
scroll to position [0, 0]
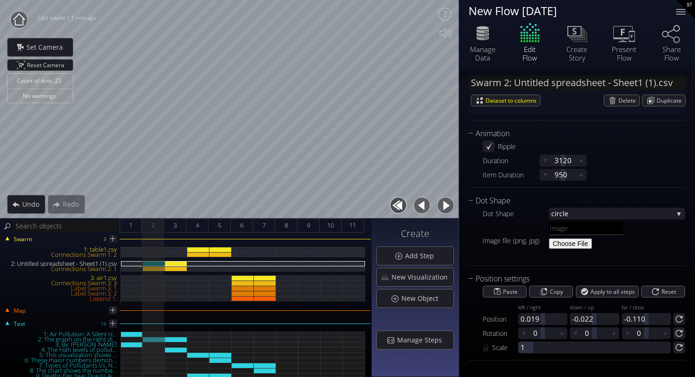
click at [448, 206] on button "button" at bounding box center [445, 205] width 21 height 21
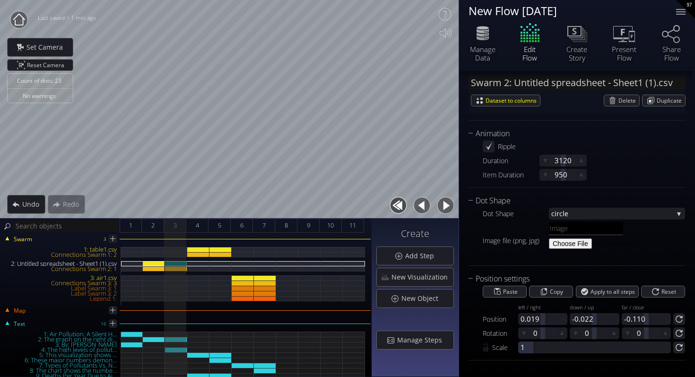
click at [448, 206] on button "button" at bounding box center [445, 205] width 21 height 21
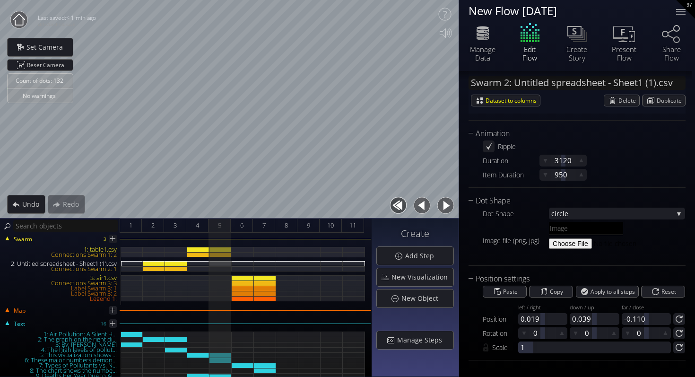
click at [448, 206] on button "button" at bounding box center [445, 205] width 21 height 21
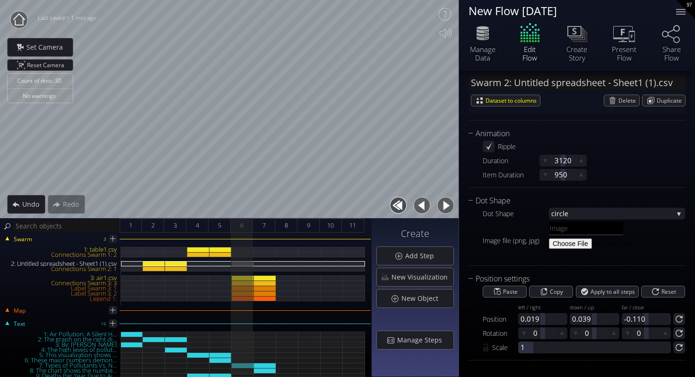
click at [448, 206] on button "button" at bounding box center [445, 205] width 21 height 21
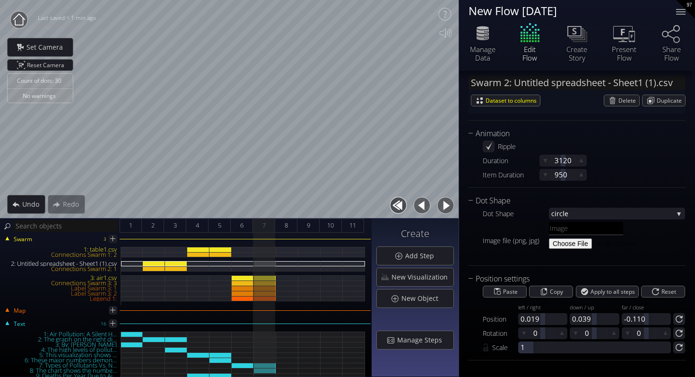
click at [448, 206] on button "button" at bounding box center [445, 205] width 21 height 21
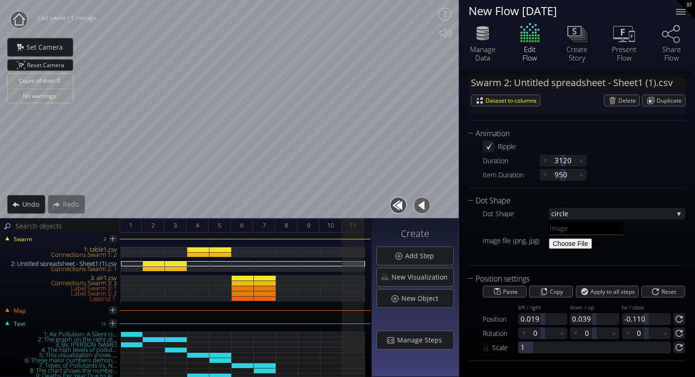
click at [401, 204] on button "button" at bounding box center [398, 205] width 21 height 21
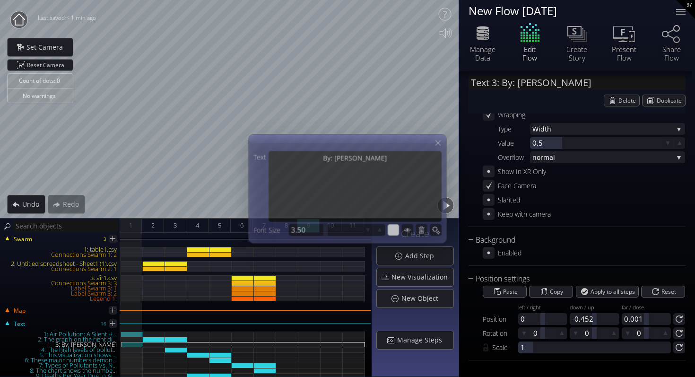
scroll to position [133, 0]
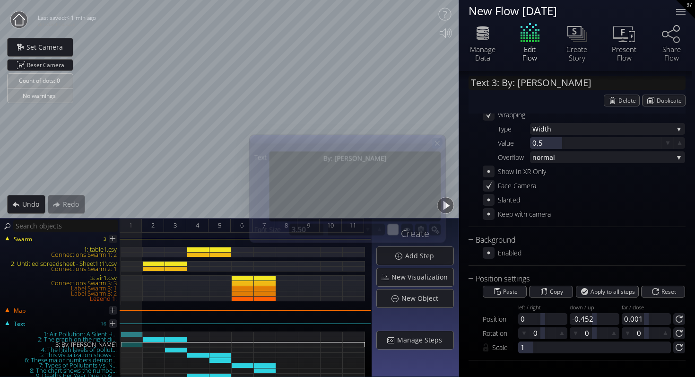
click at [436, 140] on icon at bounding box center [437, 143] width 8 height 8
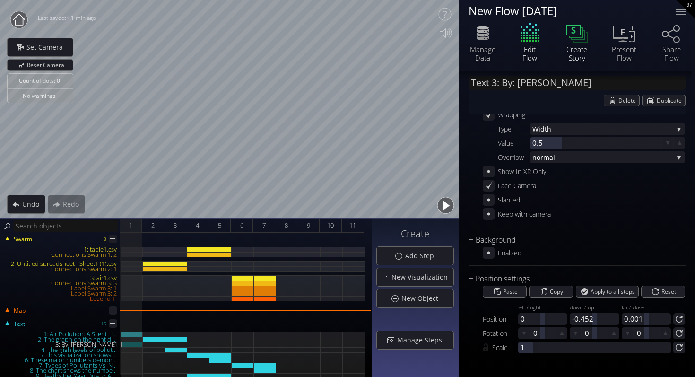
click at [572, 33] on icon at bounding box center [573, 30] width 14 height 10
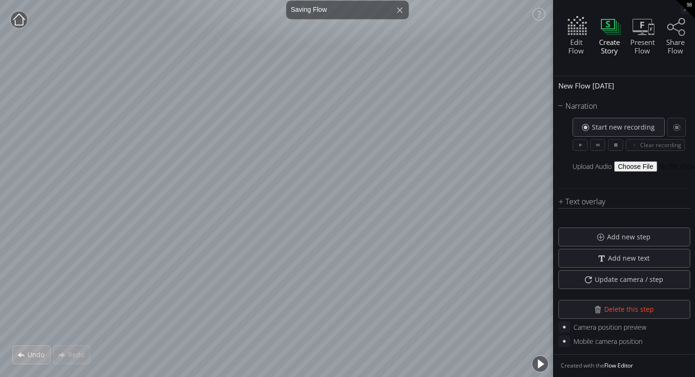
click at [543, 366] on button "button" at bounding box center [539, 363] width 21 height 21
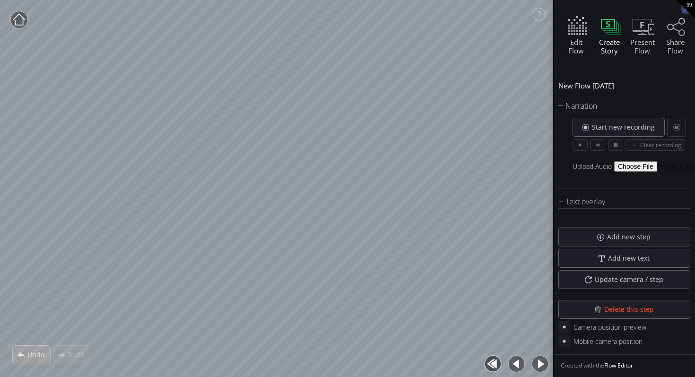
click at [683, 11] on icon at bounding box center [686, 8] width 8 height 8
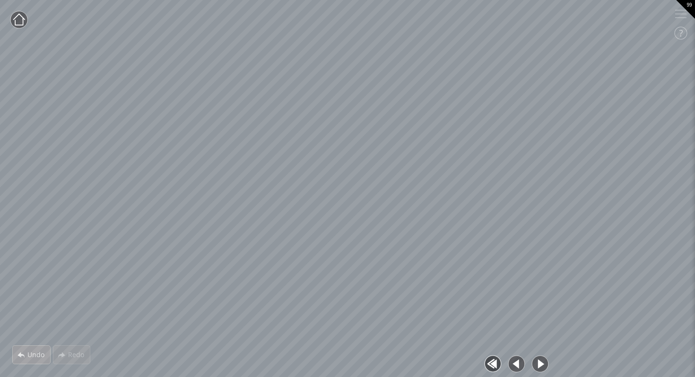
click at [537, 367] on button "button" at bounding box center [539, 363] width 21 height 21
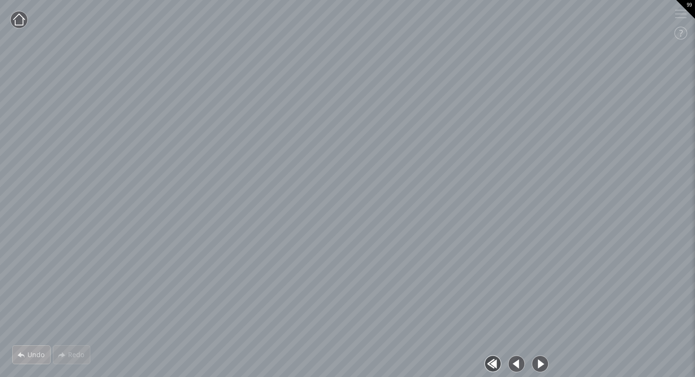
click at [537, 367] on button "button" at bounding box center [539, 363] width 21 height 21
click at [681, 20] on icon at bounding box center [680, 14] width 19 height 19
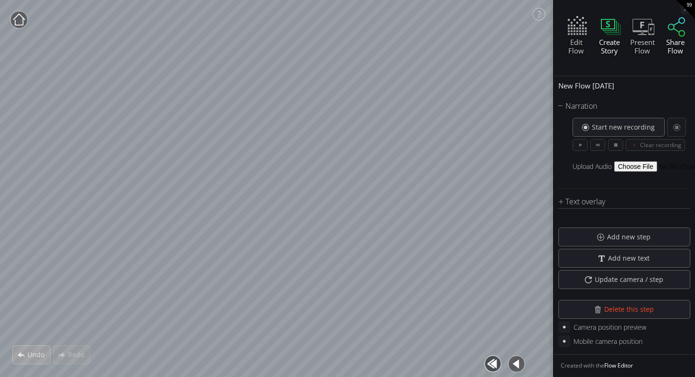
click at [682, 51] on div "Share Flow" at bounding box center [675, 46] width 31 height 17
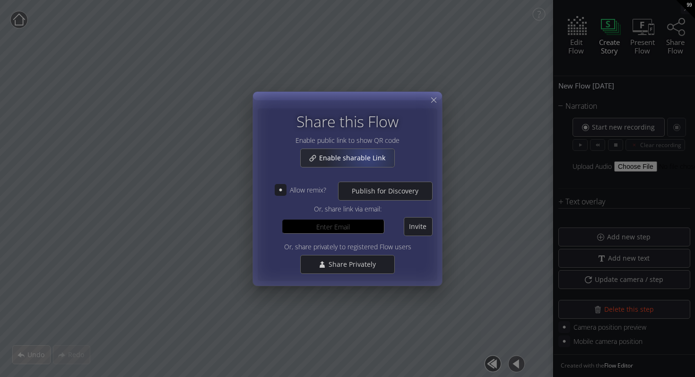
click at [368, 156] on span "Enable sharable Link" at bounding box center [355, 157] width 72 height 9
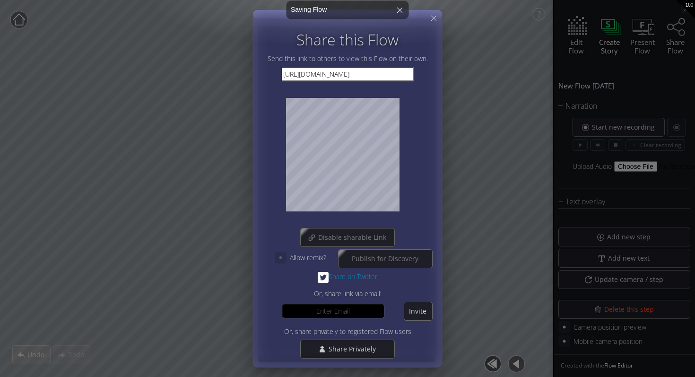
drag, startPoint x: 381, startPoint y: 72, endPoint x: 257, endPoint y: 74, distance: 124.3
click at [257, 74] on div "Share this Flow Send this link to others to view this Flow on their own. [URL][…" at bounding box center [347, 188] width 190 height 358
click at [354, 312] on input at bounding box center [333, 311] width 102 height 14
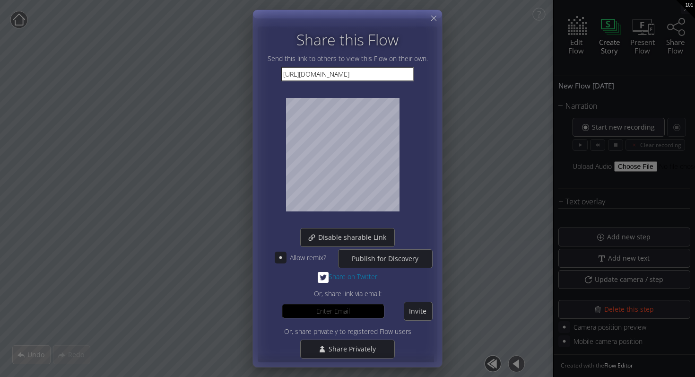
paste input "[PERSON_NAME][EMAIL_ADDRESS][DOMAIN_NAME]"
click at [414, 311] on span "Invite" at bounding box center [418, 310] width 28 height 9
drag, startPoint x: 347, startPoint y: 311, endPoint x: 280, endPoint y: 311, distance: 66.6
click at [280, 311] on div "[PERSON_NAME][EMAIL_ADDRESS][DOMAIN_NAME] Invite" at bounding box center [347, 311] width 170 height 19
paste input "bill"
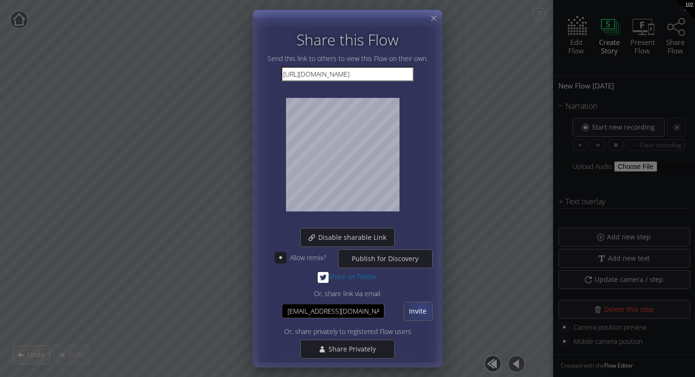
click at [420, 309] on span "Invite" at bounding box center [418, 310] width 28 height 9
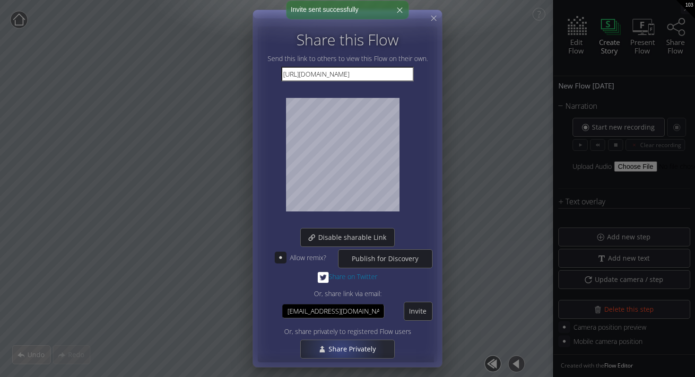
click at [339, 350] on span "Share Privately" at bounding box center [354, 348] width 53 height 9
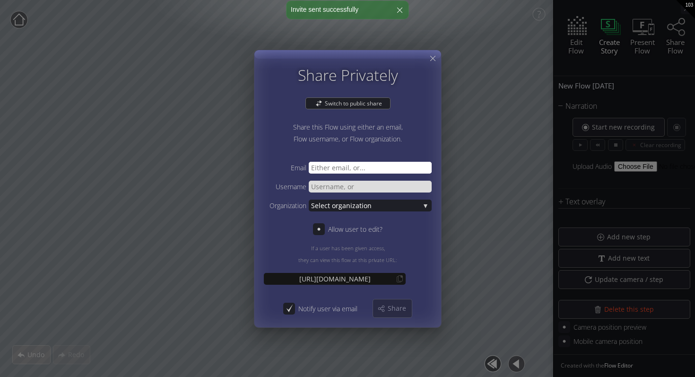
click at [354, 165] on input "text" at bounding box center [370, 167] width 123 height 12
paste input "[EMAIL_ADDRESS][DOMAIN_NAME]"
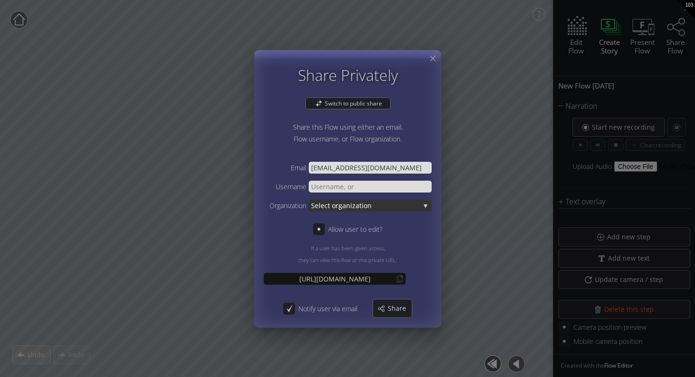
click at [365, 207] on span "ganization" at bounding box center [378, 205] width 81 height 12
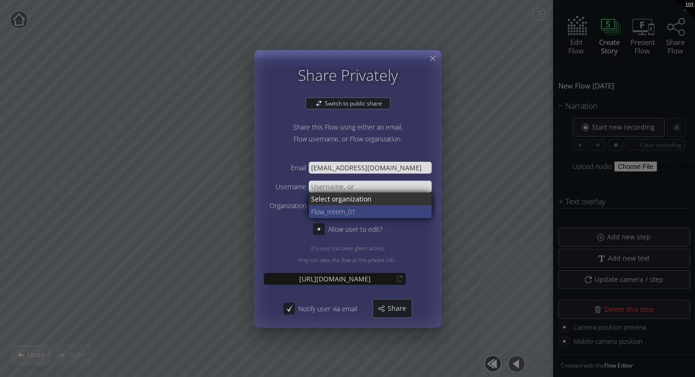
click at [363, 207] on span "_Intern_01" at bounding box center [374, 211] width 100 height 13
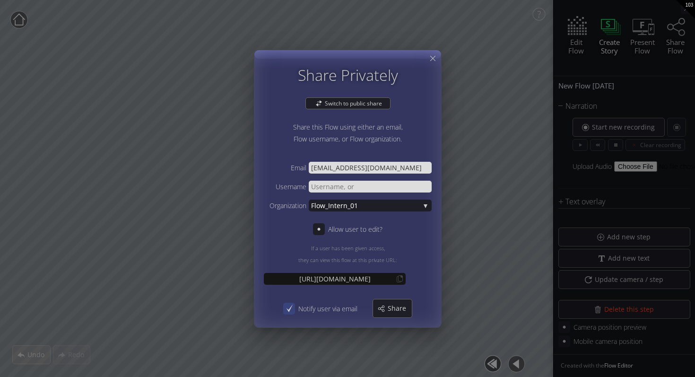
click at [288, 307] on icon at bounding box center [289, 307] width 9 height 9
click at [288, 306] on icon at bounding box center [289, 307] width 9 height 9
click at [381, 309] on div "Share" at bounding box center [392, 308] width 39 height 18
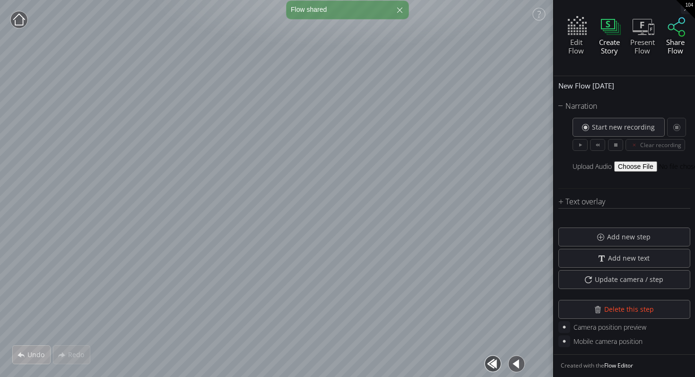
click at [681, 31] on icon at bounding box center [676, 26] width 17 height 19
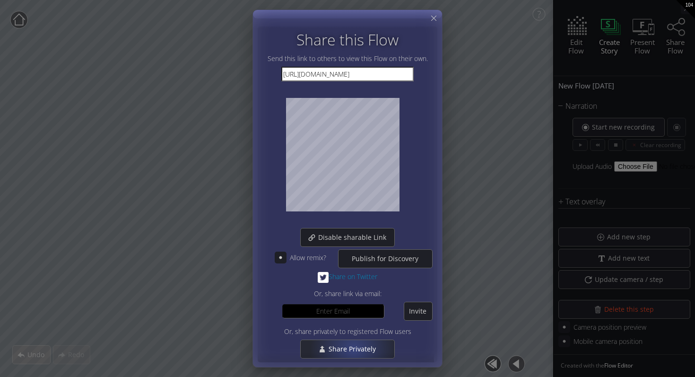
click at [353, 352] on span "Share Privately" at bounding box center [354, 348] width 53 height 9
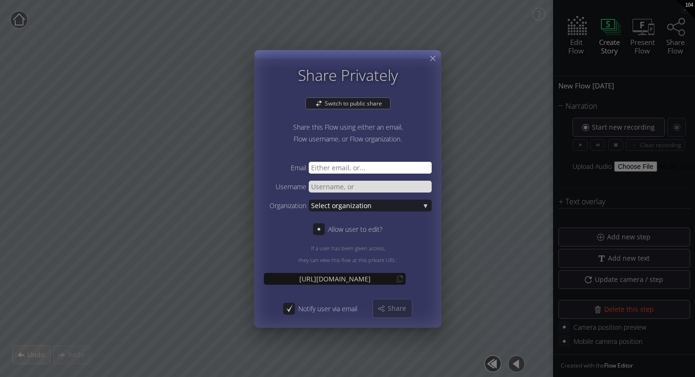
click at [350, 165] on input "text" at bounding box center [370, 167] width 123 height 12
paste input "[EMAIL_ADDRESS][DOMAIN_NAME]"
click at [315, 166] on input "[EMAIL_ADDRESS][DOMAIN_NAME]" at bounding box center [370, 167] width 123 height 12
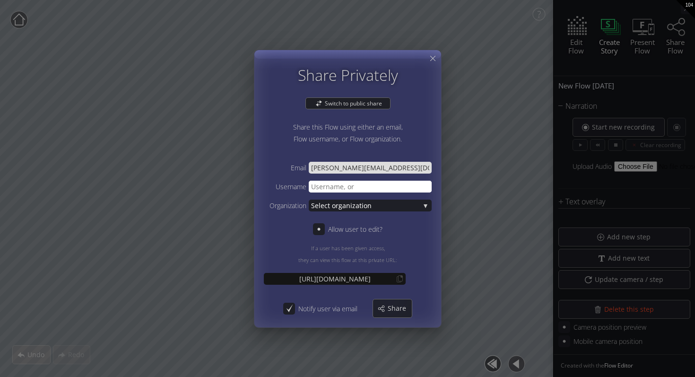
click at [372, 190] on input "text" at bounding box center [370, 186] width 123 height 12
click at [375, 205] on span "ganization" at bounding box center [378, 205] width 81 height 12
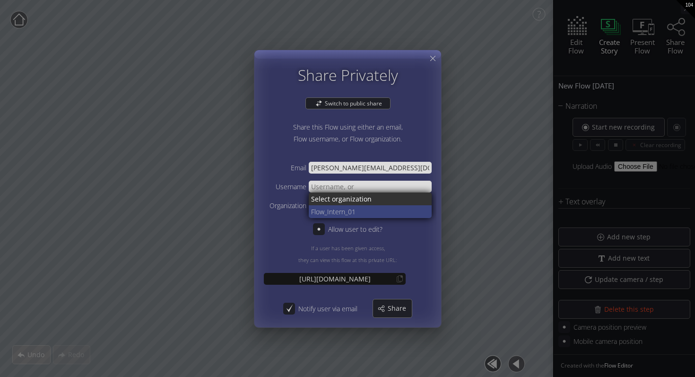
click at [370, 211] on span "_Intern_01" at bounding box center [374, 211] width 100 height 13
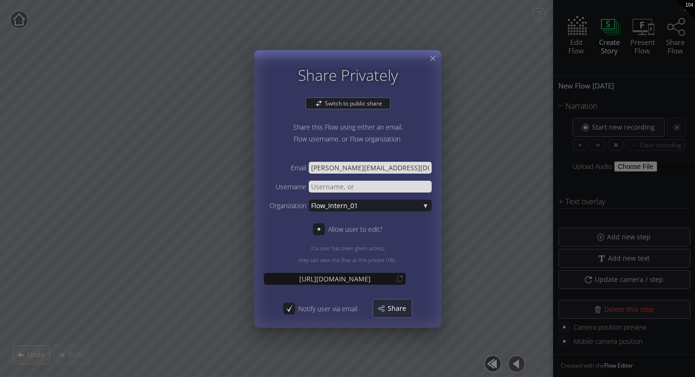
click at [388, 316] on div "Share" at bounding box center [392, 308] width 39 height 18
